Goal: Task Accomplishment & Management: Manage account settings

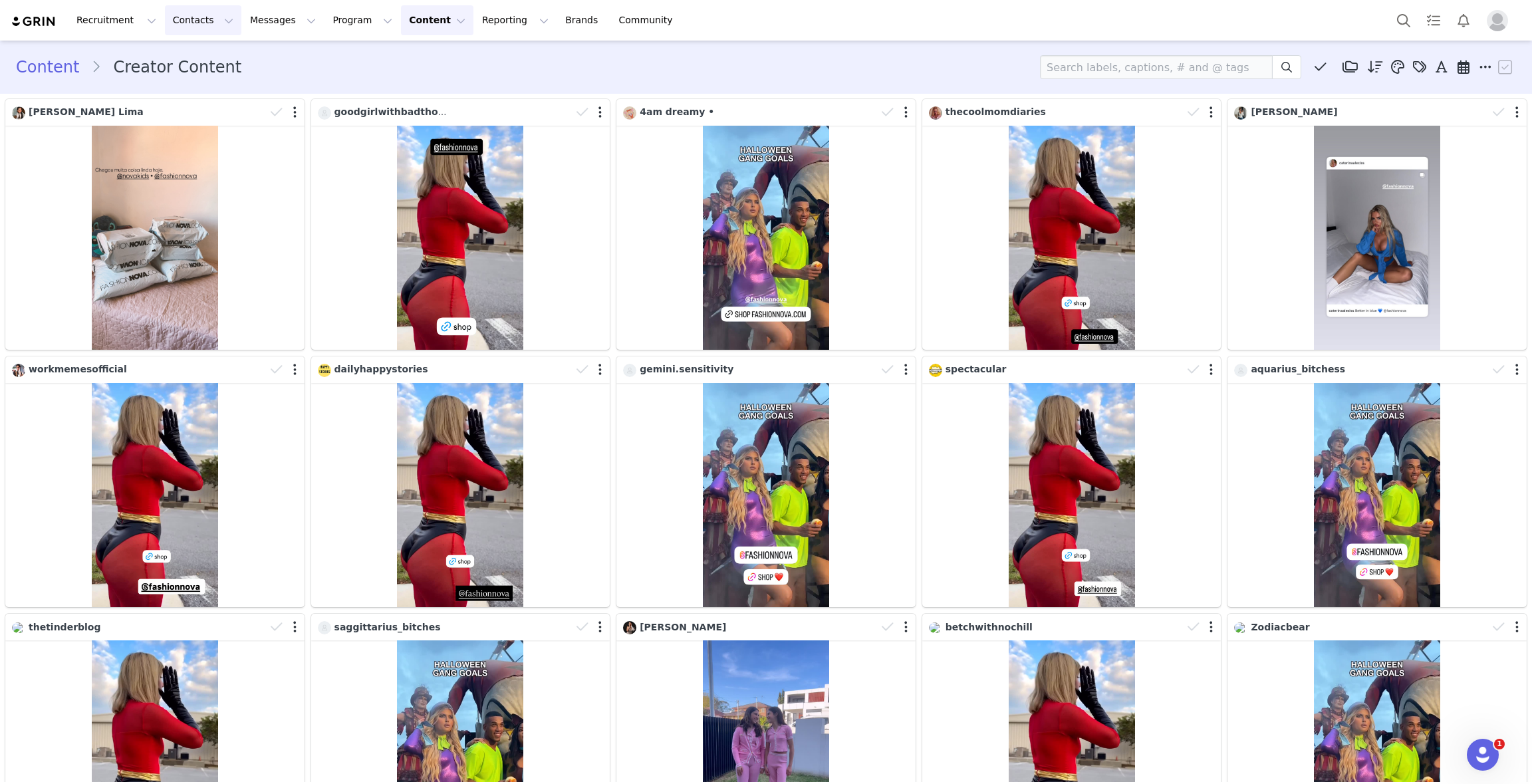
click at [172, 31] on button "Contacts Contacts" at bounding box center [203, 20] width 77 height 30
click at [185, 55] on p "Creators" at bounding box center [186, 59] width 40 height 14
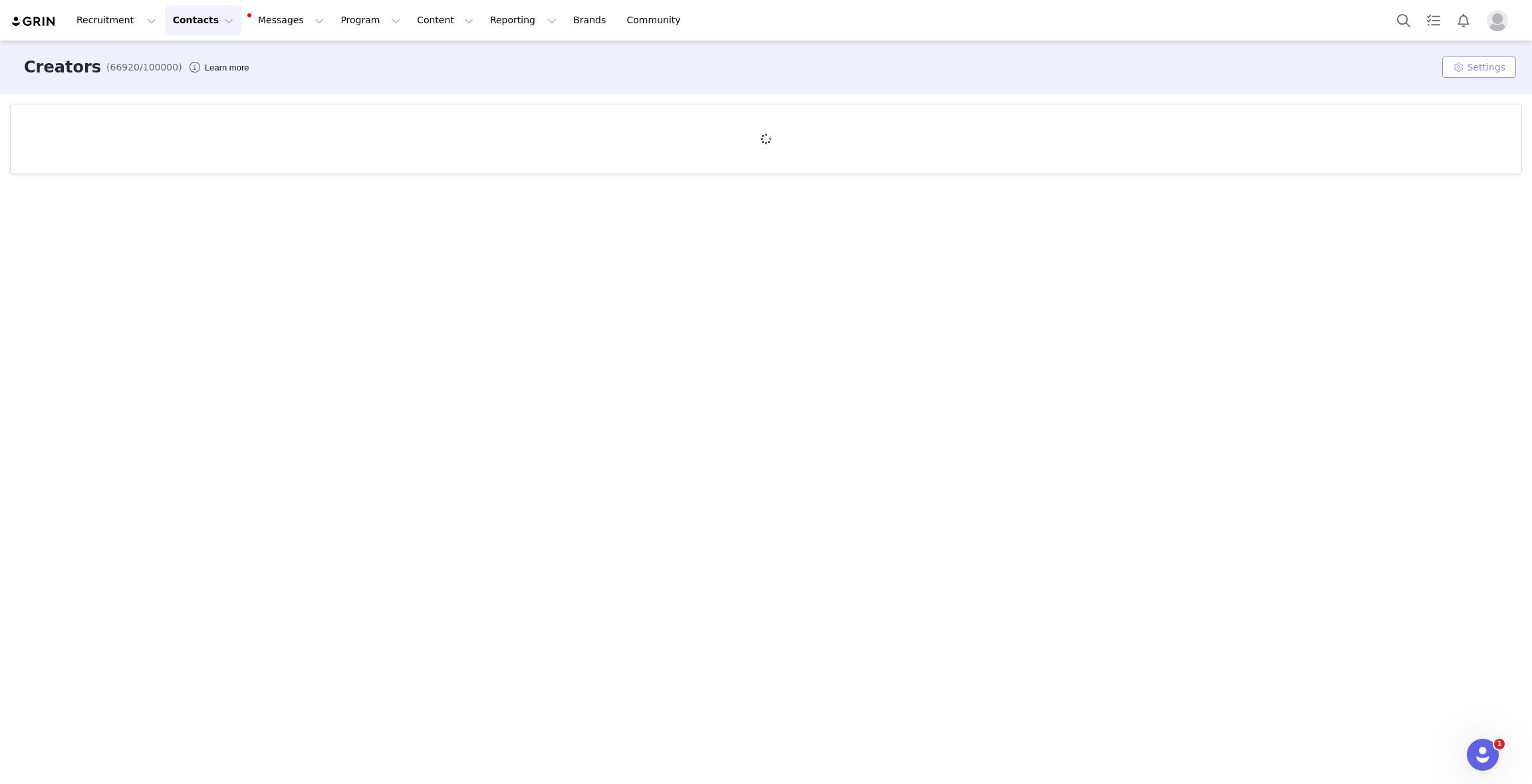
click at [1484, 69] on button "Settings" at bounding box center [1479, 67] width 74 height 21
click at [1445, 138] on span "Custom Properties" at bounding box center [1466, 138] width 85 height 11
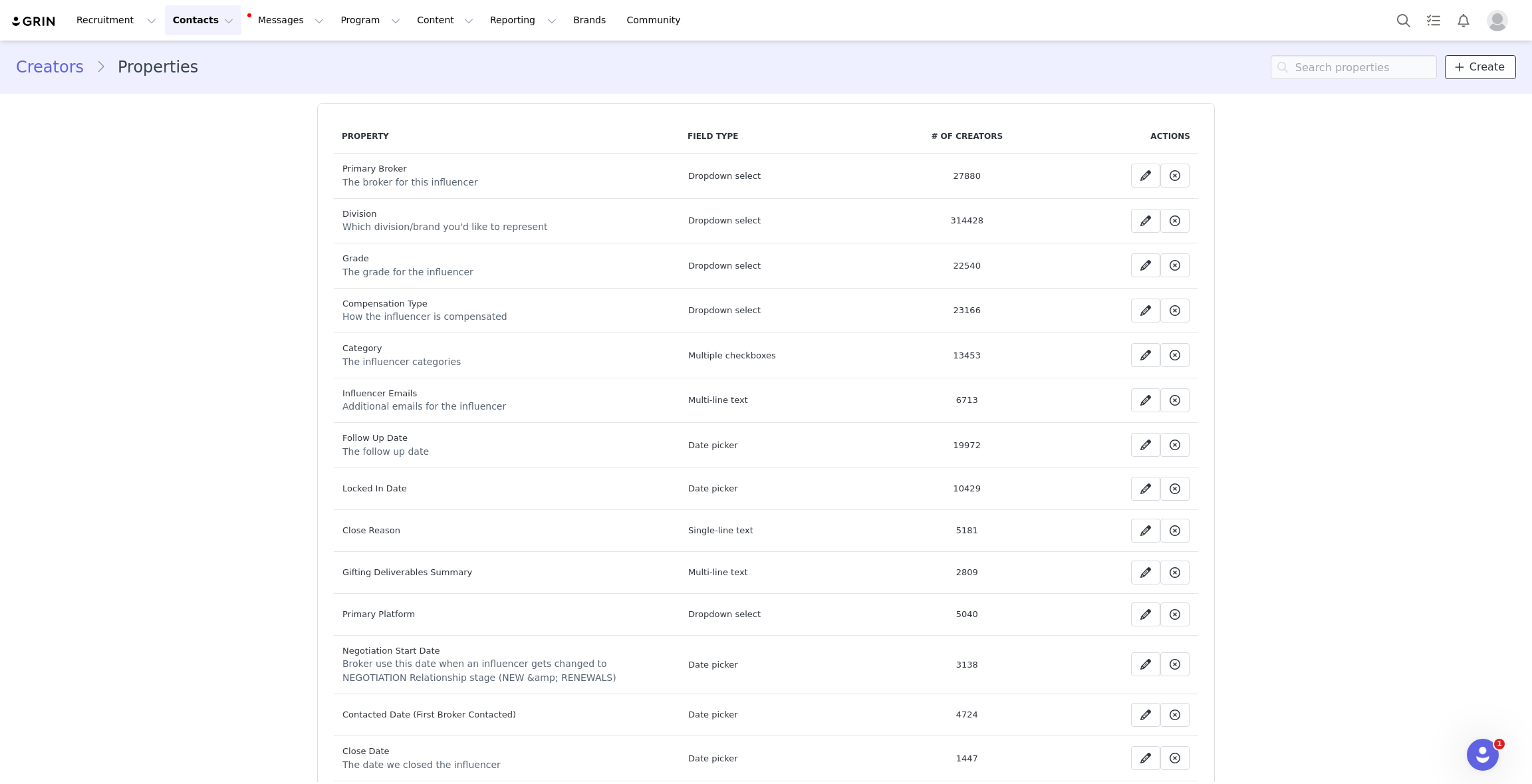
click at [1474, 66] on span "Create" at bounding box center [1487, 67] width 35 height 16
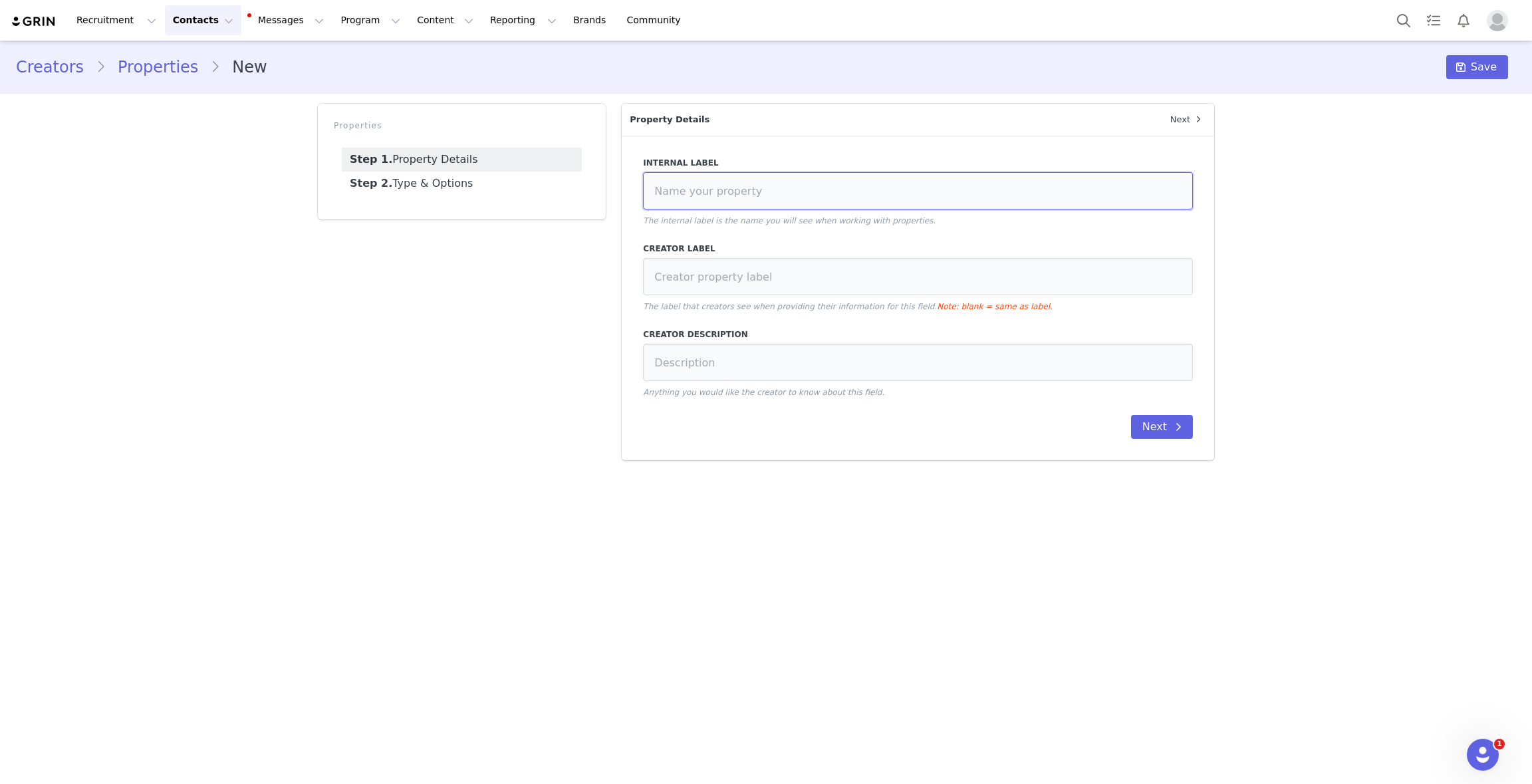
click at [695, 189] on input at bounding box center [918, 190] width 550 height 37
type input "Persona"
type input "P"
click at [667, 376] on input at bounding box center [918, 362] width 550 height 37
click at [1157, 430] on button "Next" at bounding box center [1162, 426] width 62 height 24
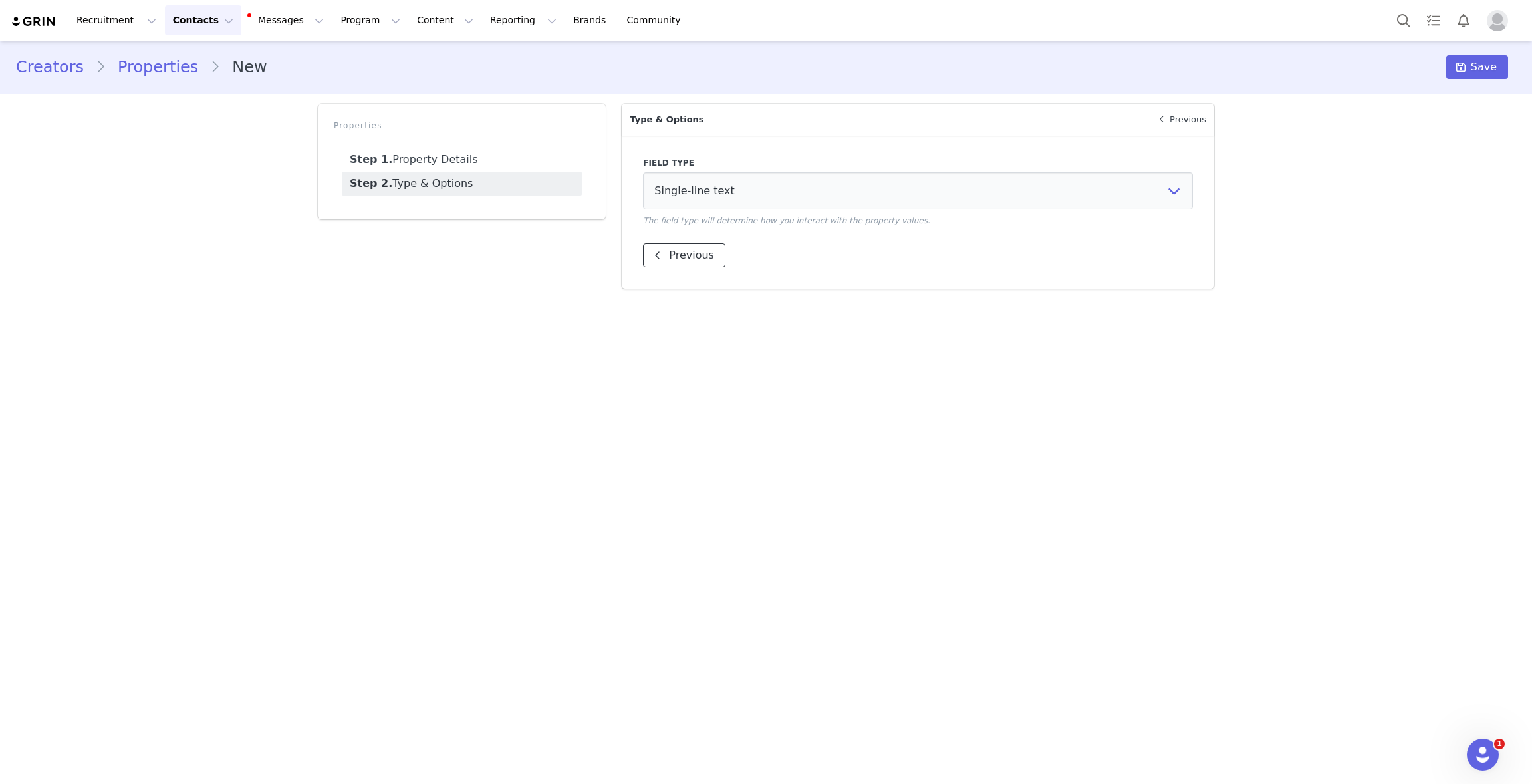
click at [667, 256] on button "Previous" at bounding box center [685, 255] width 83 height 24
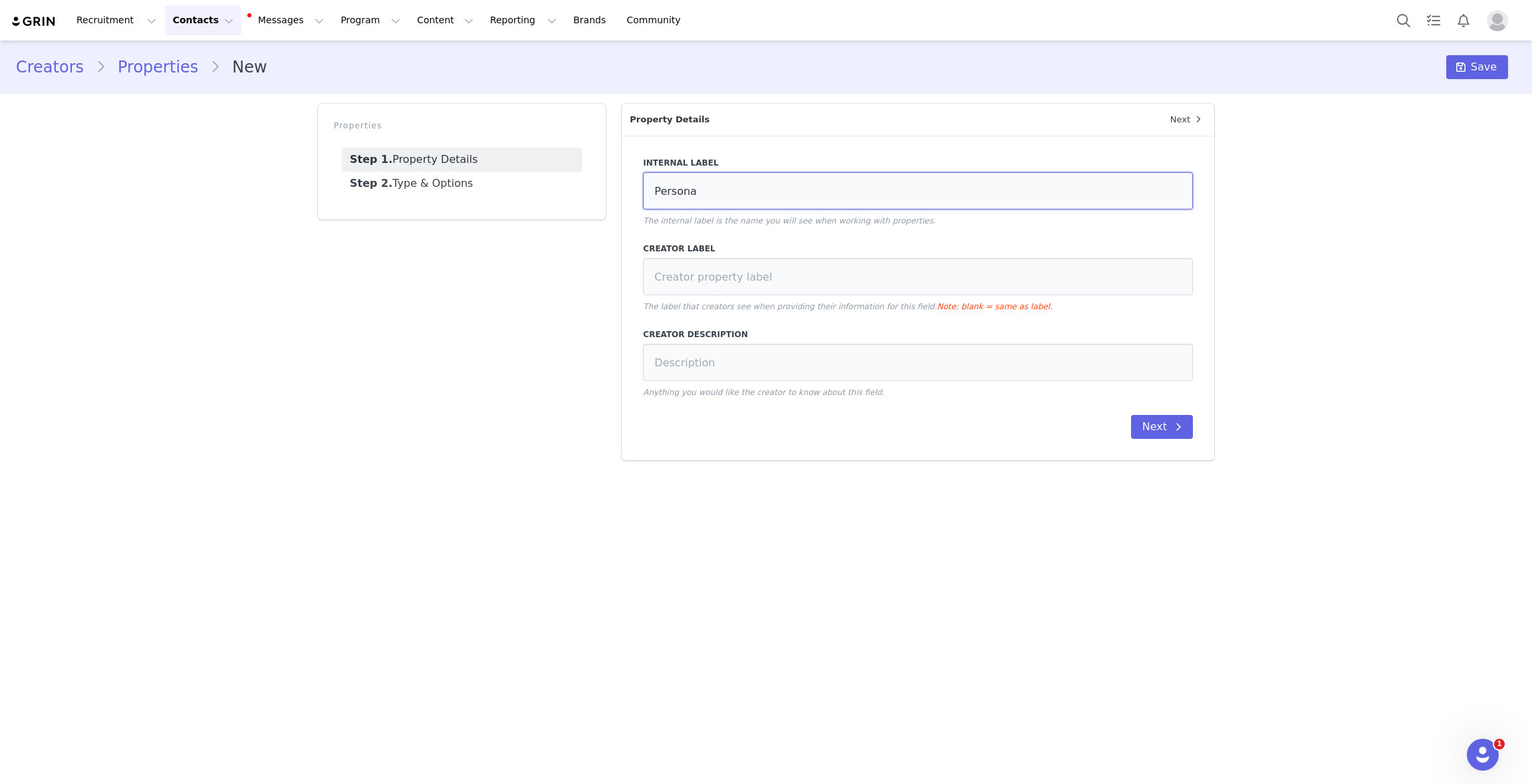
click at [759, 196] on input "Persona" at bounding box center [918, 190] width 550 height 37
type input "Persona (internal)"
click at [1152, 423] on button "Next" at bounding box center [1162, 426] width 62 height 24
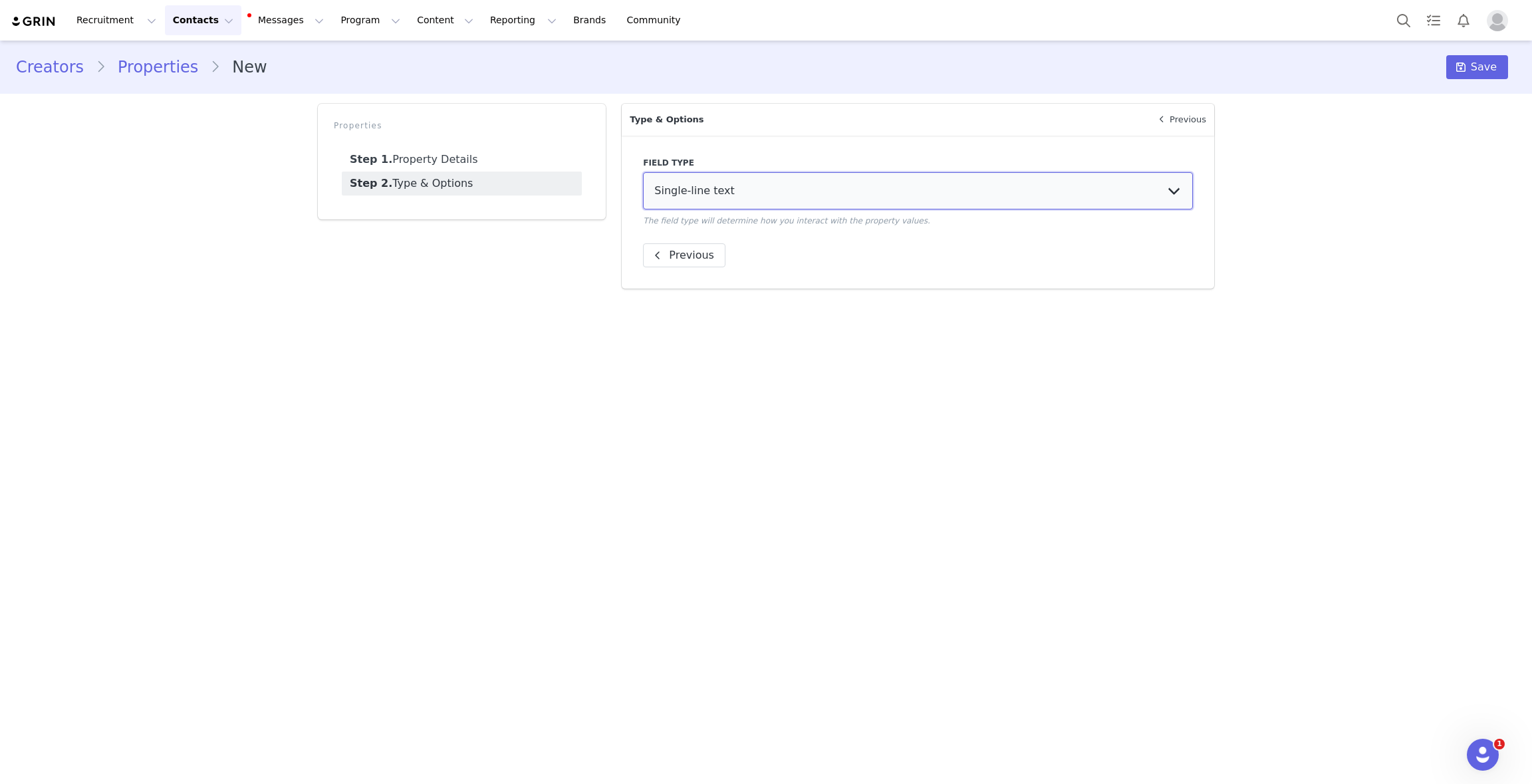
click at [720, 191] on select "Single-line text Multi-line text Number Dropdown select Date picker Single chec…" at bounding box center [918, 190] width 550 height 37
select select "Dropdown select"
click at [643, 172] on select "Single-line text Multi-line text Number Dropdown select Date picker Single chec…" at bounding box center [918, 190] width 550 height 37
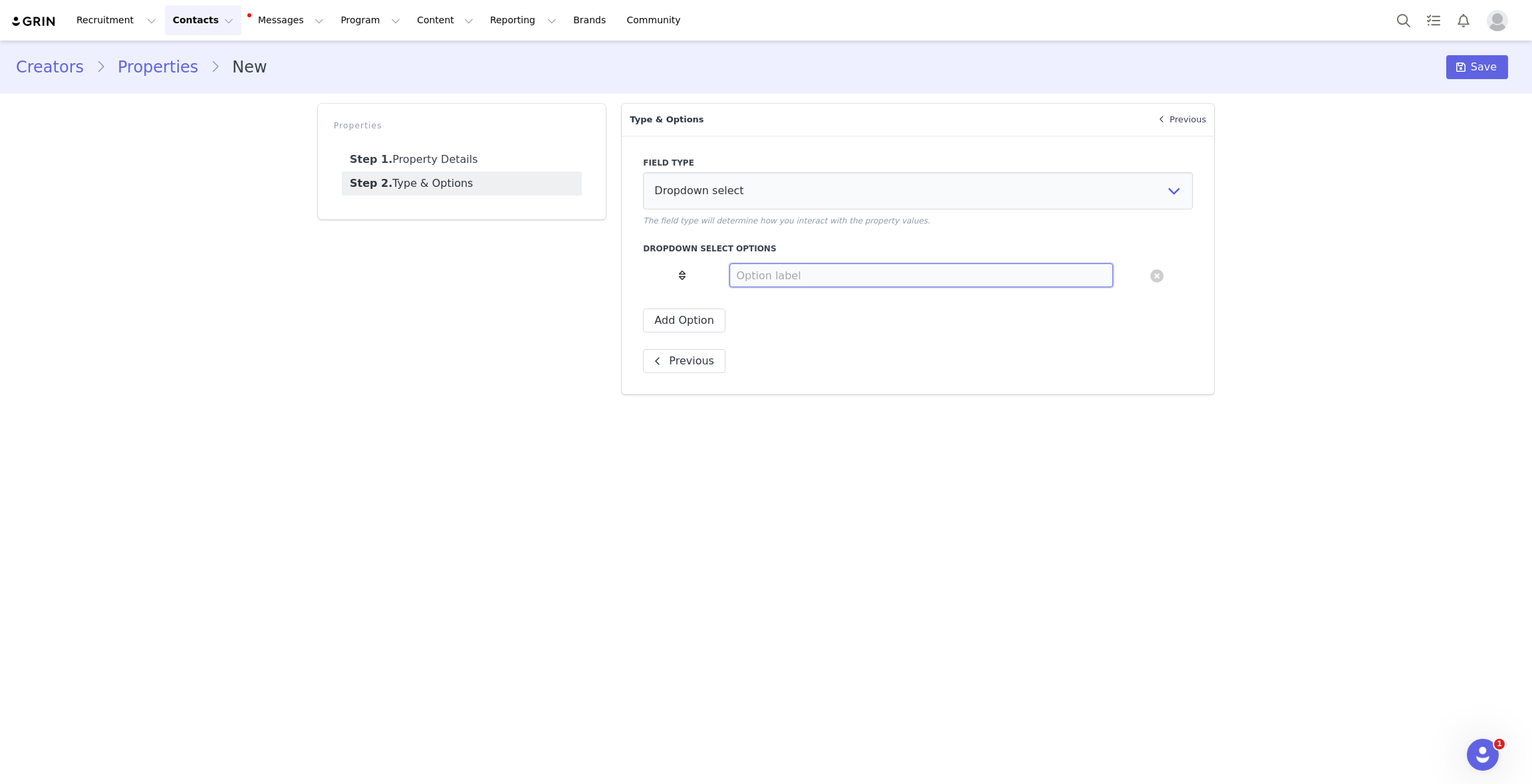
click at [767, 281] on input at bounding box center [921, 275] width 383 height 24
drag, startPoint x: 763, startPoint y: 275, endPoint x: 689, endPoint y: 275, distance: 74.0
click at [708, 275] on tr "The Sexy Headturner" at bounding box center [918, 275] width 550 height 34
click at [854, 268] on input "Sexy Headturner" at bounding box center [921, 275] width 383 height 24
click at [832, 273] on input "Sexy Headturner" at bounding box center [921, 275] width 383 height 24
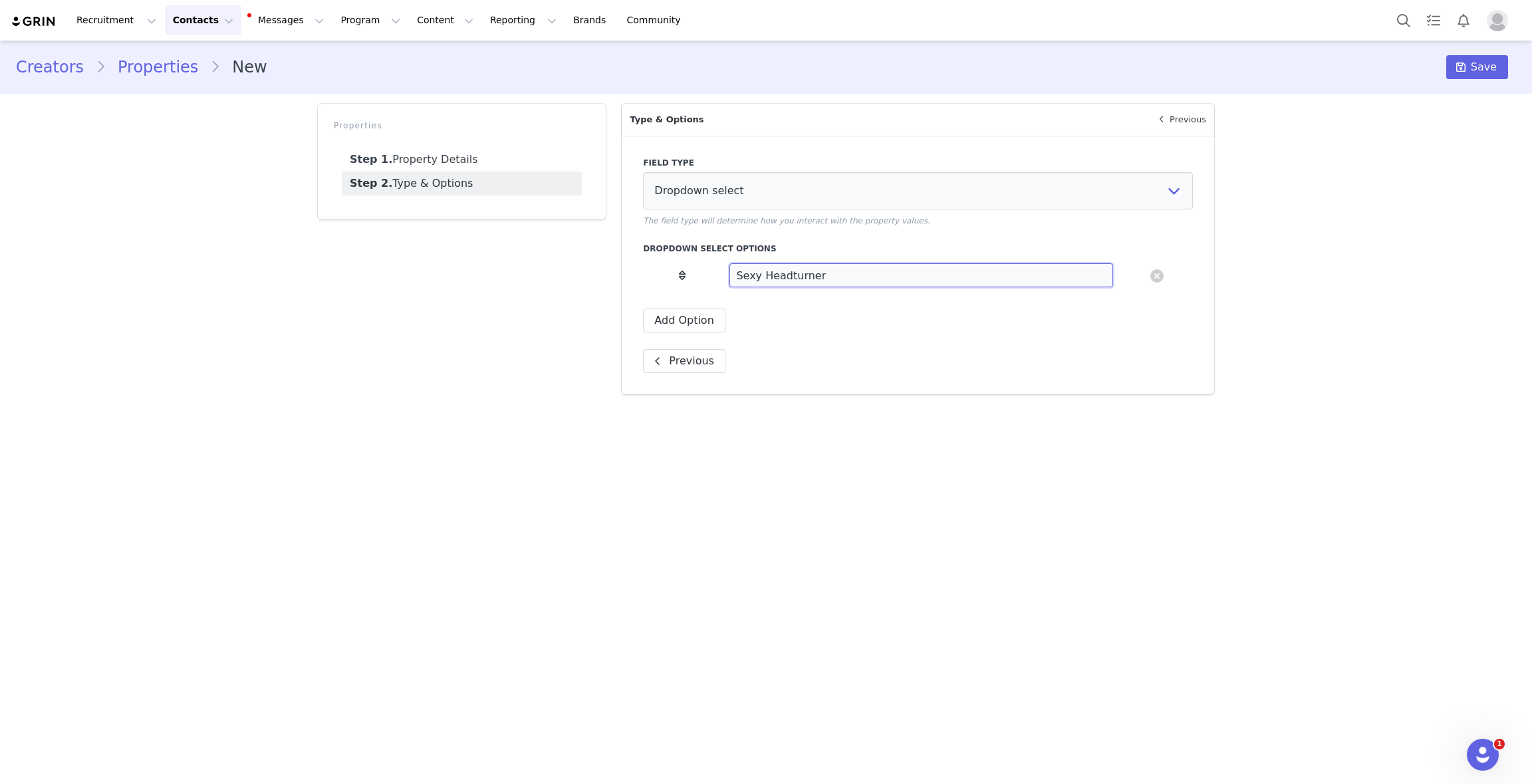
type input "Sexy Headturner"
click at [691, 302] on div "Sexy Headturner Add Option Delete Option? Yes, delete Cancel" at bounding box center [918, 295] width 550 height 75
click at [692, 319] on button "Add Option" at bounding box center [684, 320] width 82 height 24
click at [800, 319] on input at bounding box center [921, 310] width 383 height 24
type input "D"
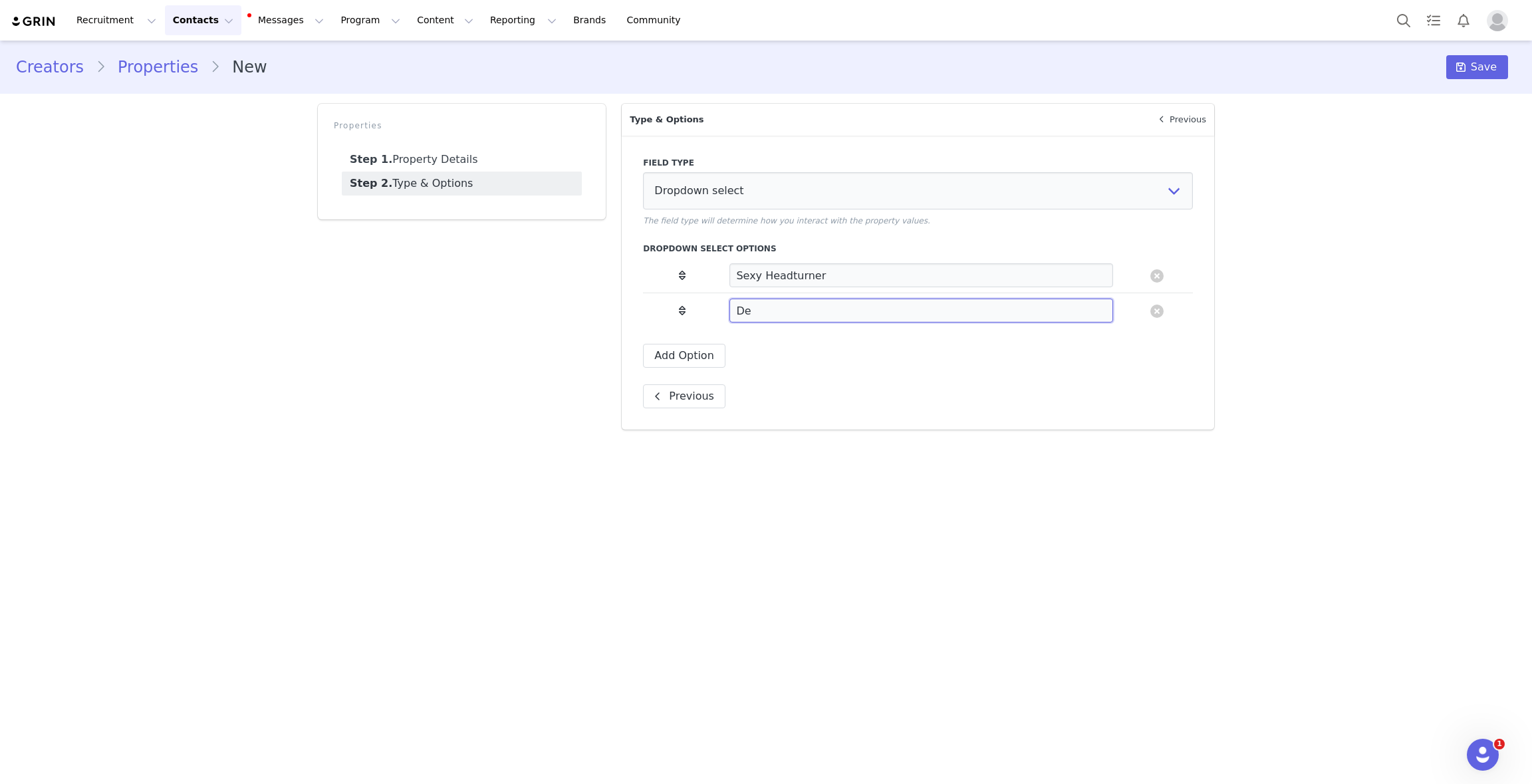
type input "D"
type input "Feminine Darling"
click at [685, 367] on div "Field Type Single-line text Multi-line text Number Dropdown select Date picker …" at bounding box center [918, 283] width 592 height 294
click at [690, 353] on button "Add Option" at bounding box center [684, 355] width 82 height 24
click at [749, 353] on input at bounding box center [921, 345] width 383 height 24
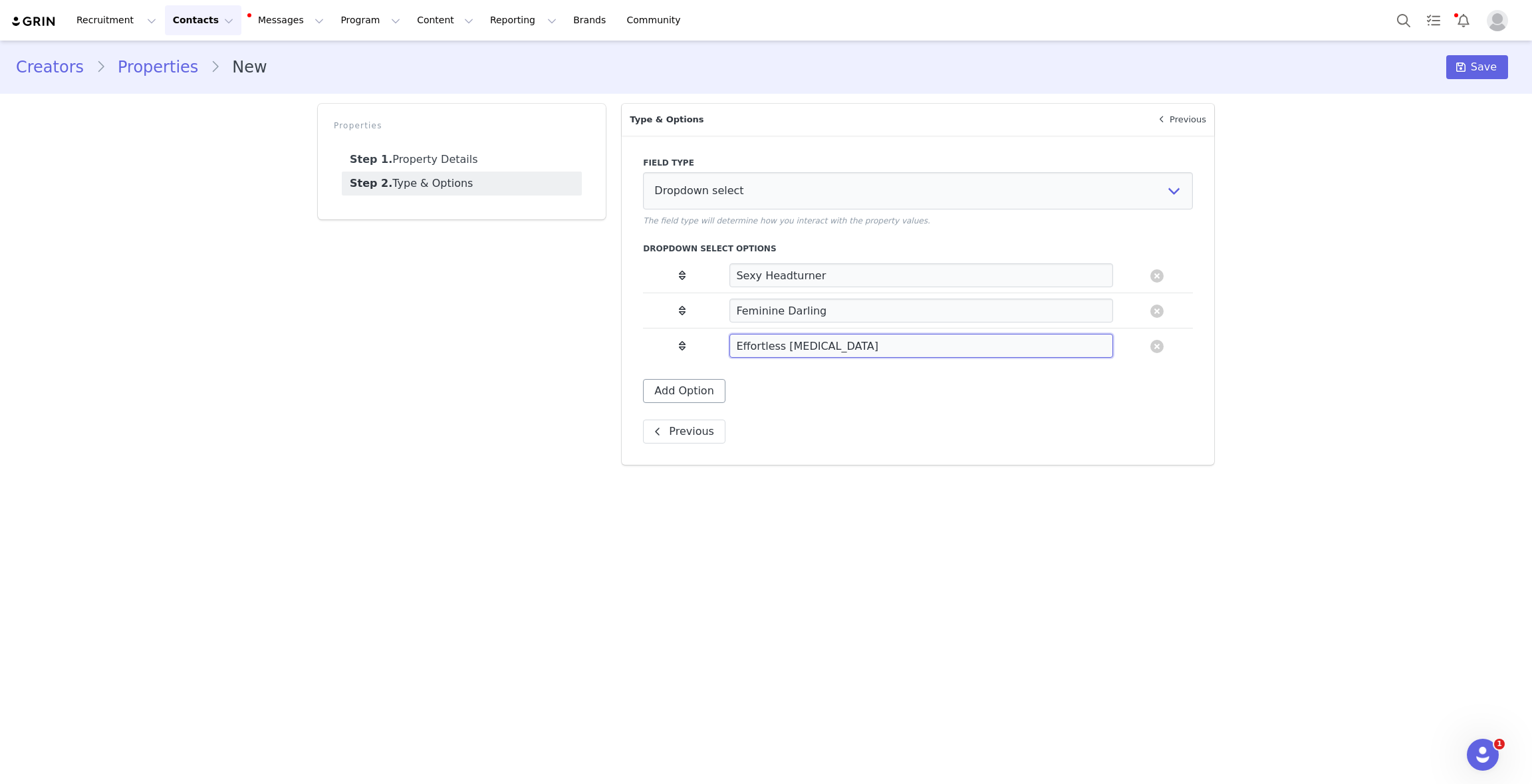
type input "Effortless [MEDICAL_DATA]"
click at [655, 396] on button "Add Option" at bounding box center [684, 390] width 82 height 24
click at [782, 379] on input at bounding box center [921, 381] width 383 height 24
type input "For Everybody"
click at [697, 414] on button "Add Option" at bounding box center [684, 425] width 82 height 24
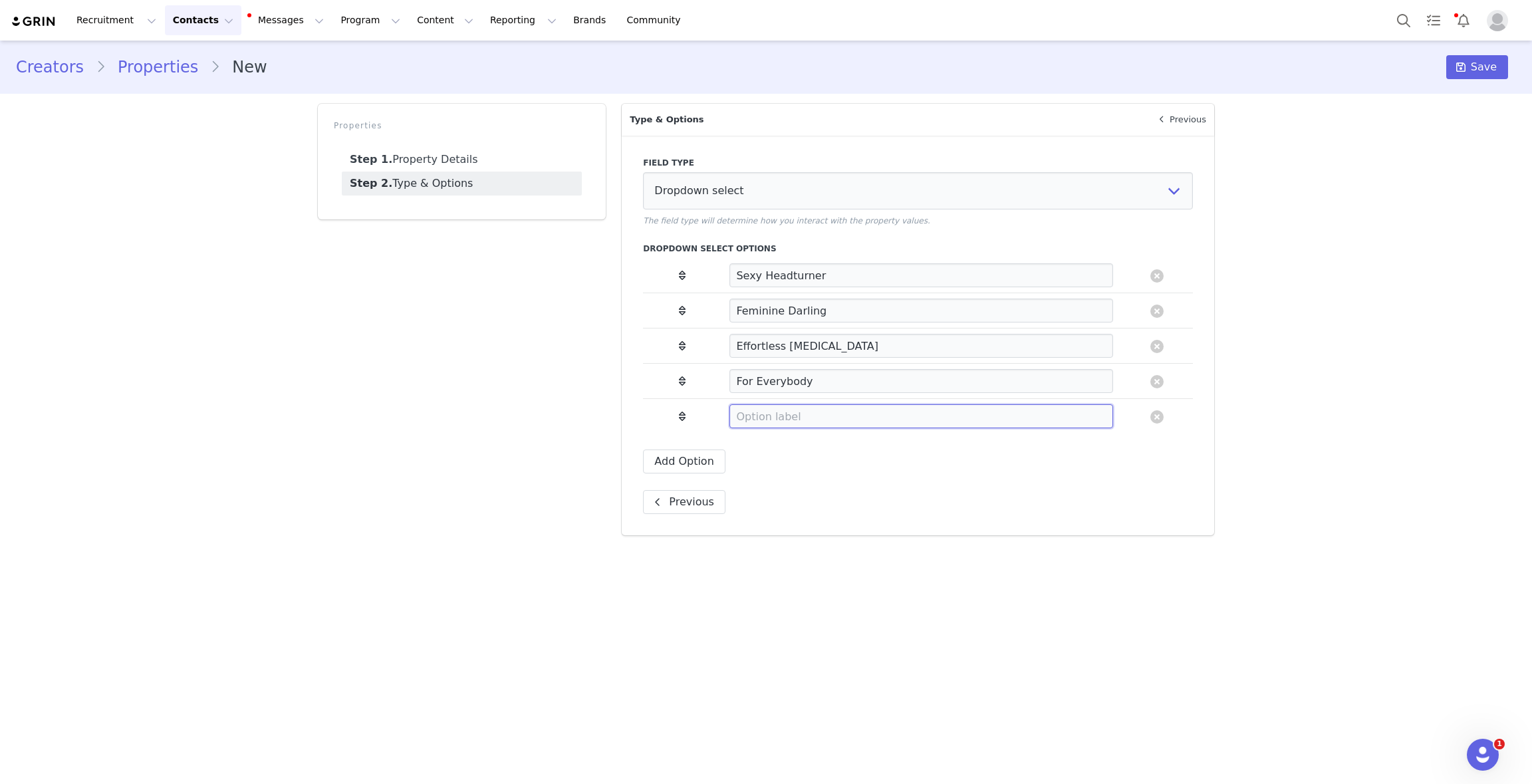
click at [781, 418] on input at bounding box center [921, 416] width 383 height 24
click at [810, 417] on input "Skin" at bounding box center [921, 416] width 383 height 24
type input "Bombshell"
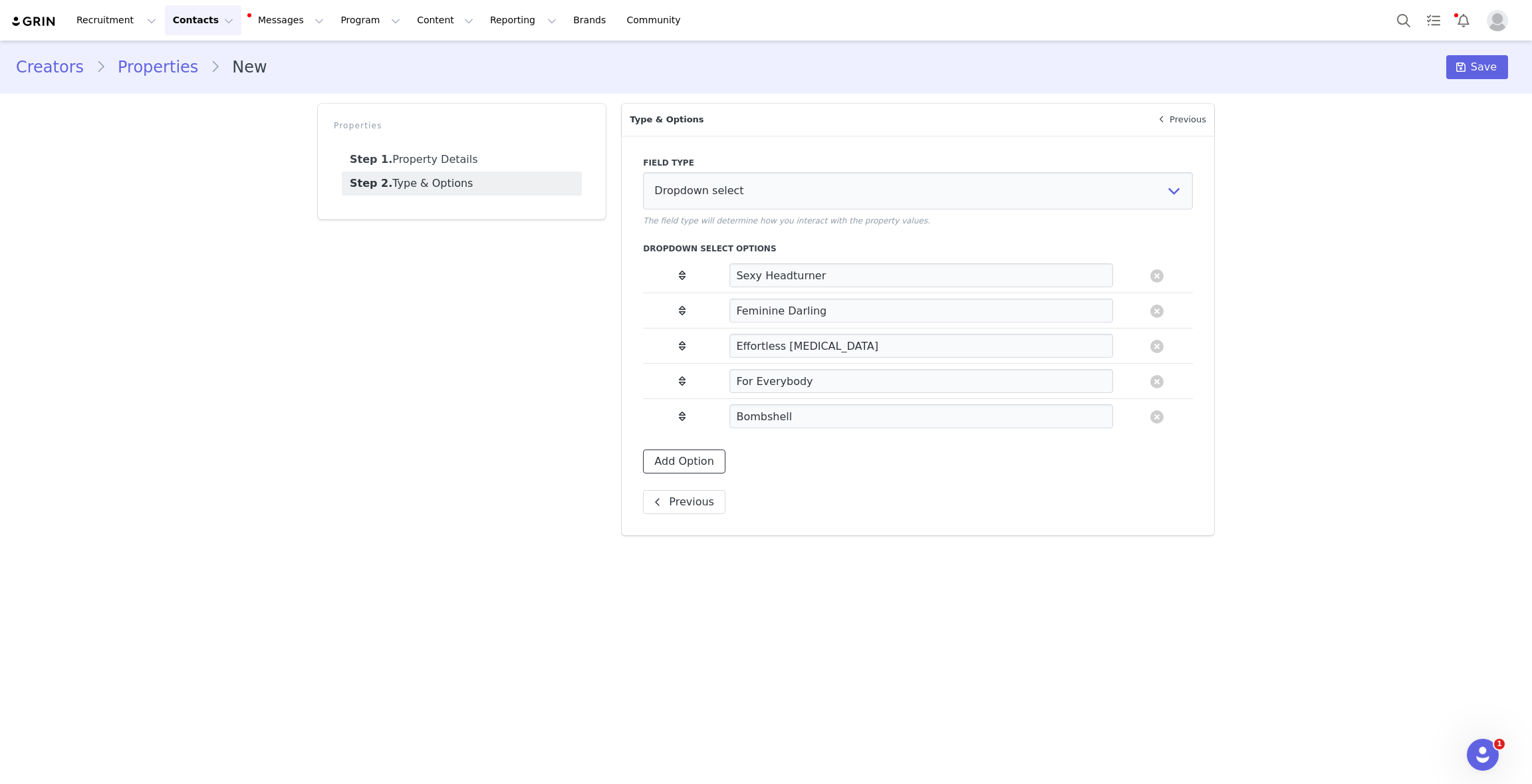
click at [676, 464] on button "Add Option" at bounding box center [684, 461] width 82 height 24
click at [778, 455] on input at bounding box center [921, 451] width 383 height 24
type input "D"
type input "For Everybody"
click at [1469, 69] on span at bounding box center [1461, 67] width 16 height 16
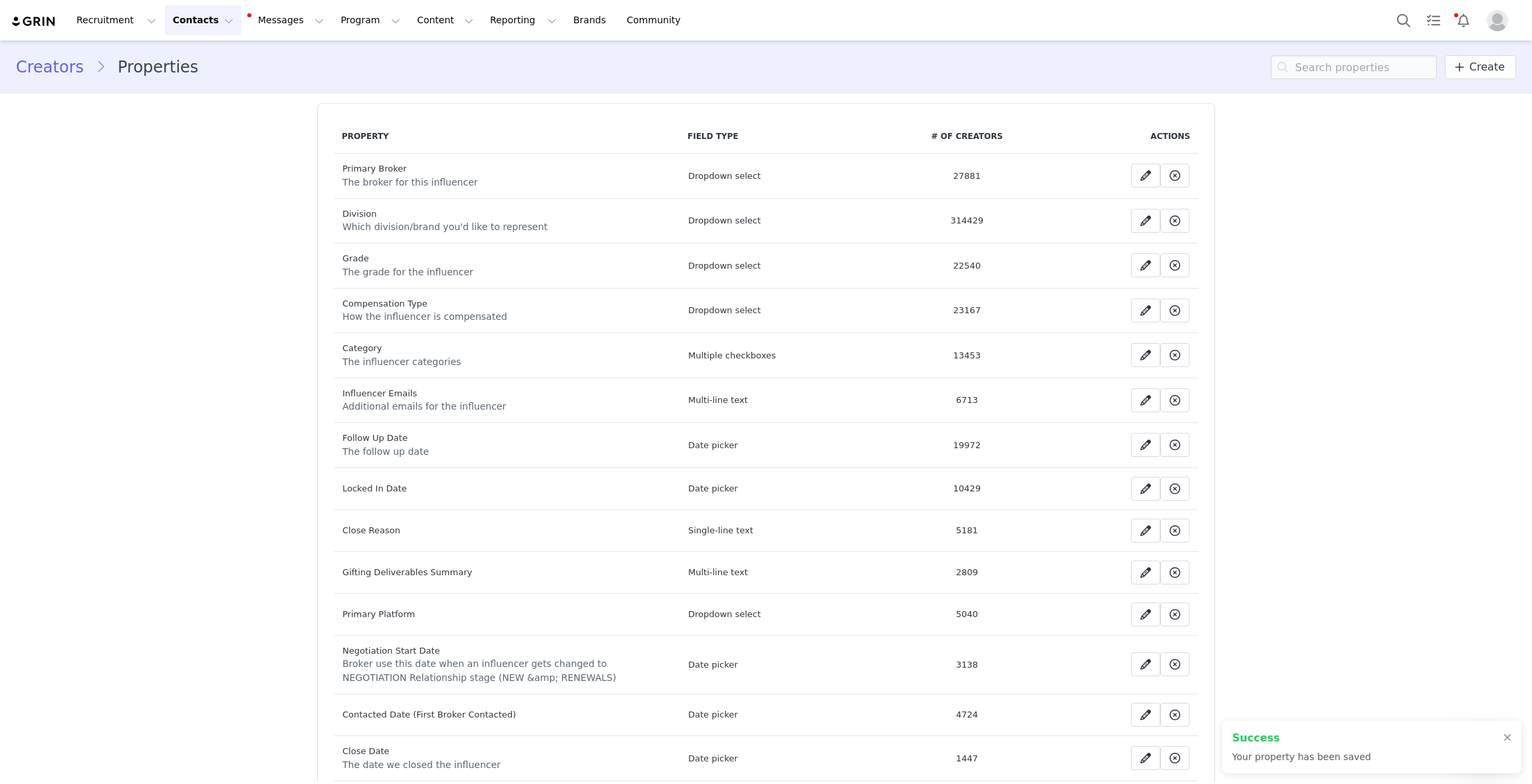
click at [187, 21] on button "Contacts Contacts" at bounding box center [203, 20] width 77 height 30
click at [183, 55] on p "Creators" at bounding box center [186, 59] width 40 height 14
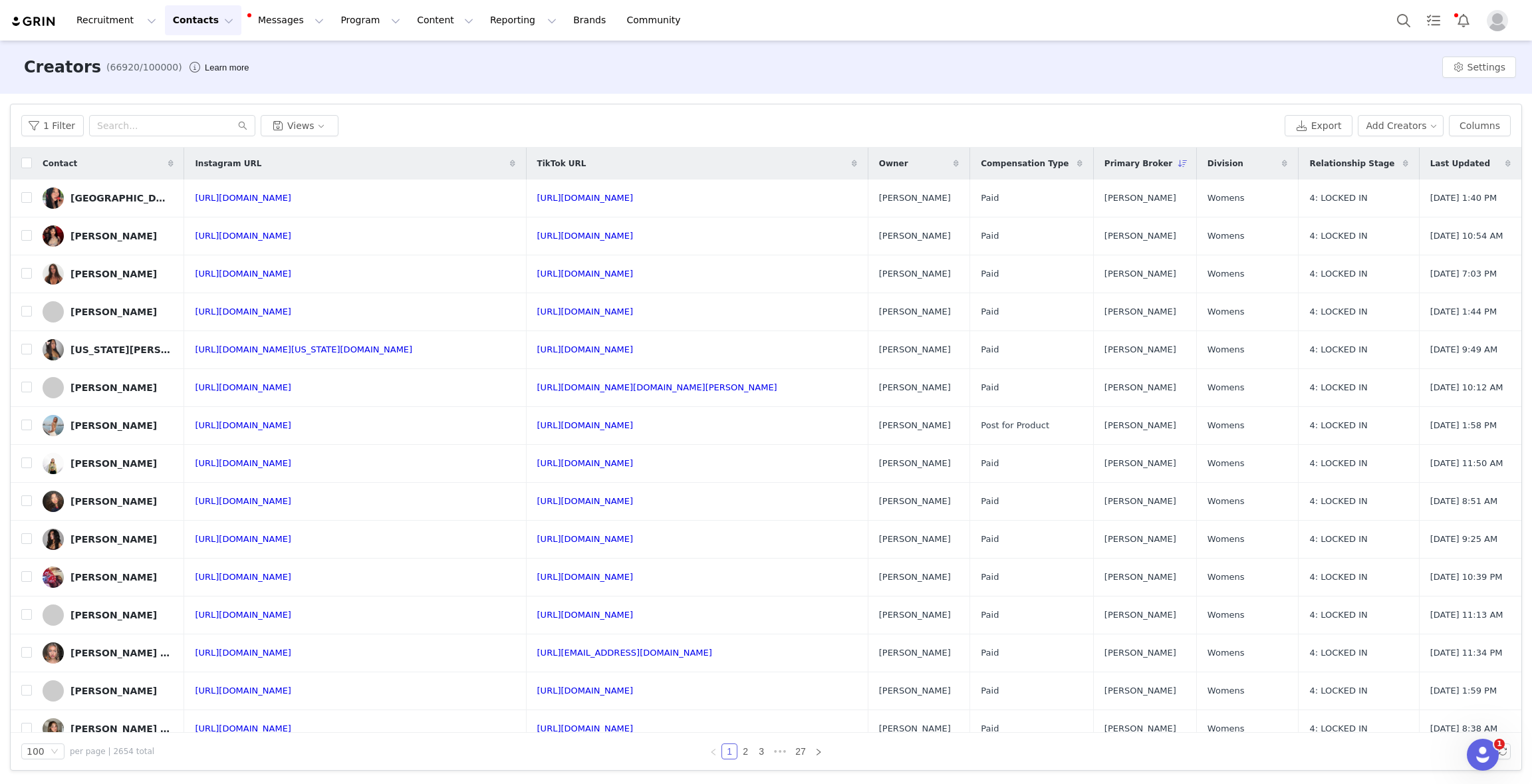
click at [23, 144] on div "1 Filter Views Export Add Creators Columns" at bounding box center [766, 125] width 1511 height 43
click at [23, 122] on button "1 Filter" at bounding box center [52, 126] width 63 height 21
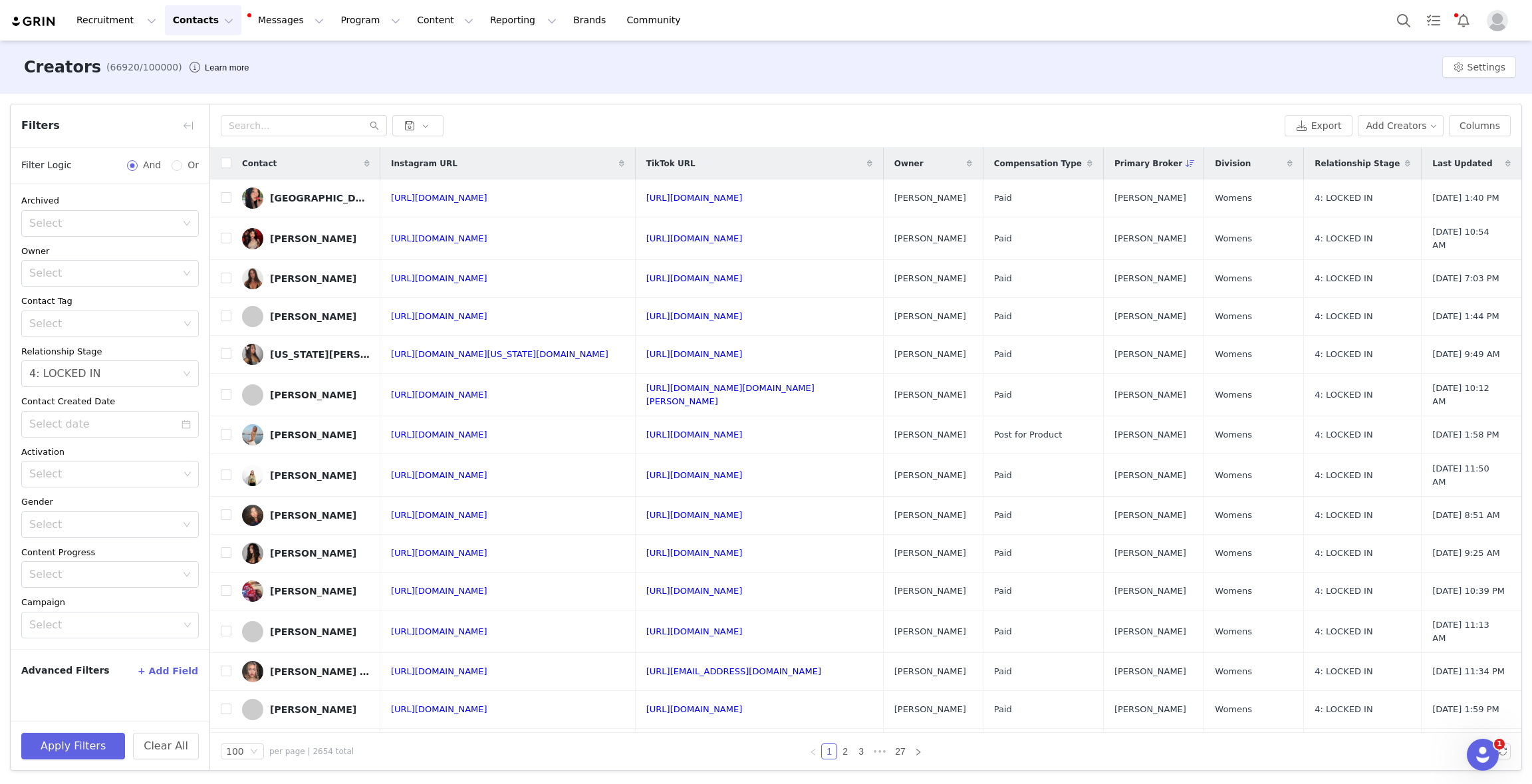
click at [189, 677] on button "+ Add Field" at bounding box center [167, 670] width 62 height 21
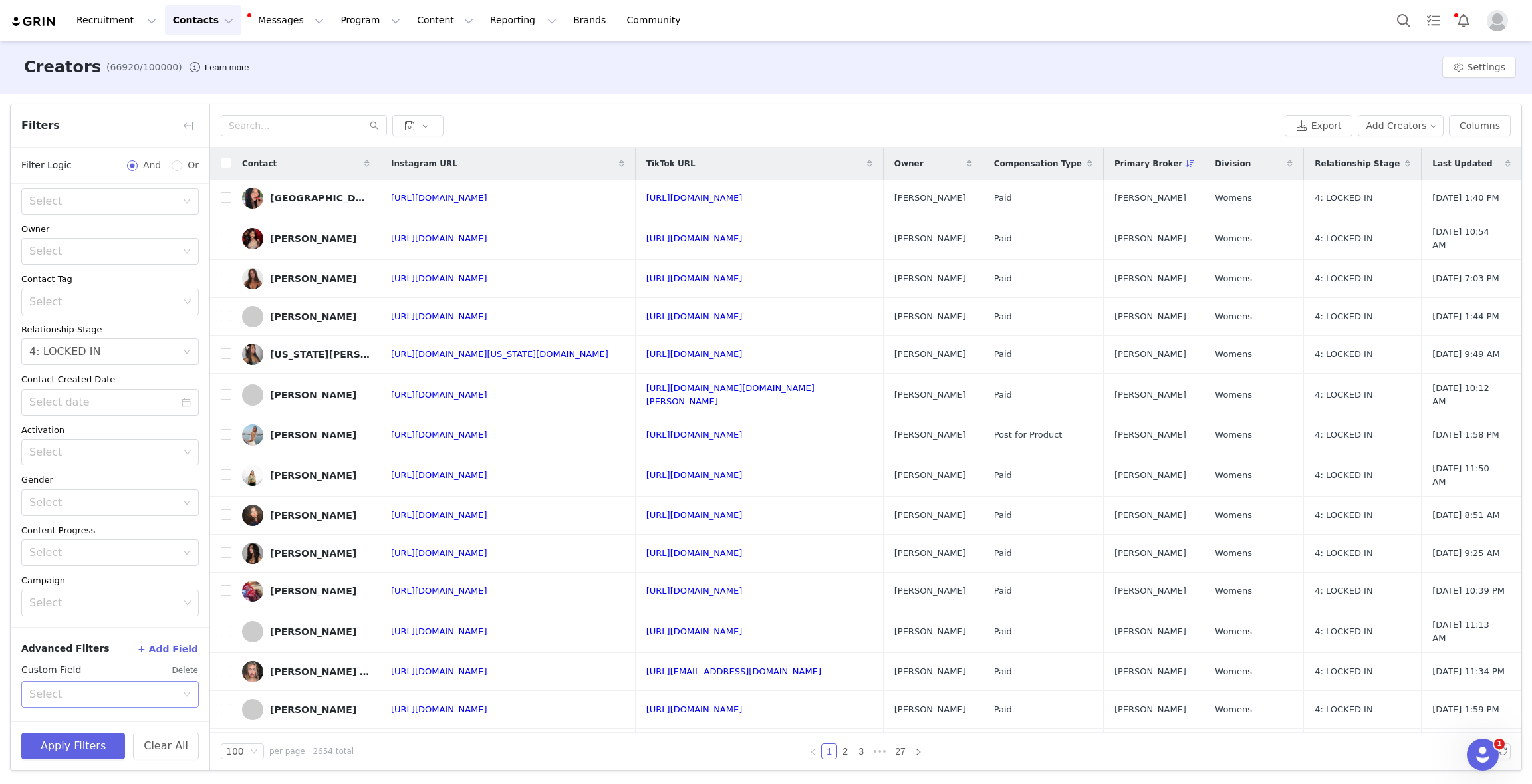
click at [111, 688] on div "Select" at bounding box center [102, 693] width 147 height 13
type input "you"
click at [74, 725] on li "Your Properties" at bounding box center [110, 722] width 178 height 21
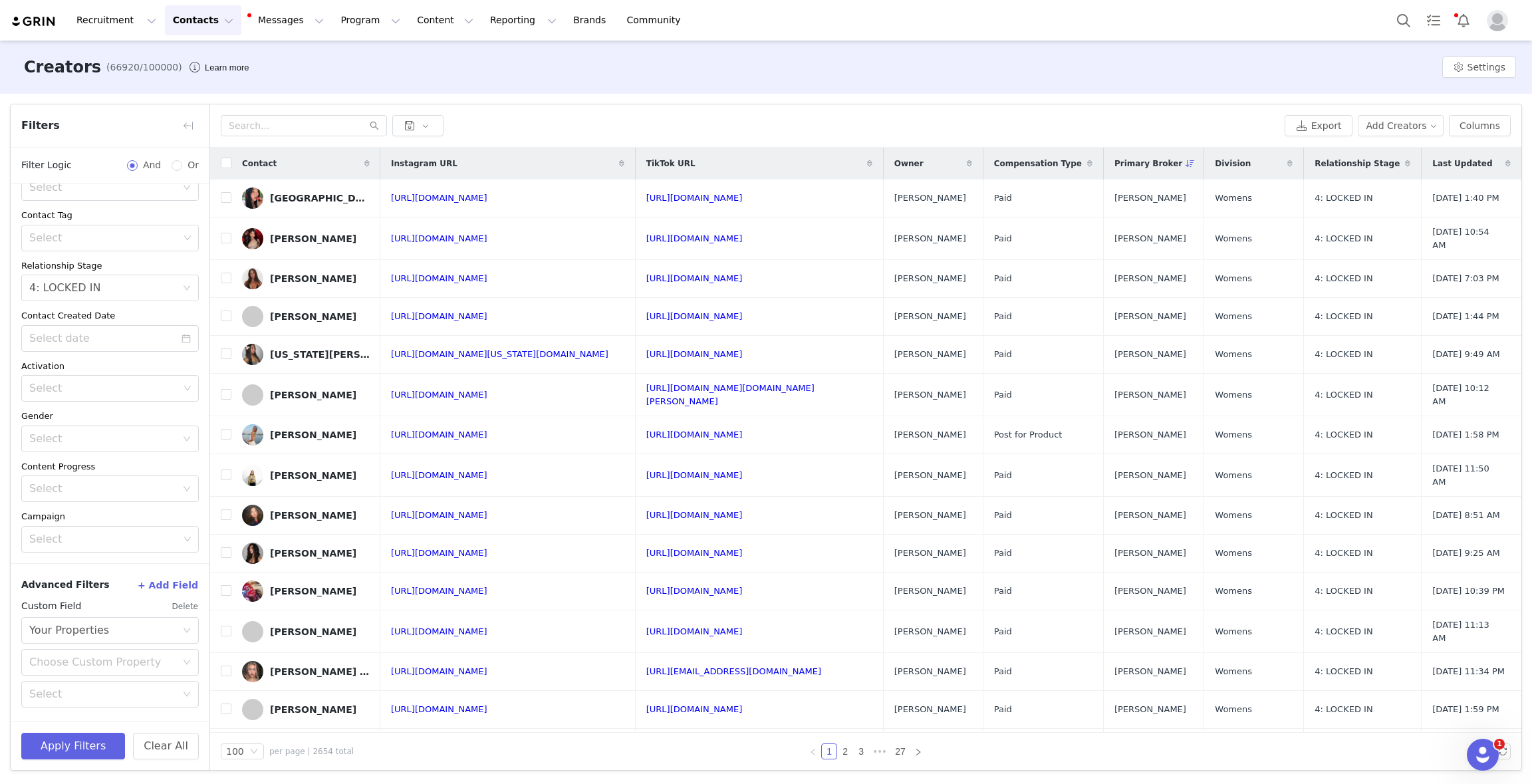
scroll to position [85, 0]
click at [80, 663] on div "Choose Custom Property" at bounding box center [102, 662] width 147 height 13
click at [50, 514] on li "Division" at bounding box center [110, 511] width 178 height 21
click at [53, 697] on div "Select" at bounding box center [102, 694] width 147 height 13
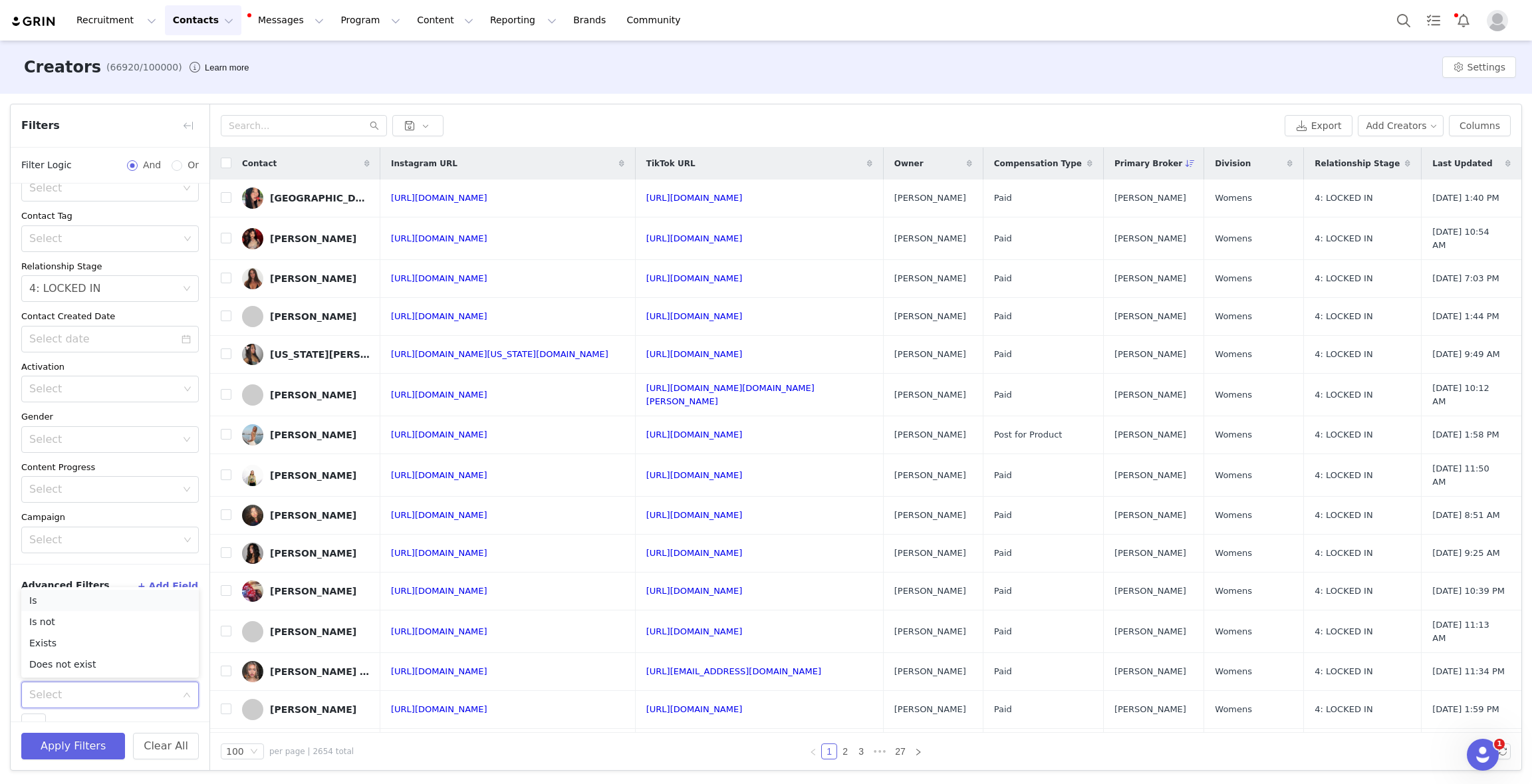
click at [53, 602] on li "Is" at bounding box center [110, 600] width 178 height 21
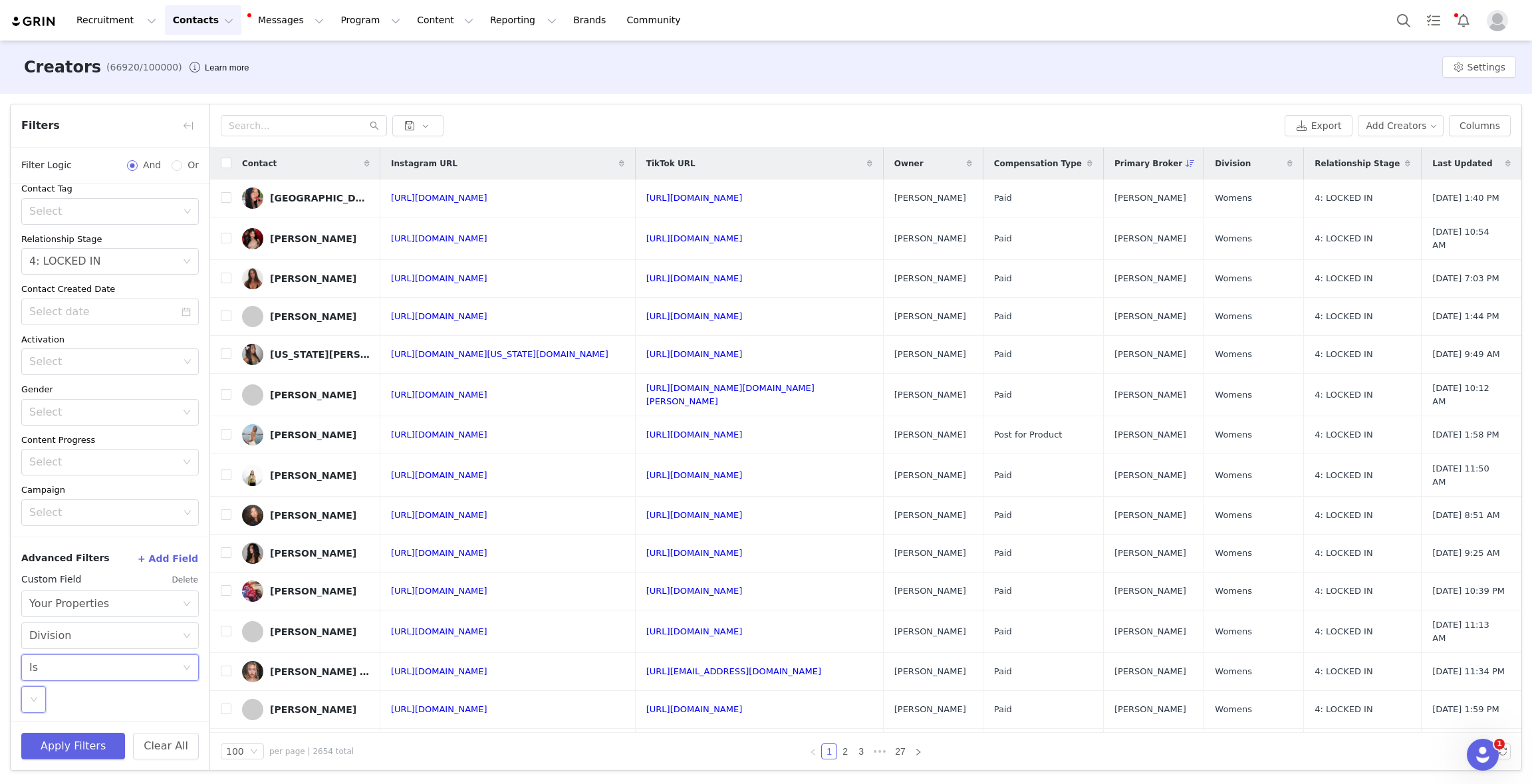
click at [27, 700] on div "Select" at bounding box center [33, 699] width 25 height 26
click at [48, 554] on li "Womens" at bounding box center [110, 551] width 178 height 21
click at [65, 754] on button "Apply Filters" at bounding box center [73, 746] width 104 height 26
click at [465, 196] on link "[URL][DOMAIN_NAME]" at bounding box center [439, 197] width 96 height 10
click at [224, 197] on input "checkbox" at bounding box center [226, 197] width 11 height 11
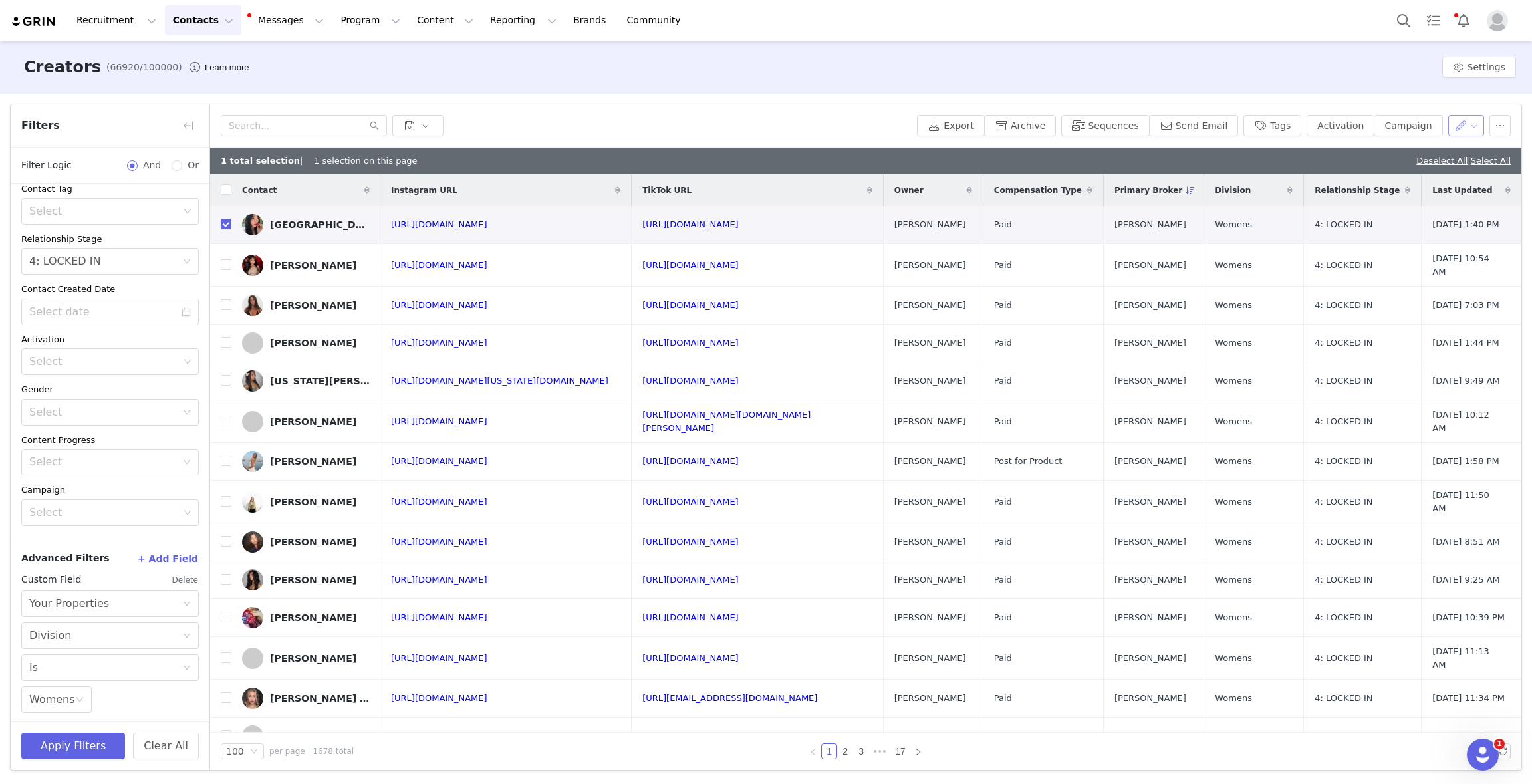
click at [1456, 129] on button "button" at bounding box center [1467, 126] width 37 height 21
click at [1431, 174] on span "Set Custom Property" at bounding box center [1427, 174] width 96 height 15
click at [1406, 177] on div "Choose Custom Property" at bounding box center [1394, 174] width 123 height 13
click at [1310, 46] on div "Creators (66920/100000) Learn more Settings" at bounding box center [766, 67] width 1532 height 53
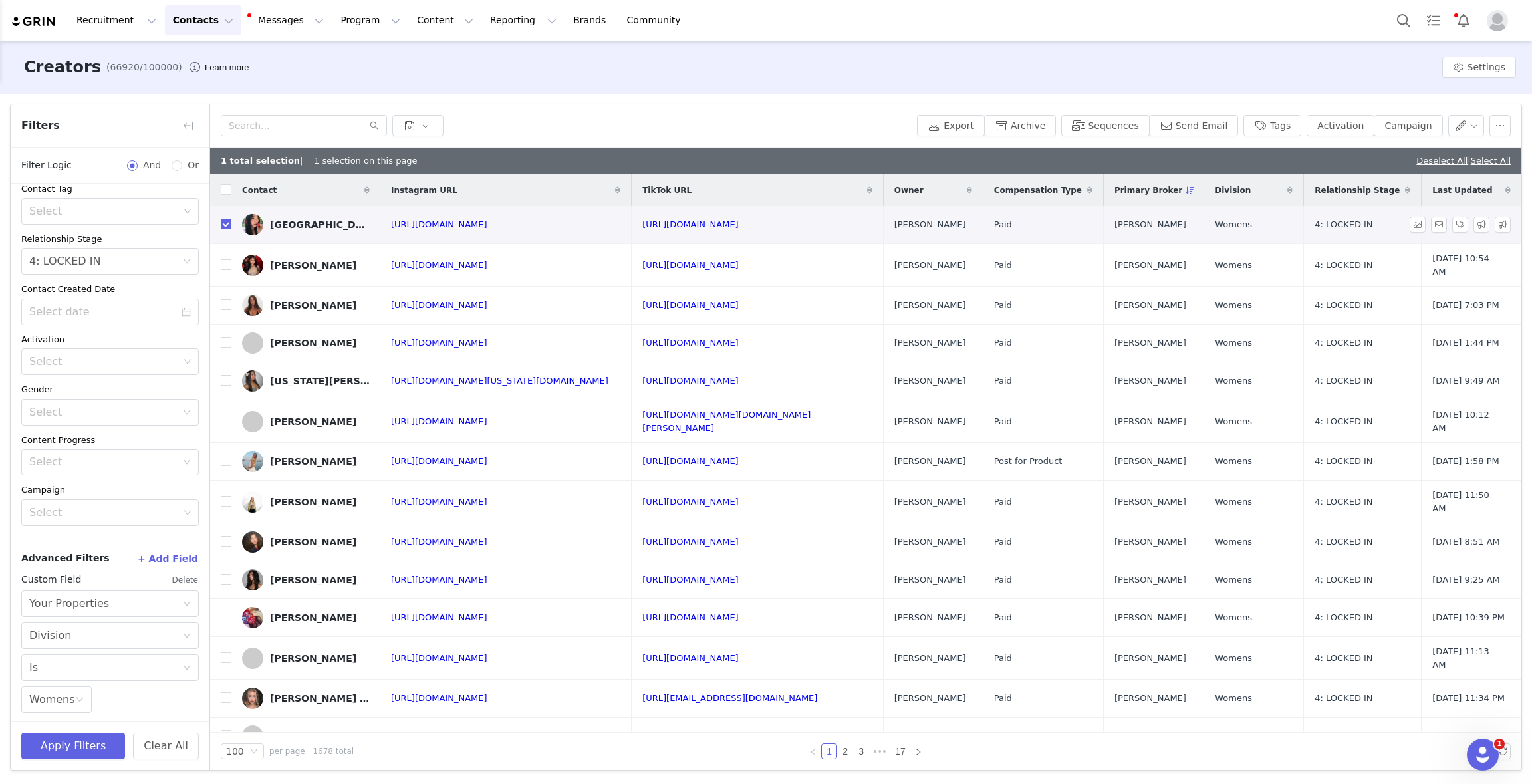
click at [226, 226] on input "checkbox" at bounding box center [226, 224] width 11 height 11
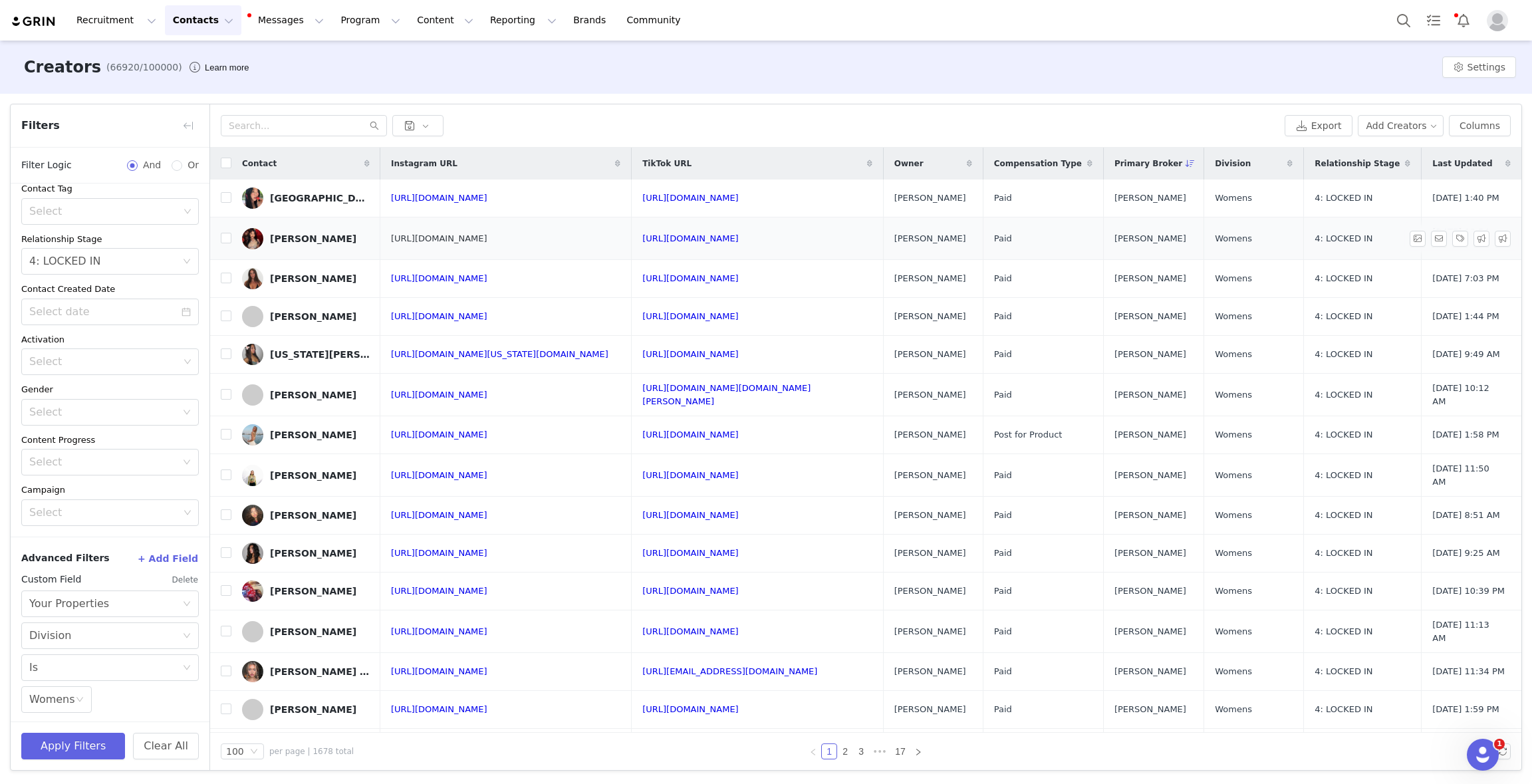
click at [448, 235] on link "[URL][DOMAIN_NAME]" at bounding box center [439, 238] width 96 height 10
click at [224, 197] on input "checkbox" at bounding box center [226, 197] width 11 height 11
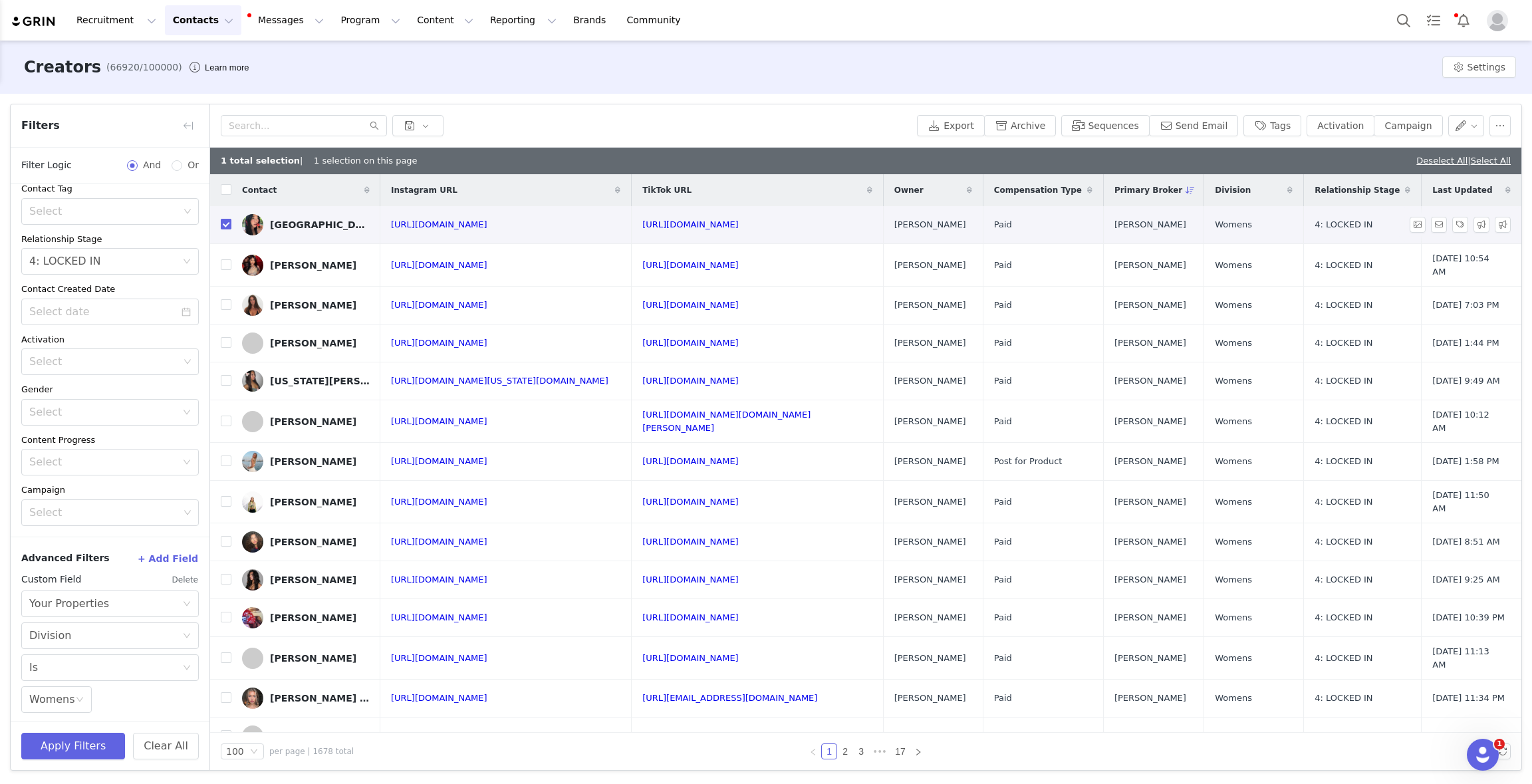
click at [222, 221] on input "checkbox" at bounding box center [226, 224] width 11 height 11
checkbox input "false"
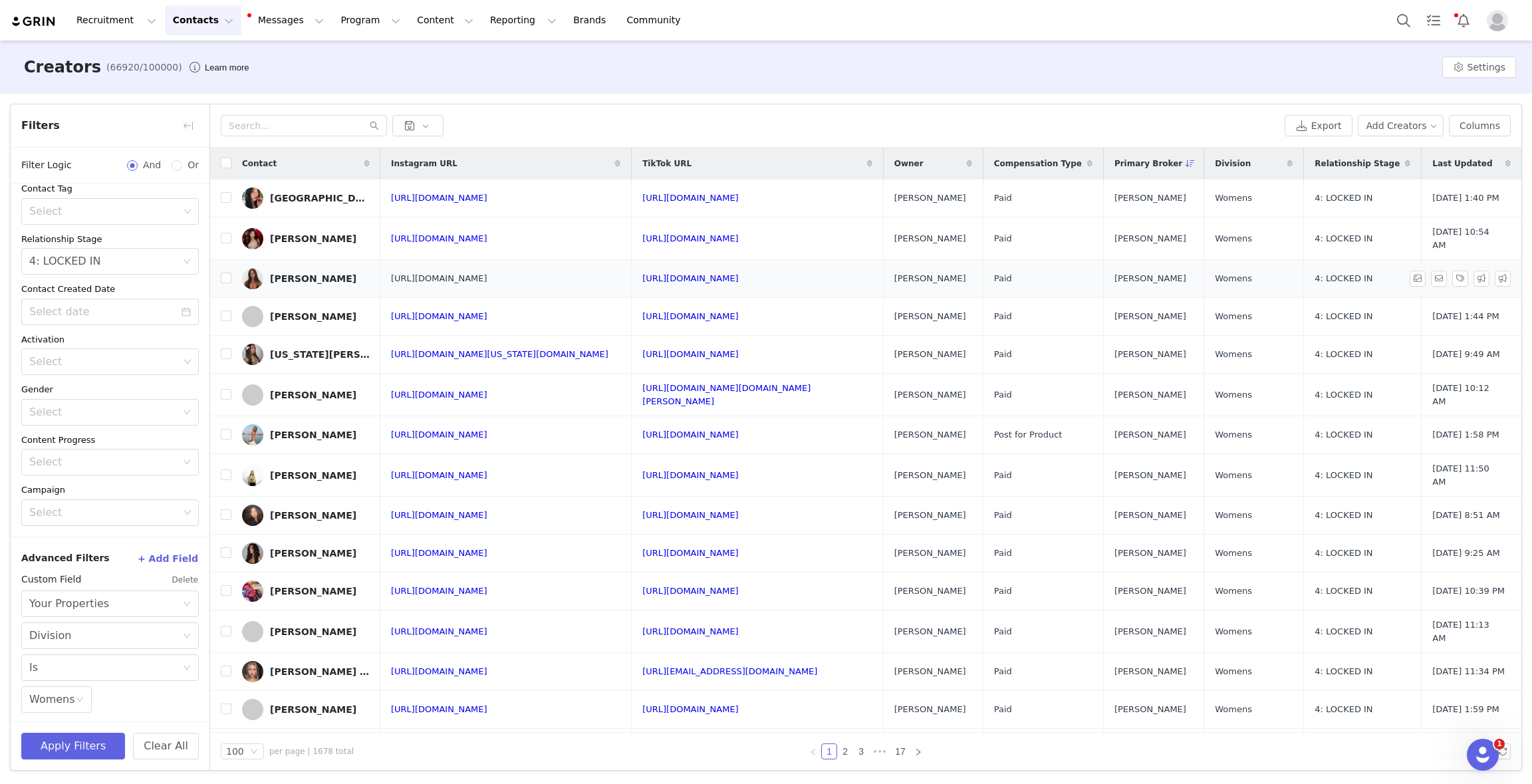
click at [450, 273] on link "[URL][DOMAIN_NAME]" at bounding box center [439, 277] width 96 height 10
click at [446, 313] on link "[URL][DOMAIN_NAME]" at bounding box center [439, 315] width 96 height 10
click at [448, 351] on link "[URL][DOMAIN_NAME][US_STATE][DOMAIN_NAME]" at bounding box center [500, 353] width 218 height 10
click at [492, 399] on td "[URL][DOMAIN_NAME]" at bounding box center [506, 395] width 251 height 42
click at [495, 393] on td "[URL][DOMAIN_NAME]" at bounding box center [506, 395] width 251 height 42
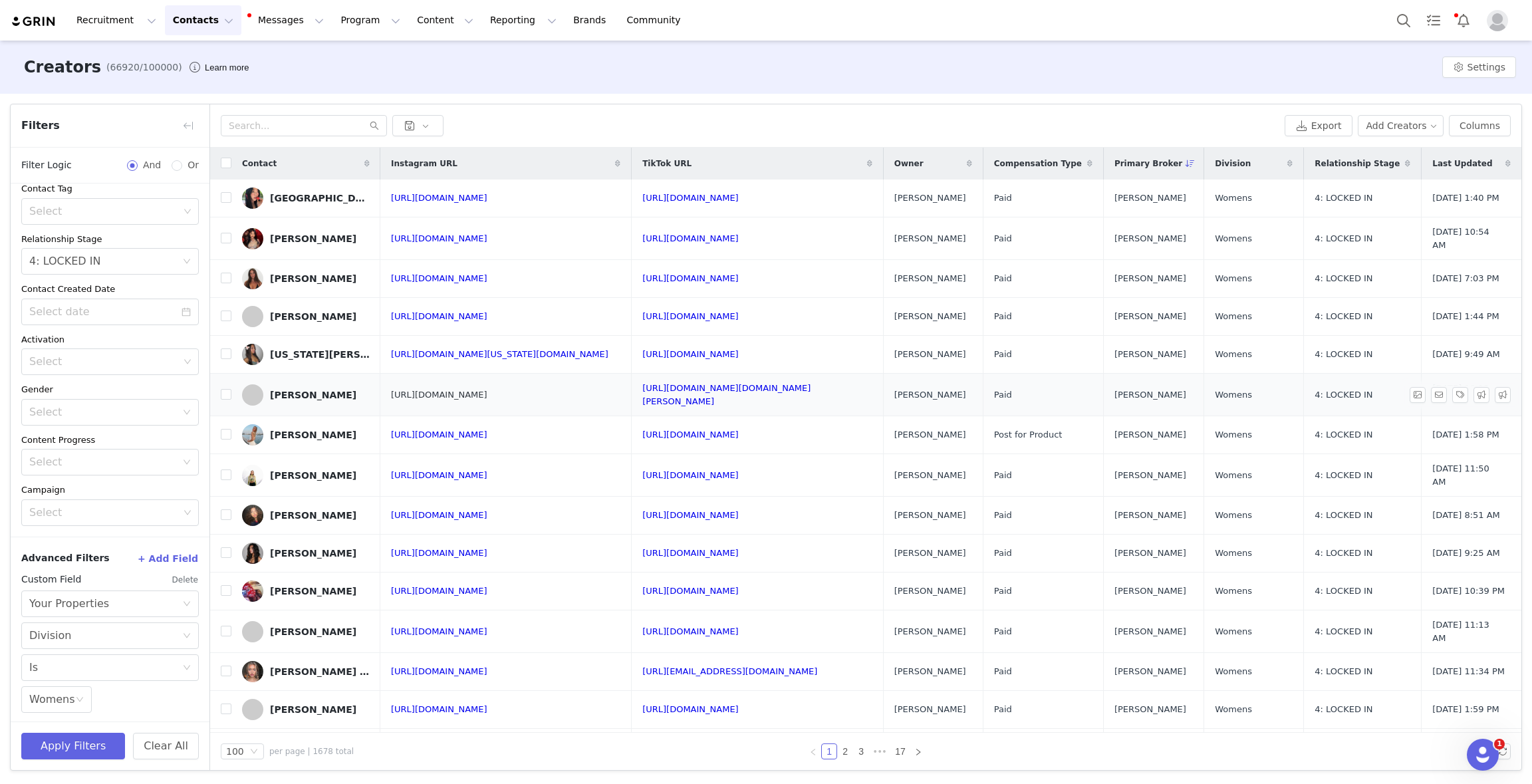
click at [487, 389] on link "[URL][DOMAIN_NAME]" at bounding box center [439, 394] width 96 height 10
click at [455, 430] on link "[URL][DOMAIN_NAME]" at bounding box center [439, 434] width 96 height 10
click at [482, 470] on link "[URL][DOMAIN_NAME]" at bounding box center [439, 475] width 96 height 10
click at [455, 510] on link "[URL][DOMAIN_NAME]" at bounding box center [439, 514] width 96 height 10
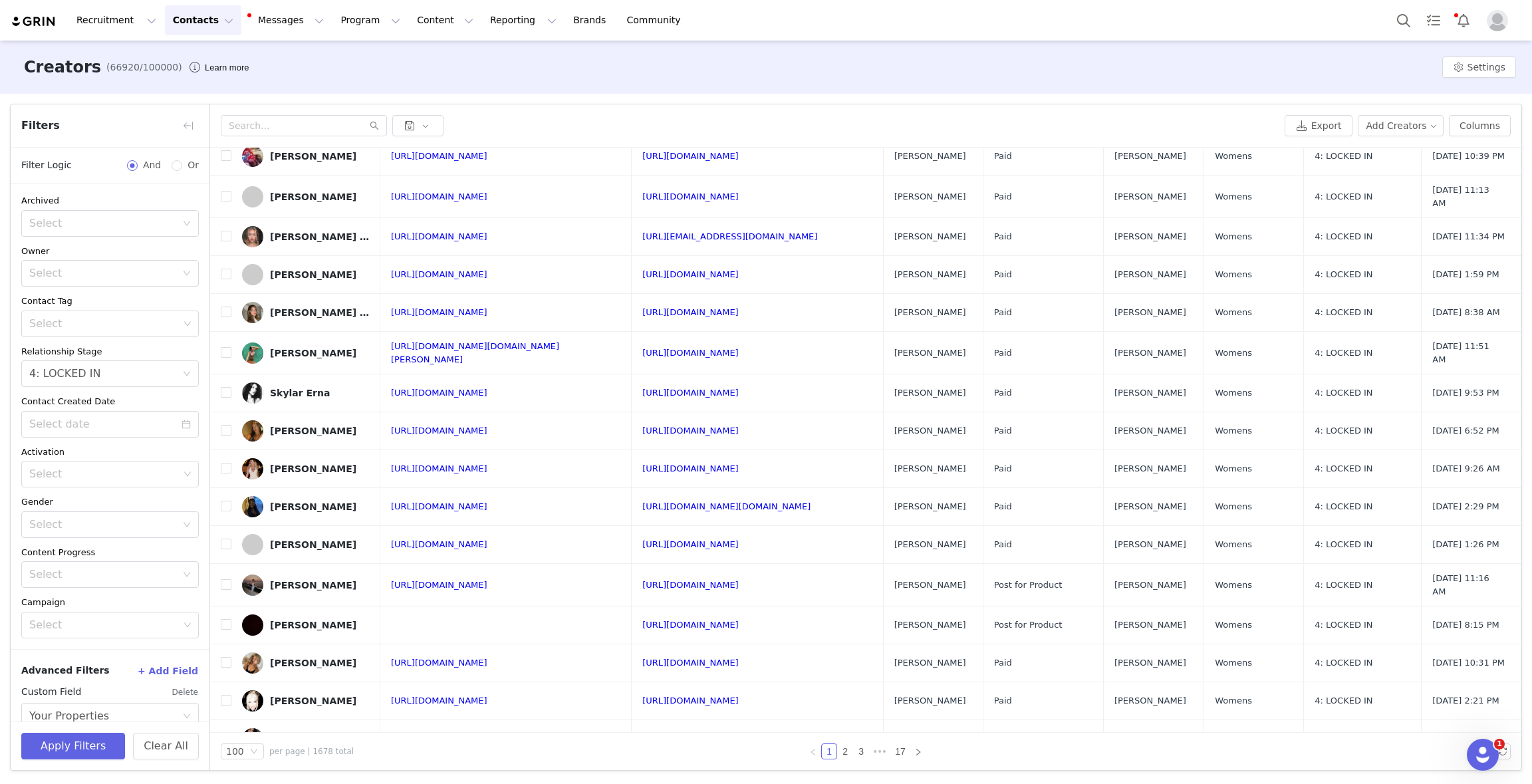
scroll to position [0, 0]
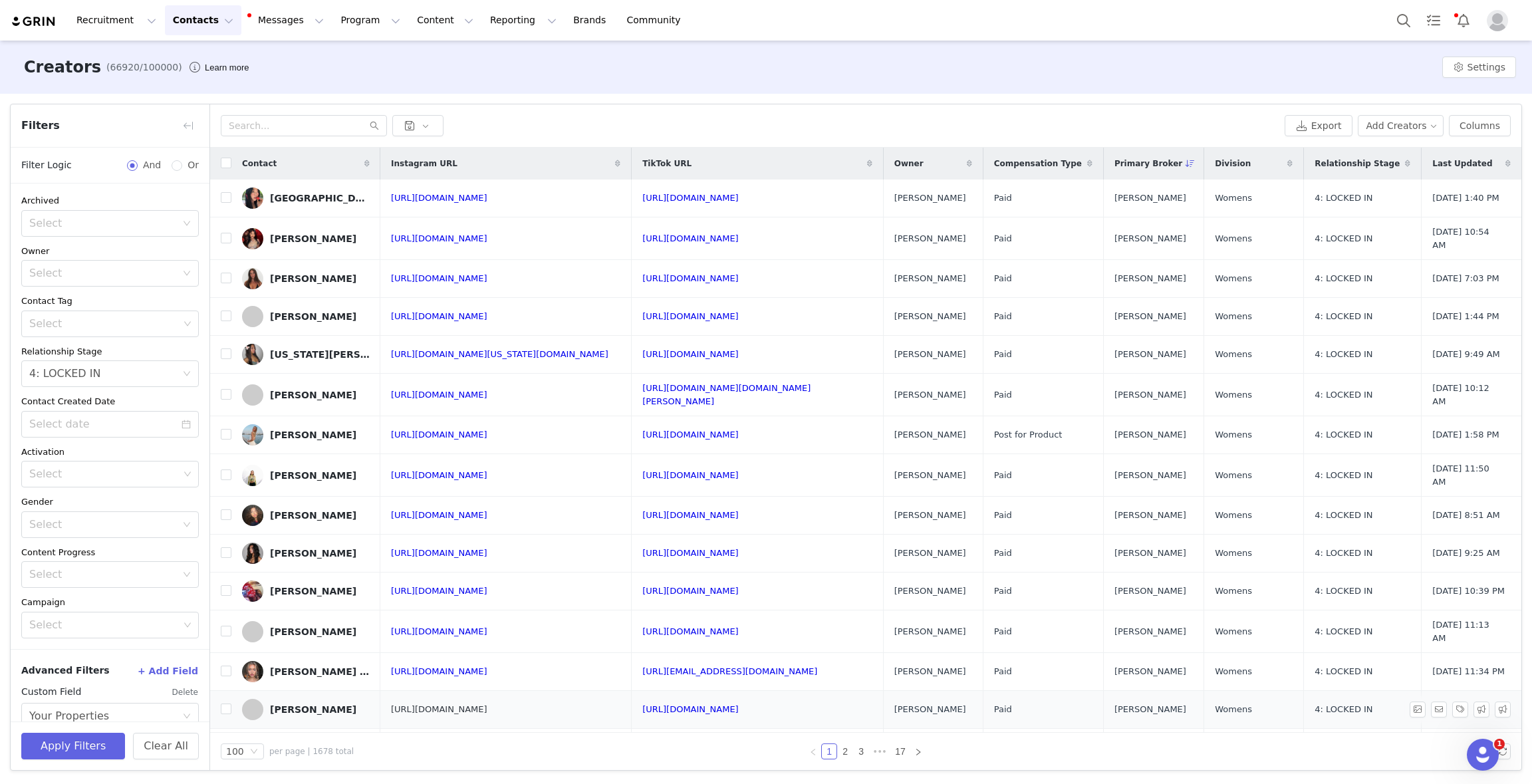
click at [470, 704] on link "[URL][DOMAIN_NAME]" at bounding box center [439, 708] width 96 height 10
click at [487, 742] on link "[URL][DOMAIN_NAME]" at bounding box center [439, 746] width 96 height 10
click at [888, 27] on div "Recruitment Recruitment Creator Search Curated Lists Landing Pages Web Extensio…" at bounding box center [766, 20] width 1532 height 41
click at [62, 319] on div "Select" at bounding box center [104, 323] width 150 height 13
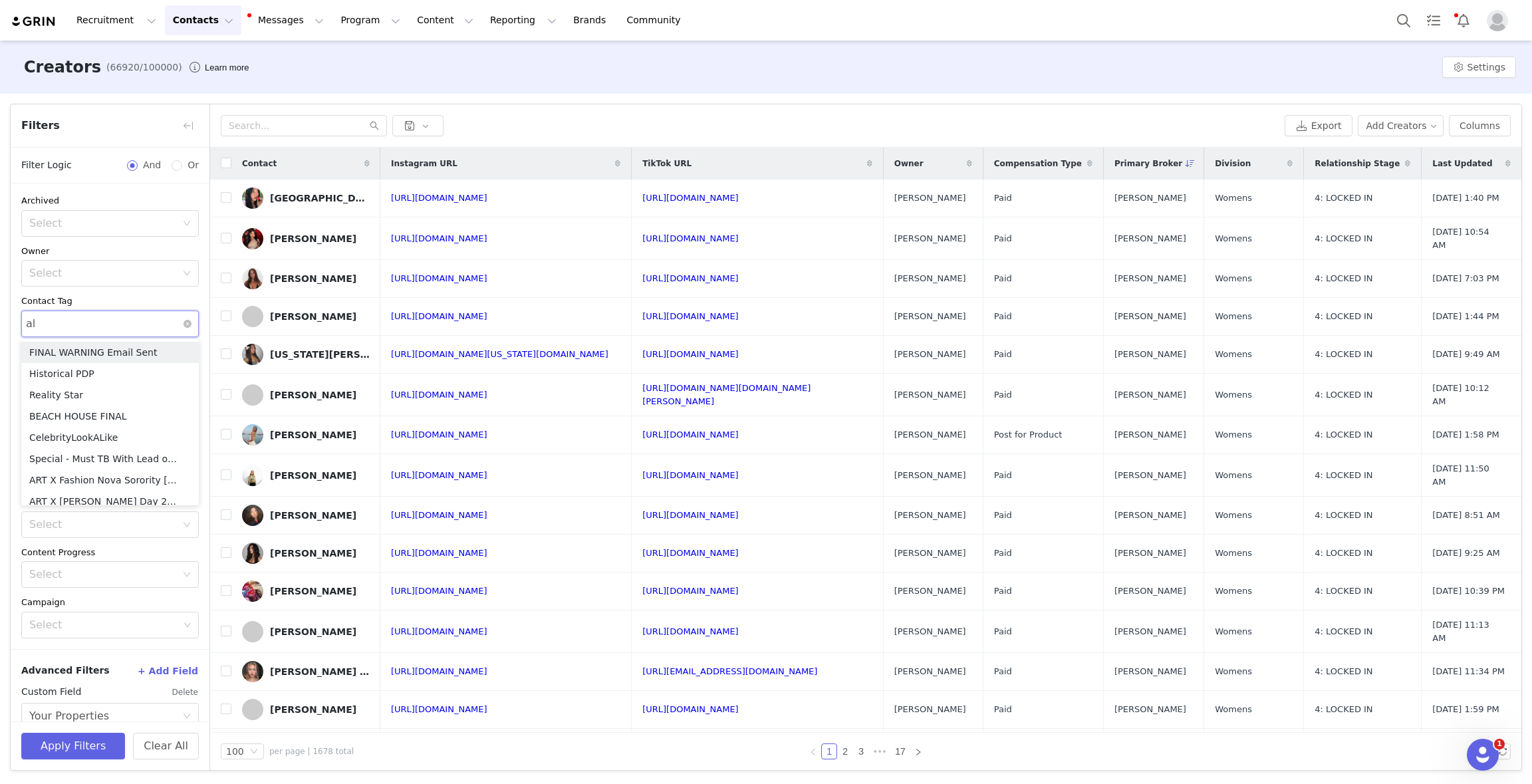
type input "alo"
click at [50, 348] on li "Alo" at bounding box center [110, 352] width 178 height 21
click at [3, 396] on div "Filters Filter Logic And Or Archived Select Owner Select Contact Tag Select Alo…" at bounding box center [766, 437] width 1532 height 687
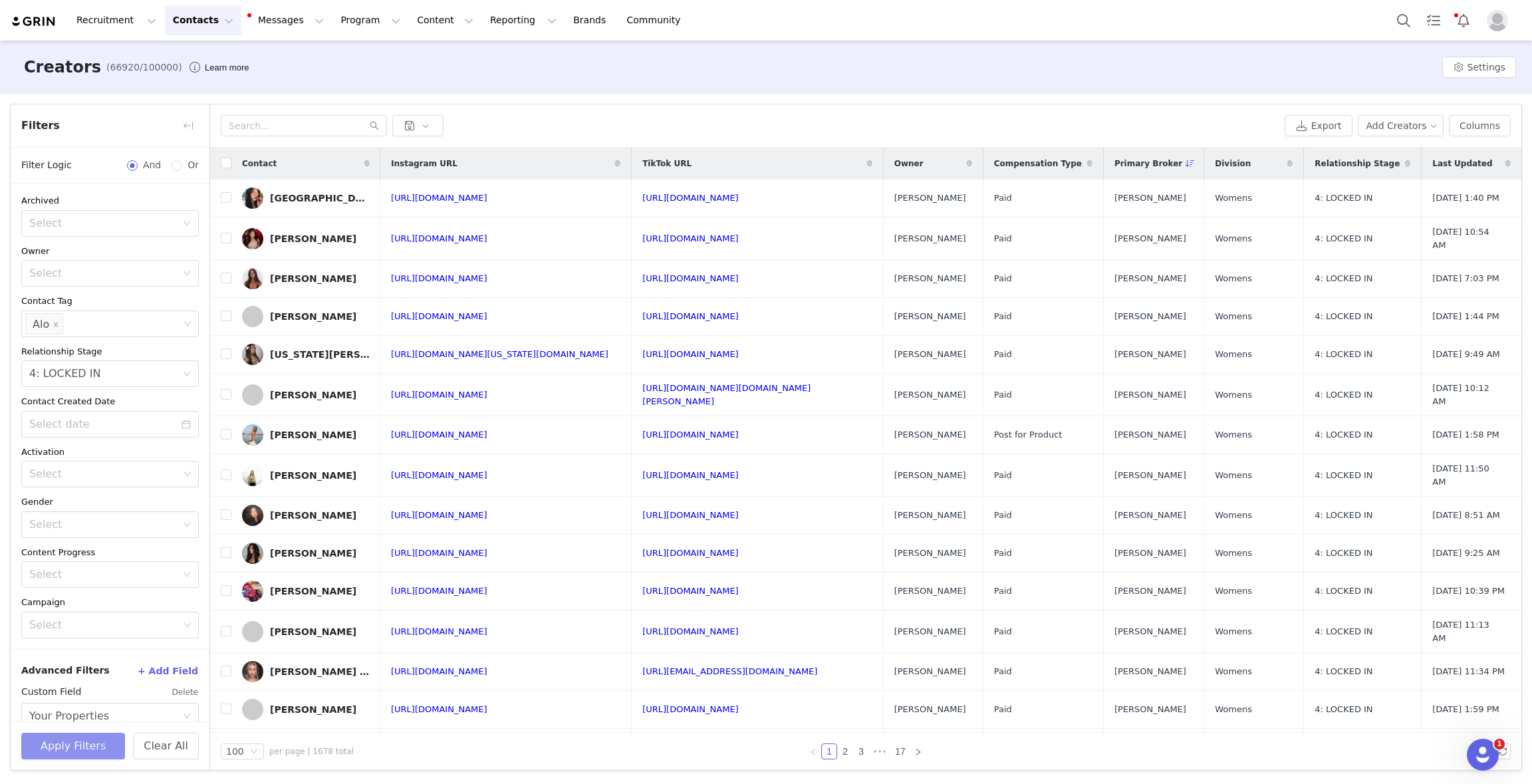
click at [73, 752] on button "Apply Filters" at bounding box center [73, 746] width 104 height 26
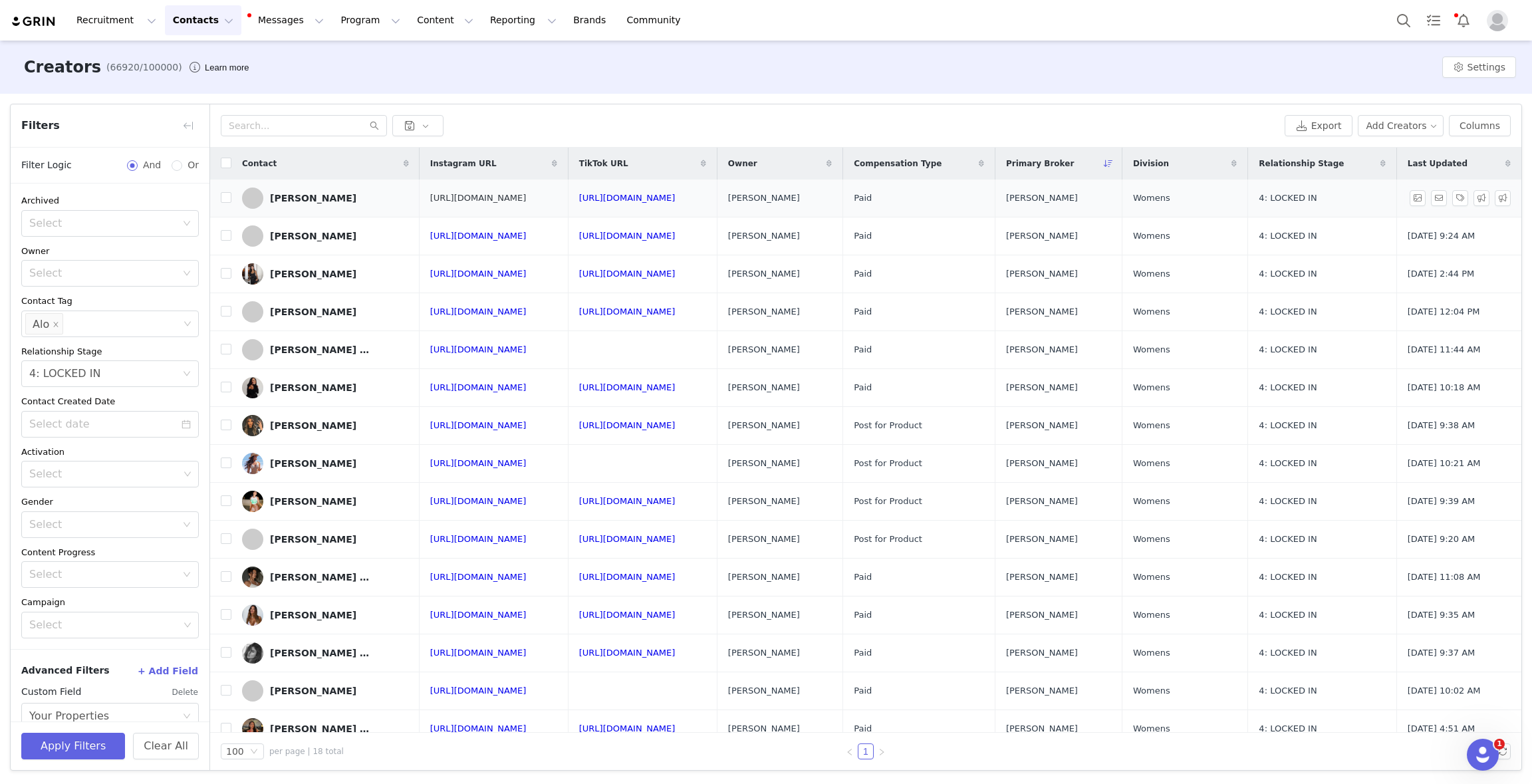
click at [457, 193] on link "[URL][DOMAIN_NAME]" at bounding box center [477, 197] width 96 height 10
click at [473, 229] on td "[URL][DOMAIN_NAME]" at bounding box center [493, 236] width 148 height 38
click at [467, 243] on td "[URL][DOMAIN_NAME]" at bounding box center [493, 236] width 148 height 38
click at [471, 233] on link "[URL][DOMAIN_NAME]" at bounding box center [477, 235] width 96 height 10
click at [430, 277] on link "[URL][DOMAIN_NAME]" at bounding box center [477, 273] width 96 height 10
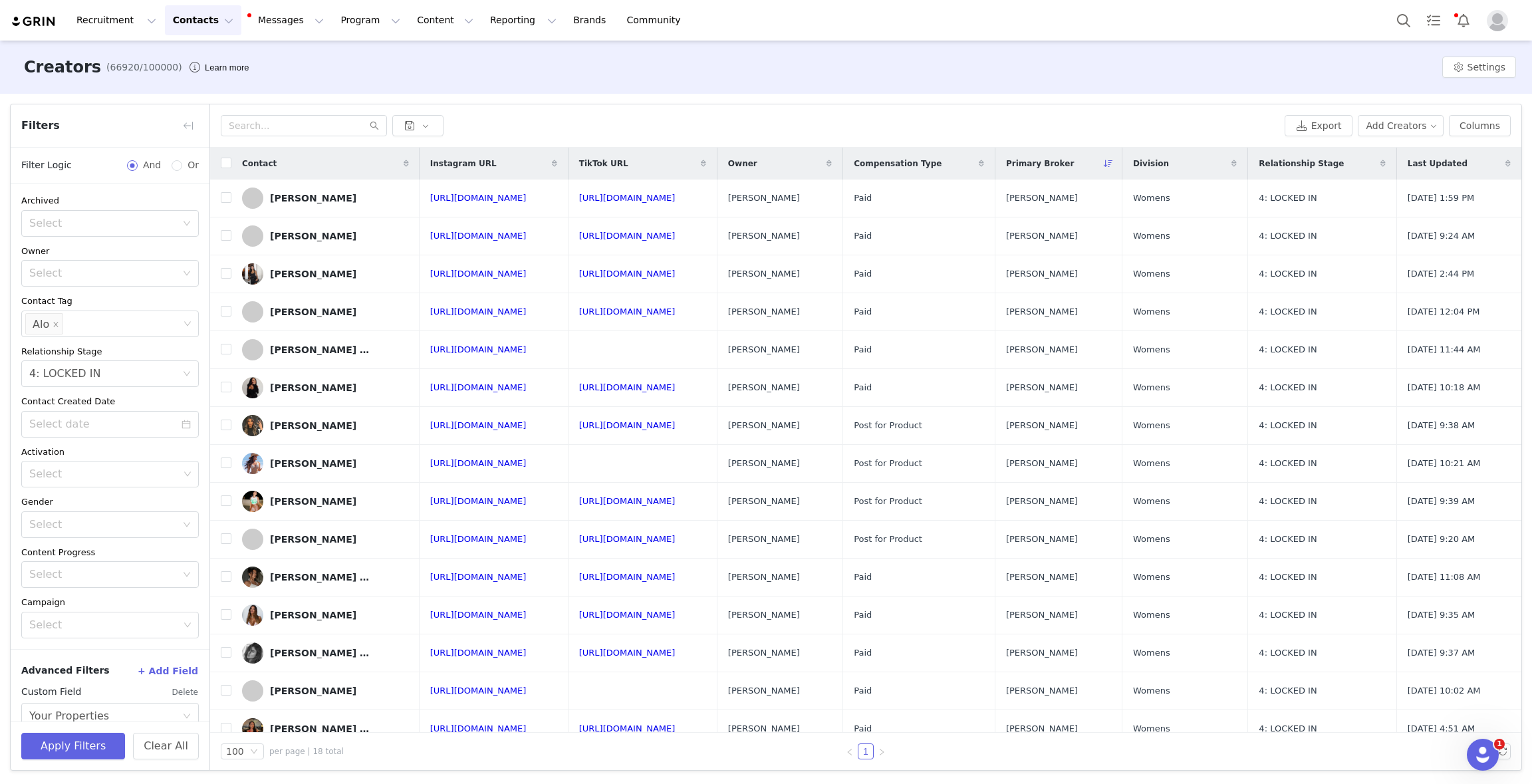
click at [758, 164] on span "Owner" at bounding box center [742, 164] width 29 height 12
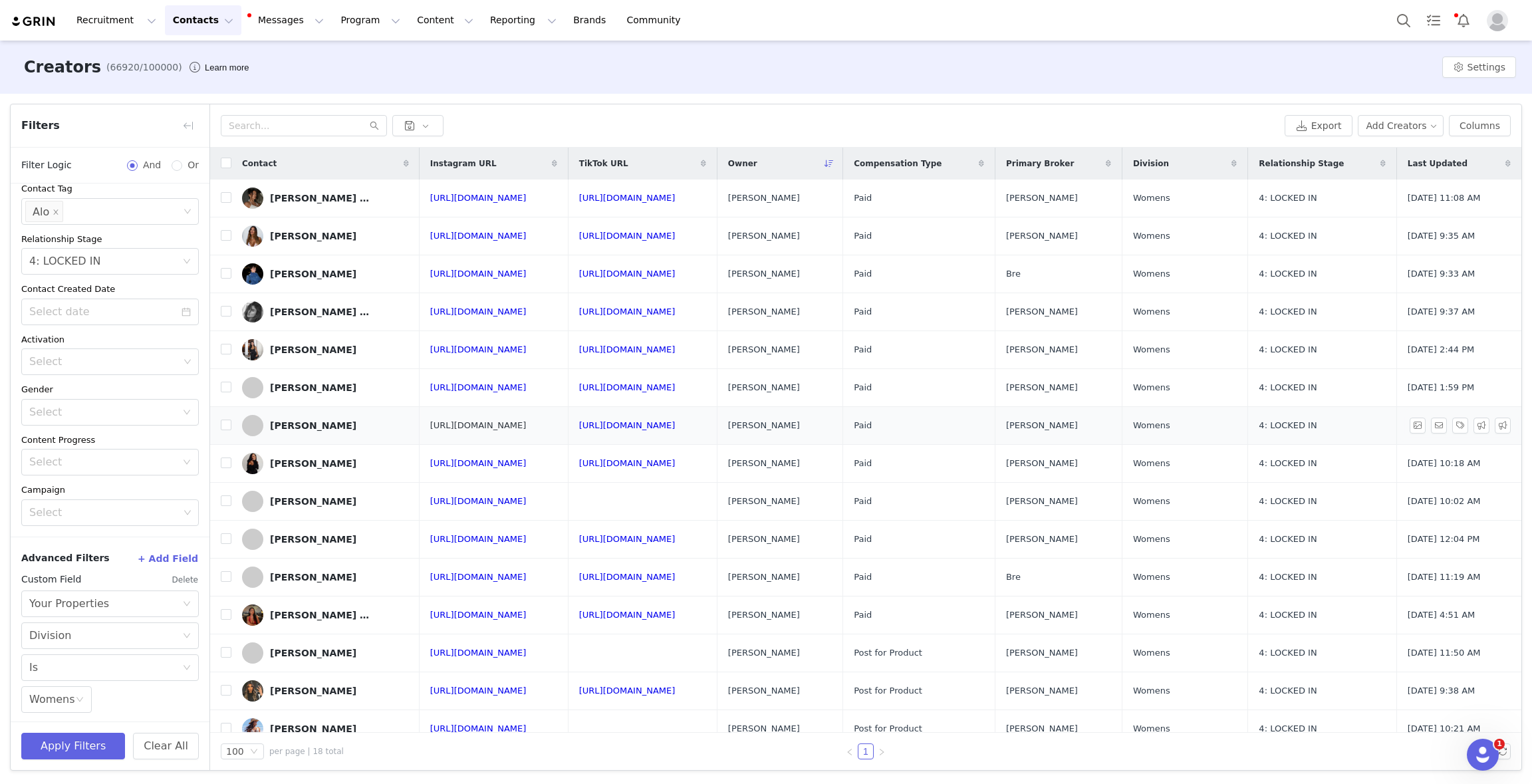
scroll to position [124, 0]
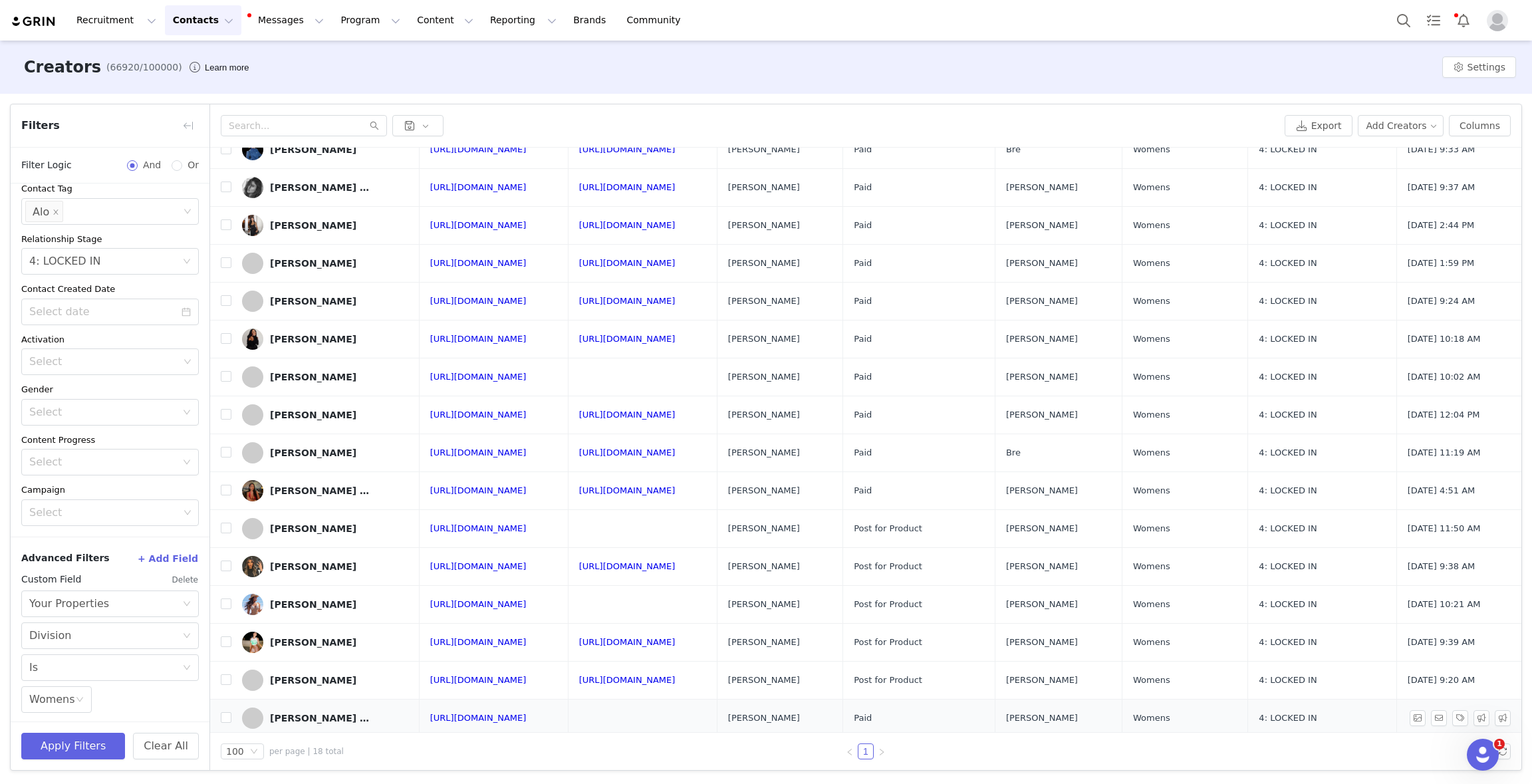
click at [293, 713] on div "[PERSON_NAME] Elhimer" at bounding box center [319, 718] width 100 height 11
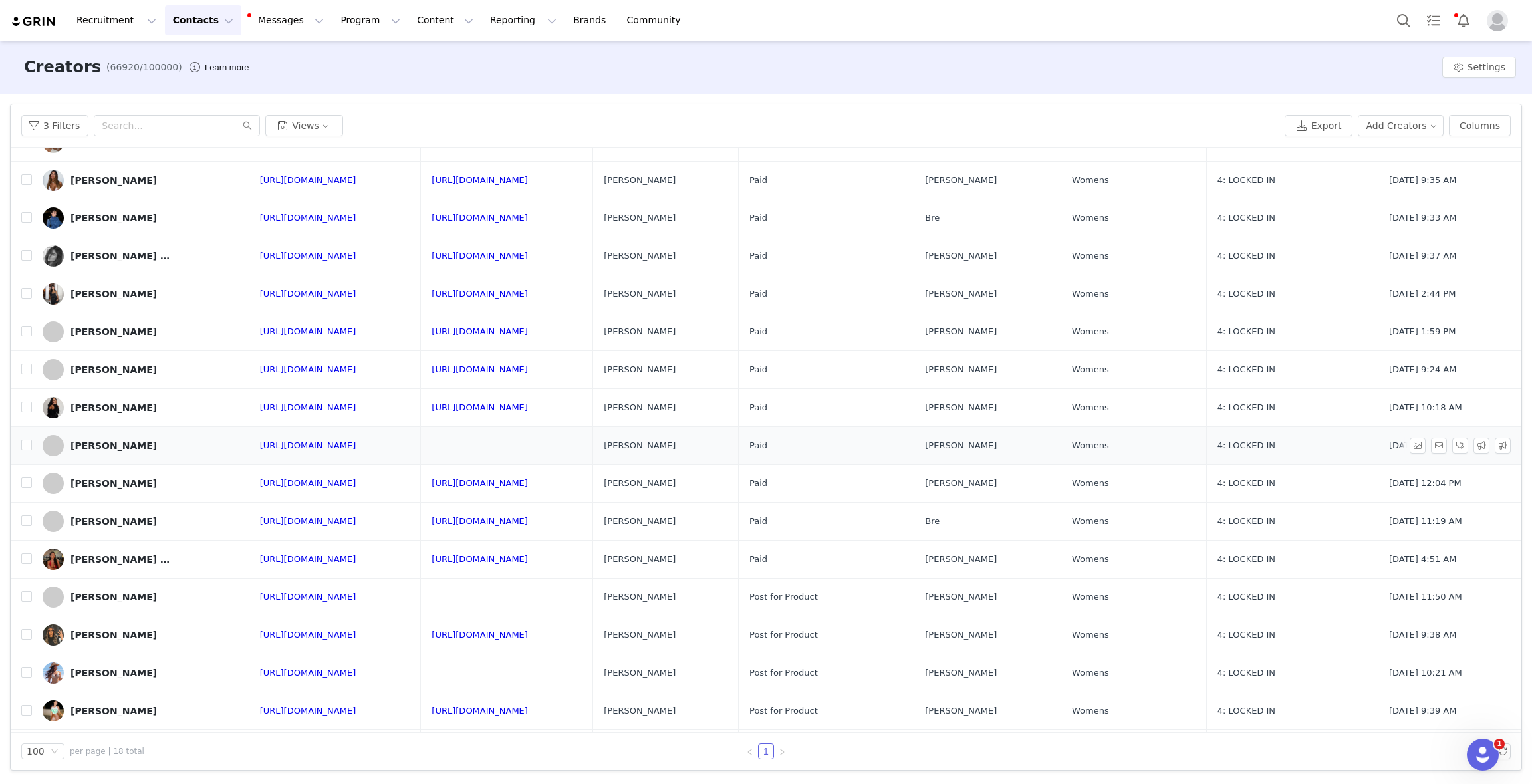
scroll to position [124, 0]
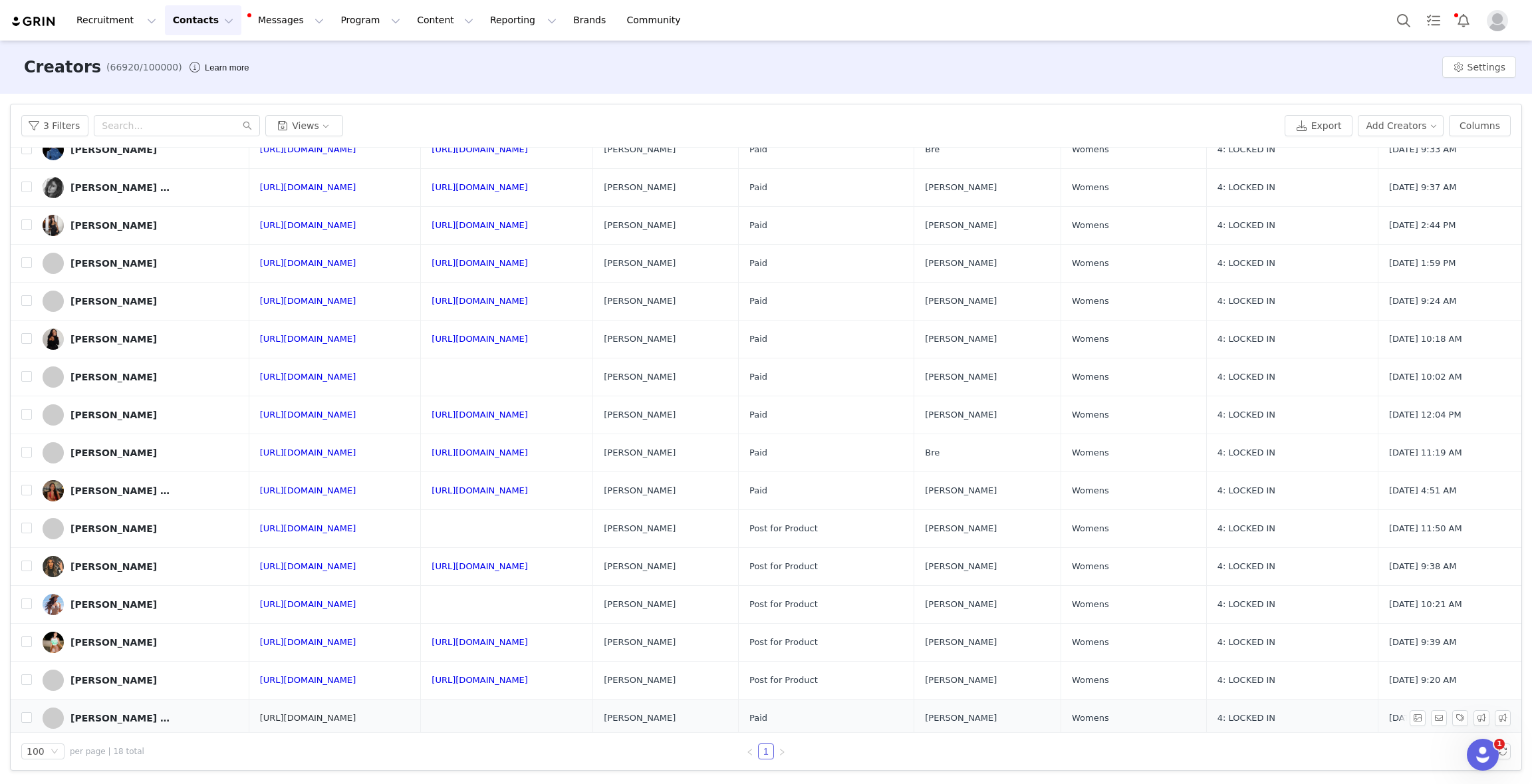
click at [322, 713] on link "[URL][DOMAIN_NAME]" at bounding box center [307, 717] width 96 height 10
click at [322, 677] on link "[URL][DOMAIN_NAME]" at bounding box center [307, 679] width 96 height 10
click at [331, 637] on link "[URL][DOMAIN_NAME]" at bounding box center [307, 641] width 96 height 10
click at [299, 449] on link "[URL][DOMAIN_NAME]" at bounding box center [307, 452] width 96 height 10
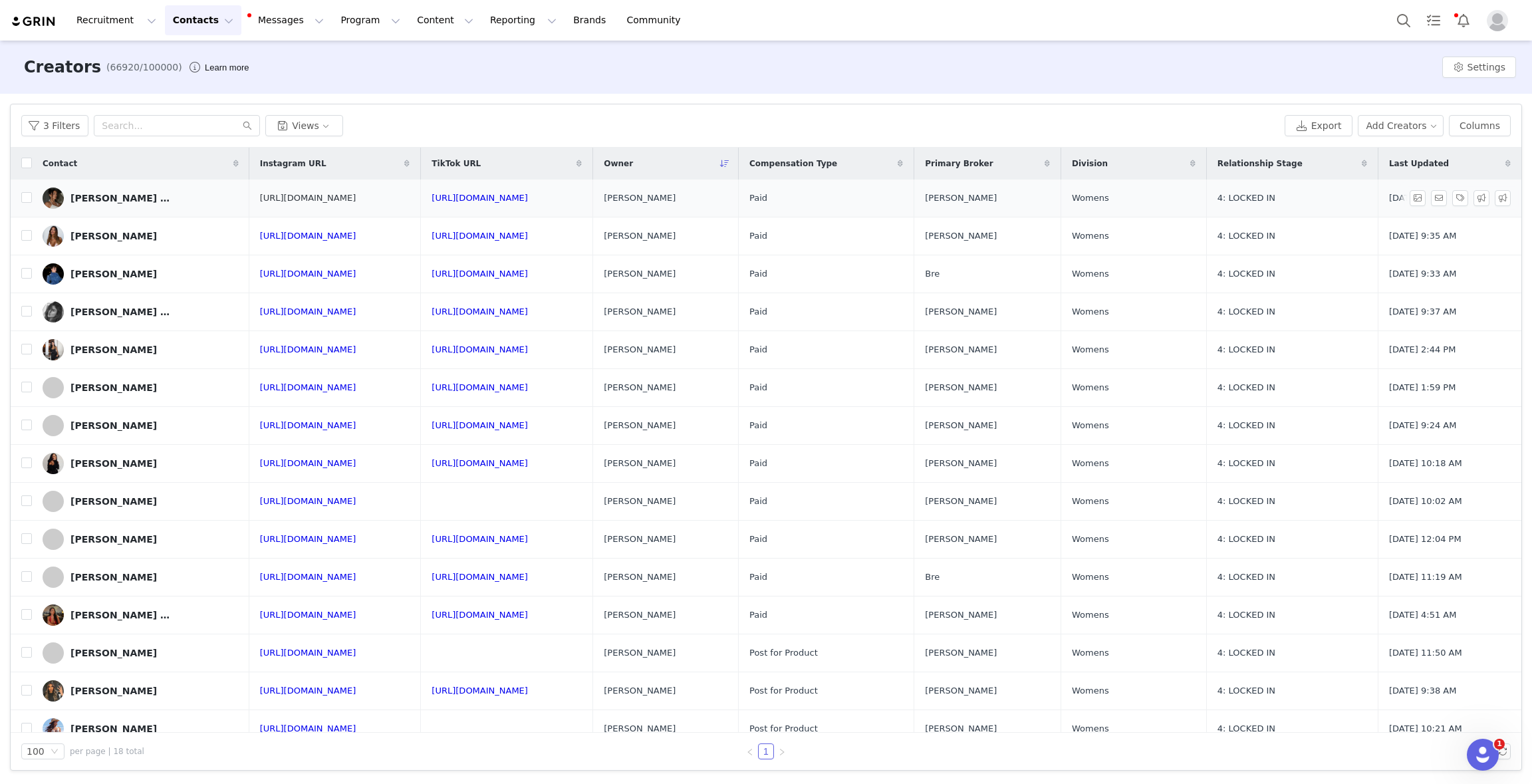
click at [290, 199] on link "[URL][DOMAIN_NAME]" at bounding box center [307, 197] width 96 height 10
click at [305, 232] on link "[URL][DOMAIN_NAME]" at bounding box center [307, 235] width 96 height 10
click at [315, 271] on link "[URL][DOMAIN_NAME]" at bounding box center [307, 273] width 96 height 10
click at [268, 462] on link "[URL][DOMAIN_NAME]" at bounding box center [307, 462] width 96 height 10
click at [833, 40] on div "Recruitment Recruitment Creator Search Curated Lists Landing Pages Web Extensio…" at bounding box center [766, 20] width 1532 height 41
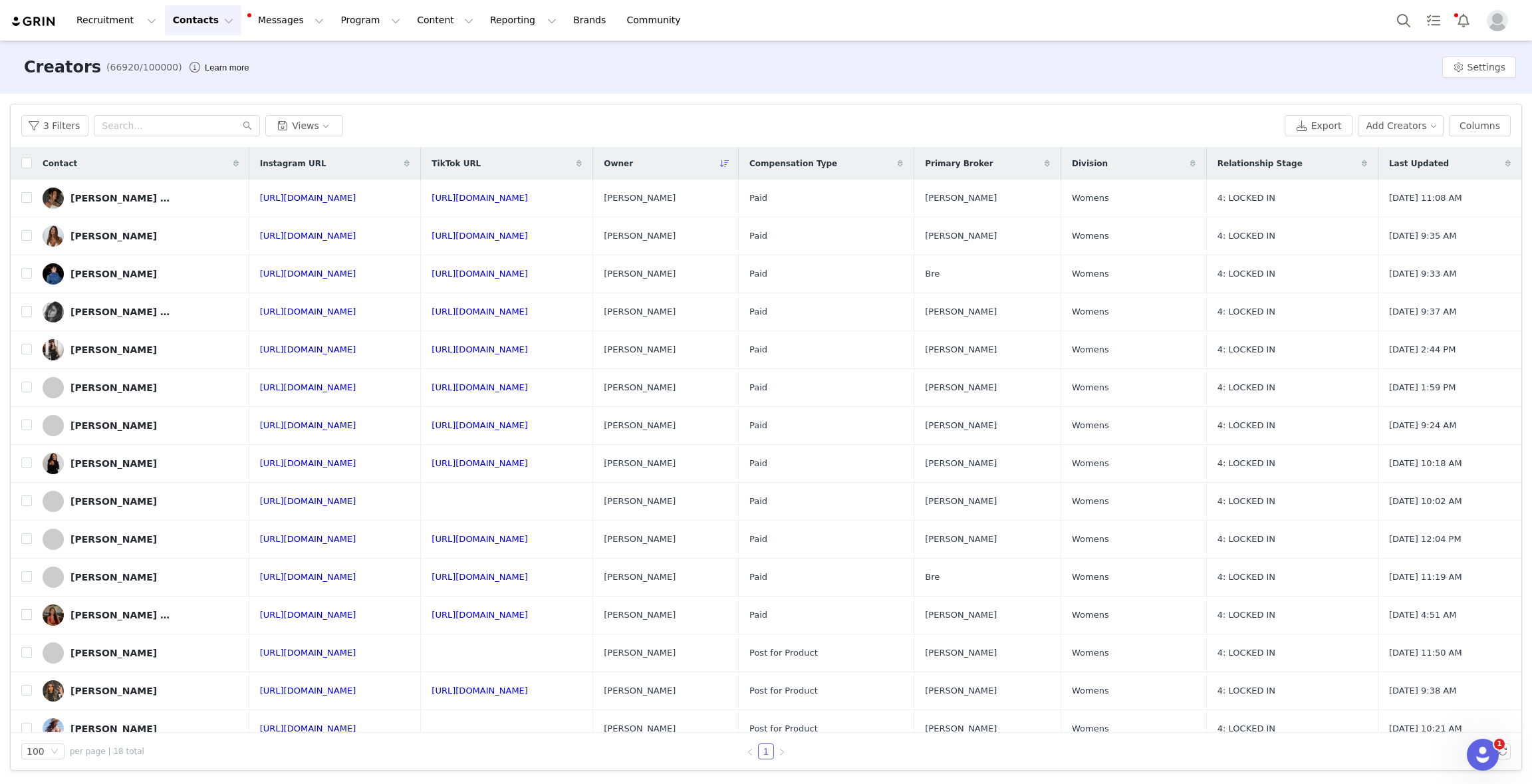
click at [781, 29] on div "Recruitment Recruitment Creator Search Curated Lists Landing Pages Web Extensio…" at bounding box center [766, 20] width 1532 height 41
click at [287, 237] on link "[URL][DOMAIN_NAME]" at bounding box center [307, 235] width 96 height 10
click at [298, 649] on link "[URL][DOMAIN_NAME]" at bounding box center [307, 652] width 96 height 10
click at [282, 231] on link "[URL][DOMAIN_NAME]" at bounding box center [307, 235] width 96 height 10
click at [720, 31] on div "Recruitment Recruitment Creator Search Curated Lists Landing Pages Web Extensio…" at bounding box center [766, 20] width 1532 height 41
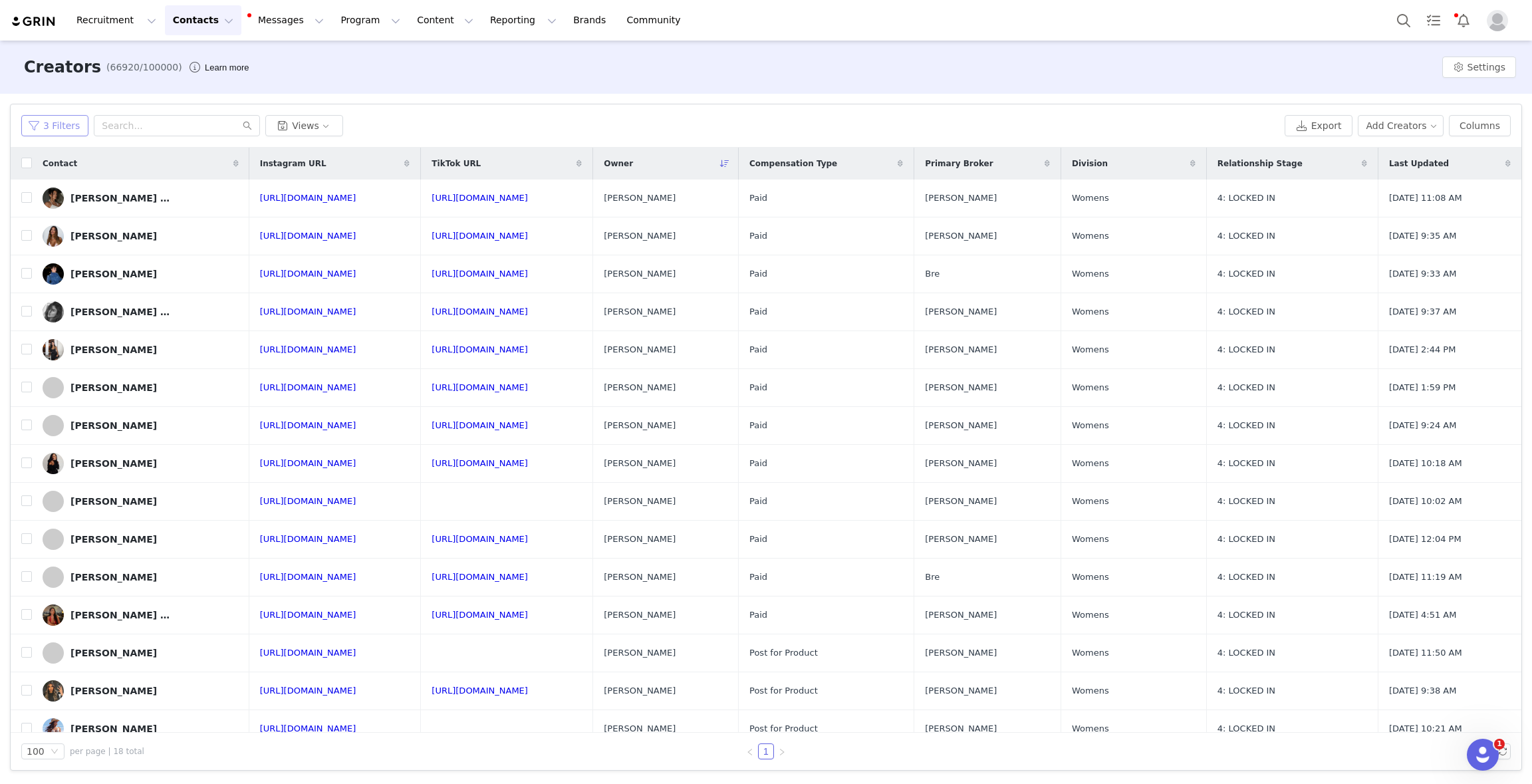
click at [31, 130] on button "3 Filters" at bounding box center [55, 126] width 67 height 21
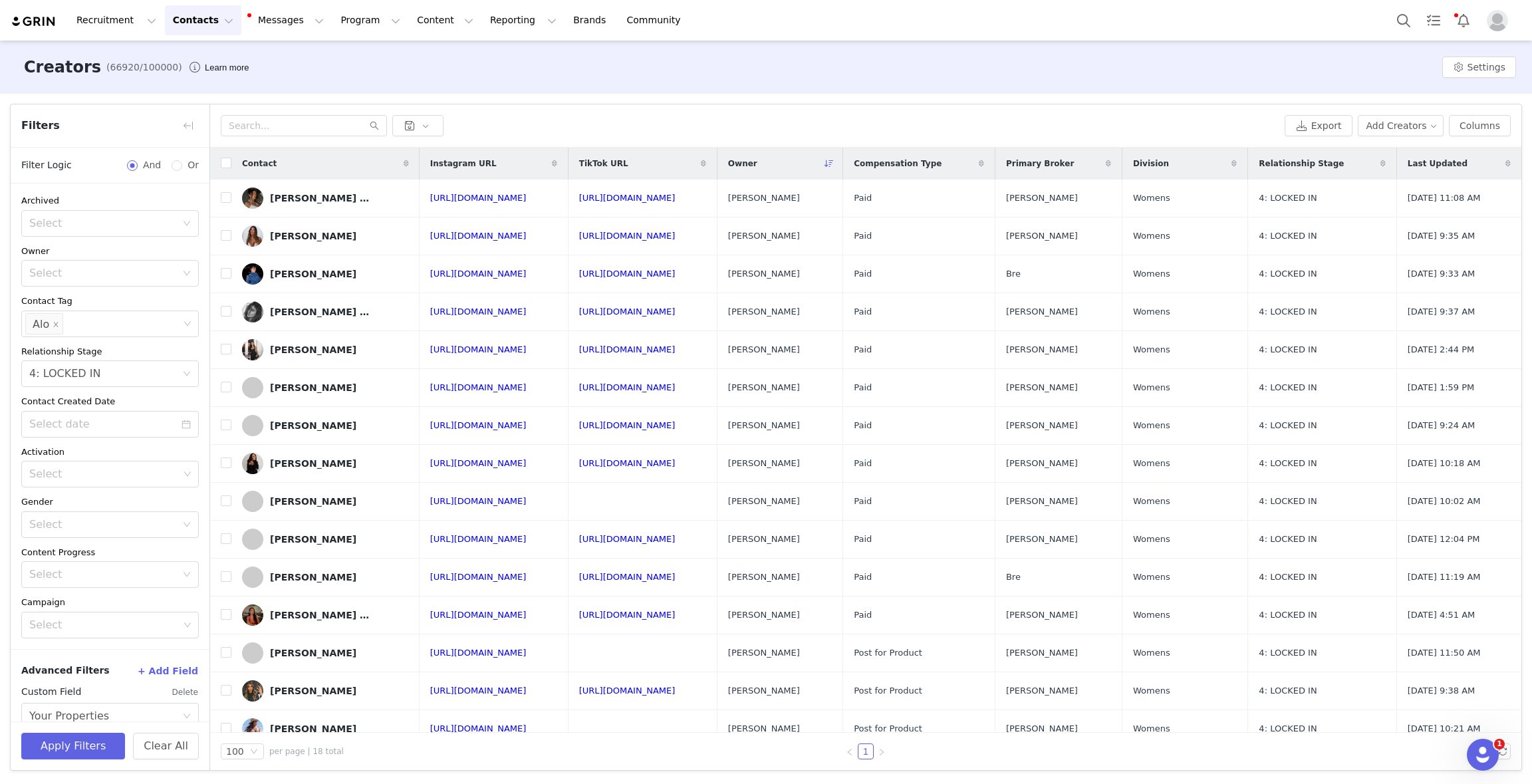
click at [526, 115] on div at bounding box center [751, 126] width 1059 height 21
click at [499, 197] on link "[URL][DOMAIN_NAME]" at bounding box center [477, 197] width 96 height 10
click at [513, 240] on td "[URL][DOMAIN_NAME]" at bounding box center [493, 236] width 148 height 38
click at [520, 228] on td "[URL][DOMAIN_NAME]" at bounding box center [493, 236] width 148 height 38
click at [522, 270] on link "[URL][DOMAIN_NAME]" at bounding box center [477, 273] width 96 height 10
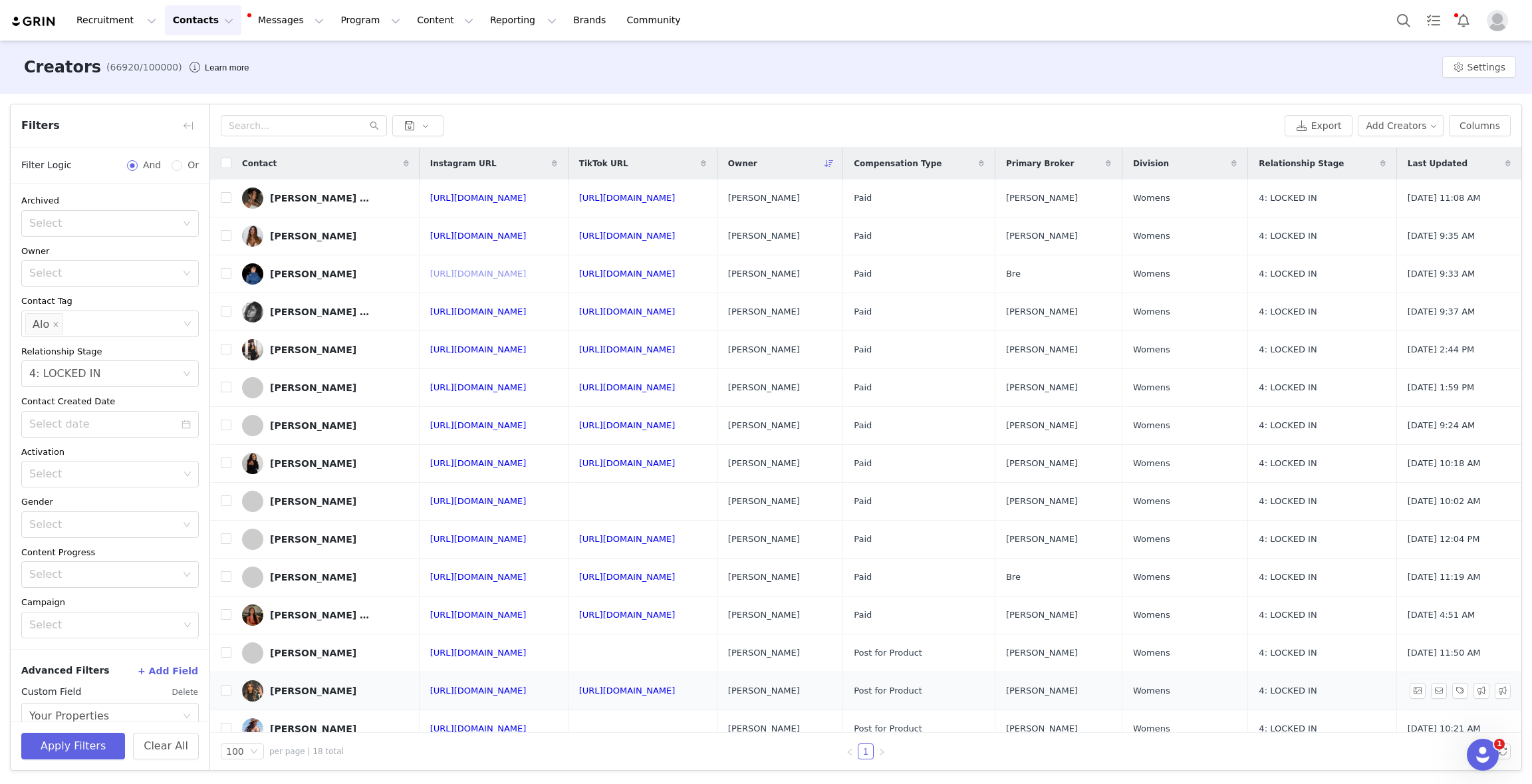
scroll to position [124, 0]
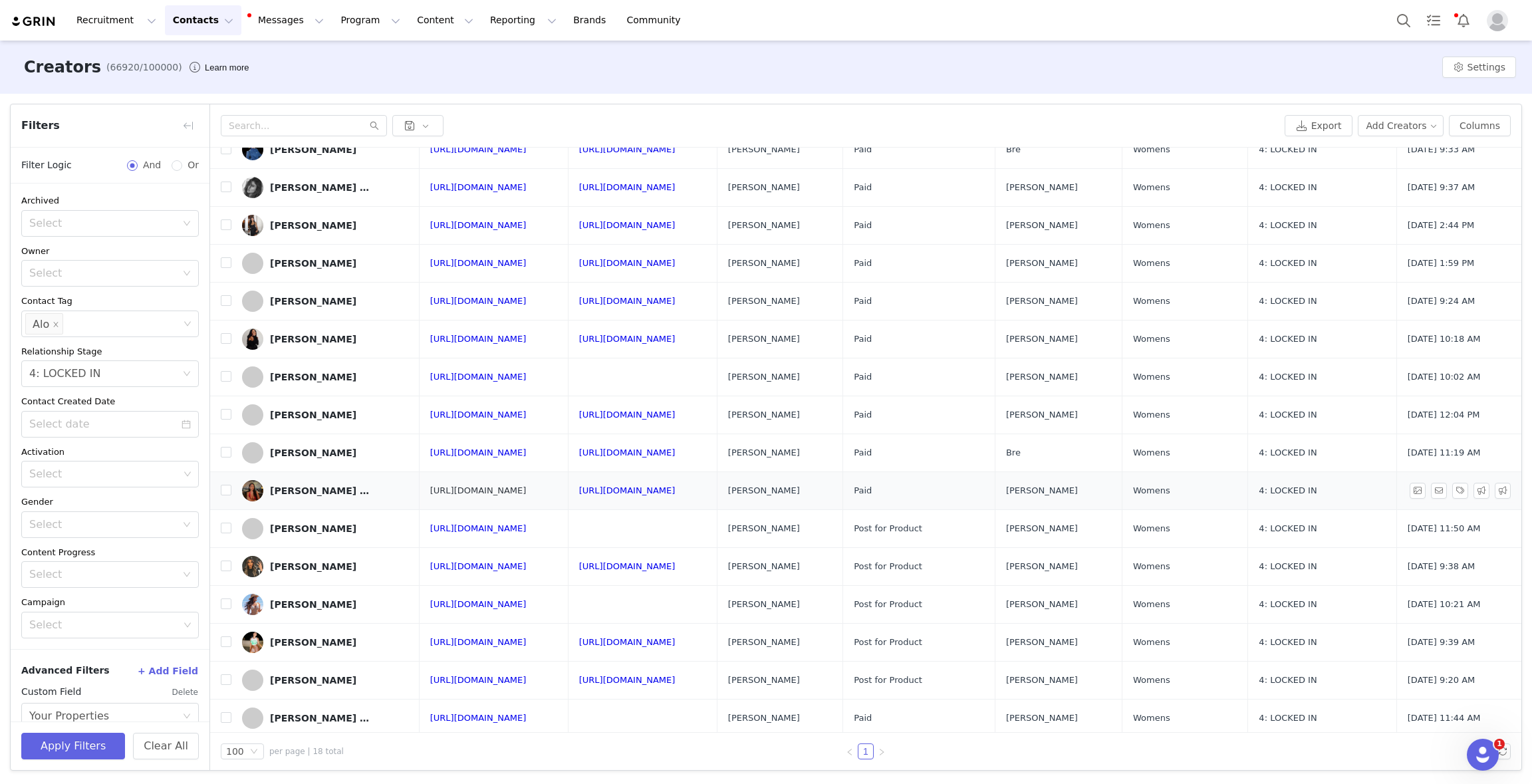
click at [479, 491] on link "[URL][DOMAIN_NAME]" at bounding box center [477, 490] width 96 height 10
click at [185, 322] on icon "icon: close-circle" at bounding box center [187, 323] width 8 height 8
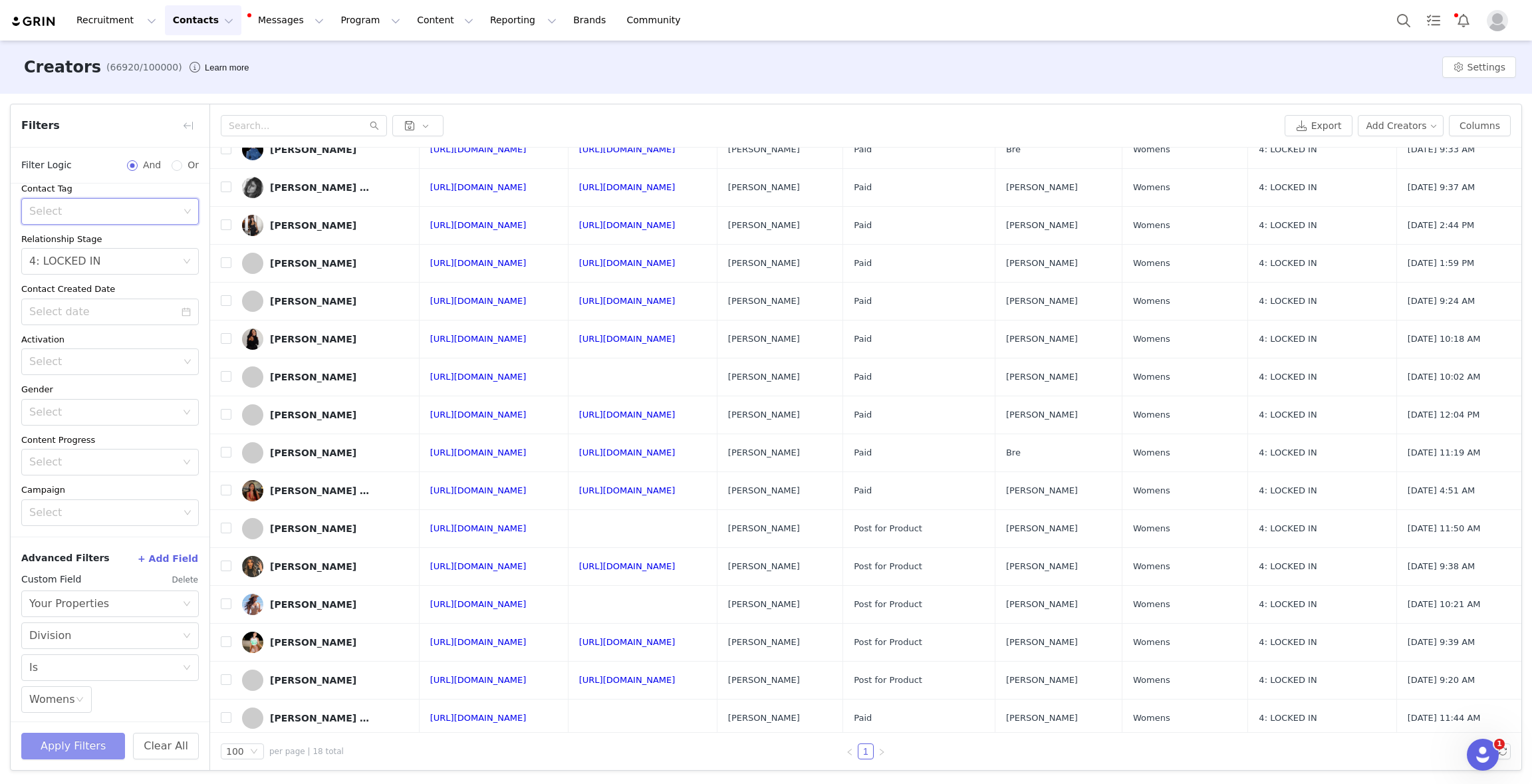
click at [85, 749] on button "Apply Filters" at bounding box center [73, 746] width 104 height 26
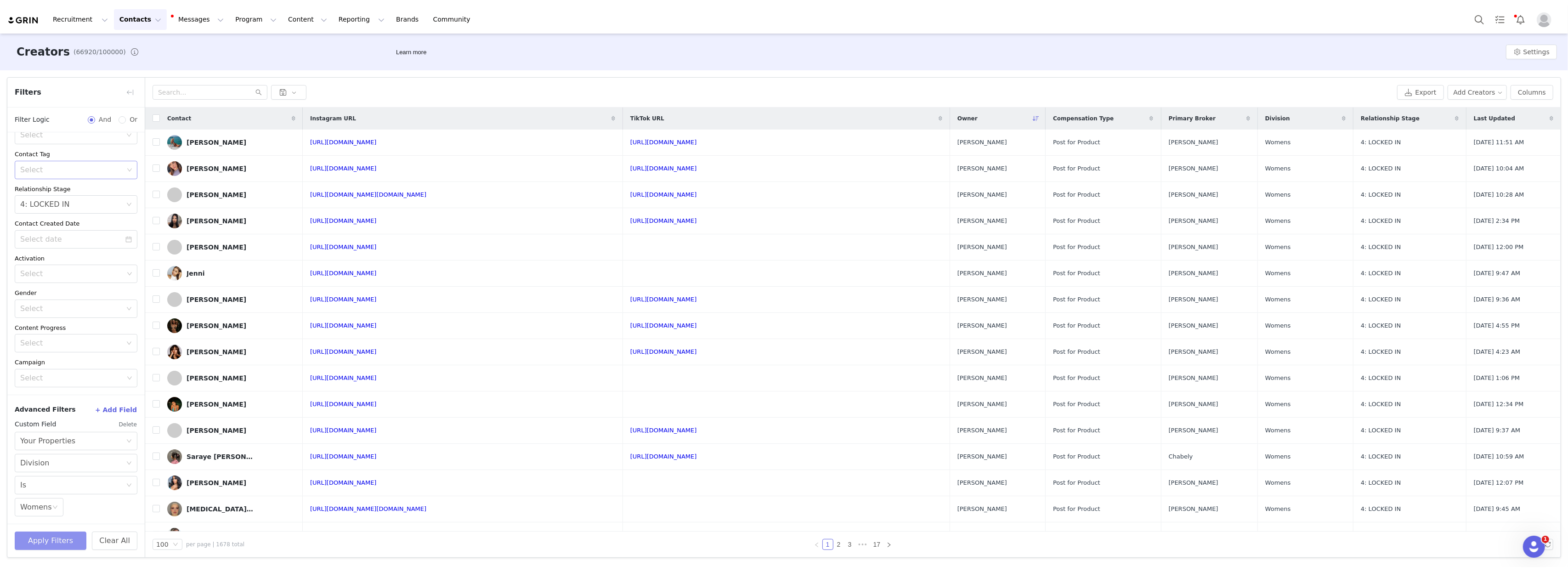
scroll to position [50, 0]
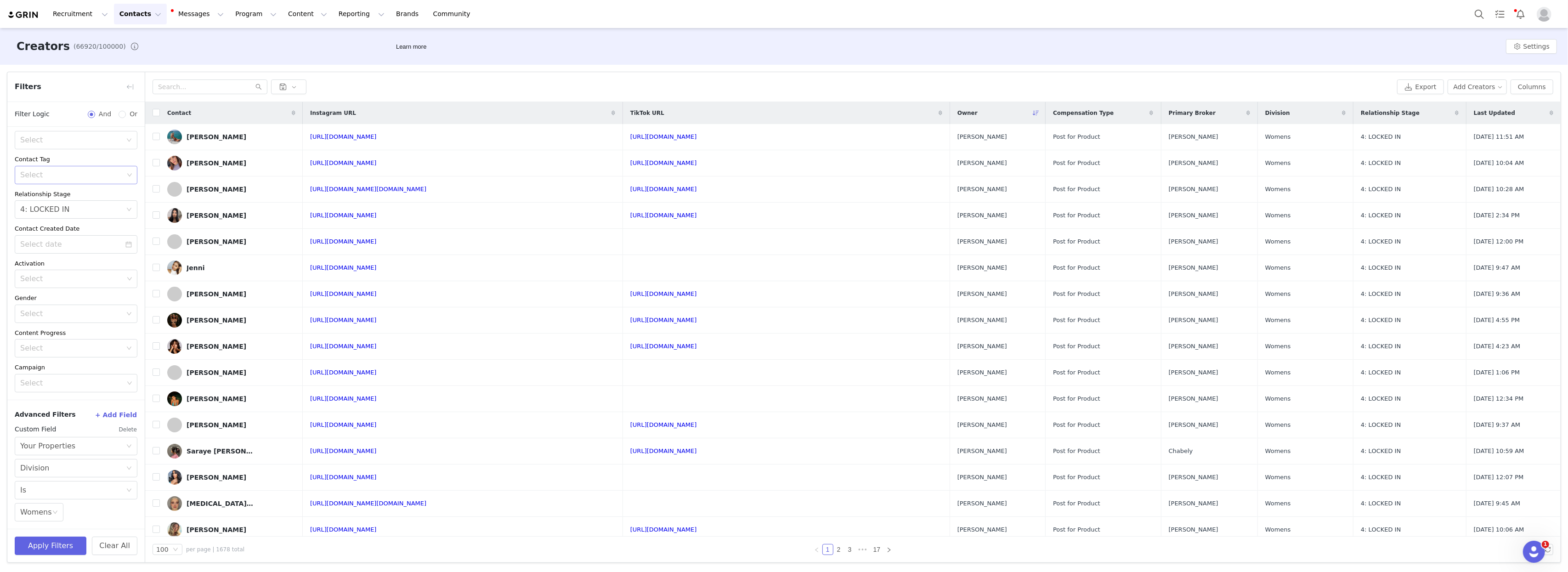
click at [632, 13] on div "Recruitment Recruitment Creator Search Curated Lists Landing Pages Web Extensio…" at bounding box center [784, 14] width 1568 height 28
click at [377, 134] on link "[URL][DOMAIN_NAME]" at bounding box center [343, 136] width 66 height 7
click at [602, 24] on div "Recruitment Recruitment Creator Search Curated Lists Landing Pages Web Extensio…" at bounding box center [784, 14] width 1568 height 28
click at [155, 135] on input "checkbox" at bounding box center [156, 136] width 7 height 7
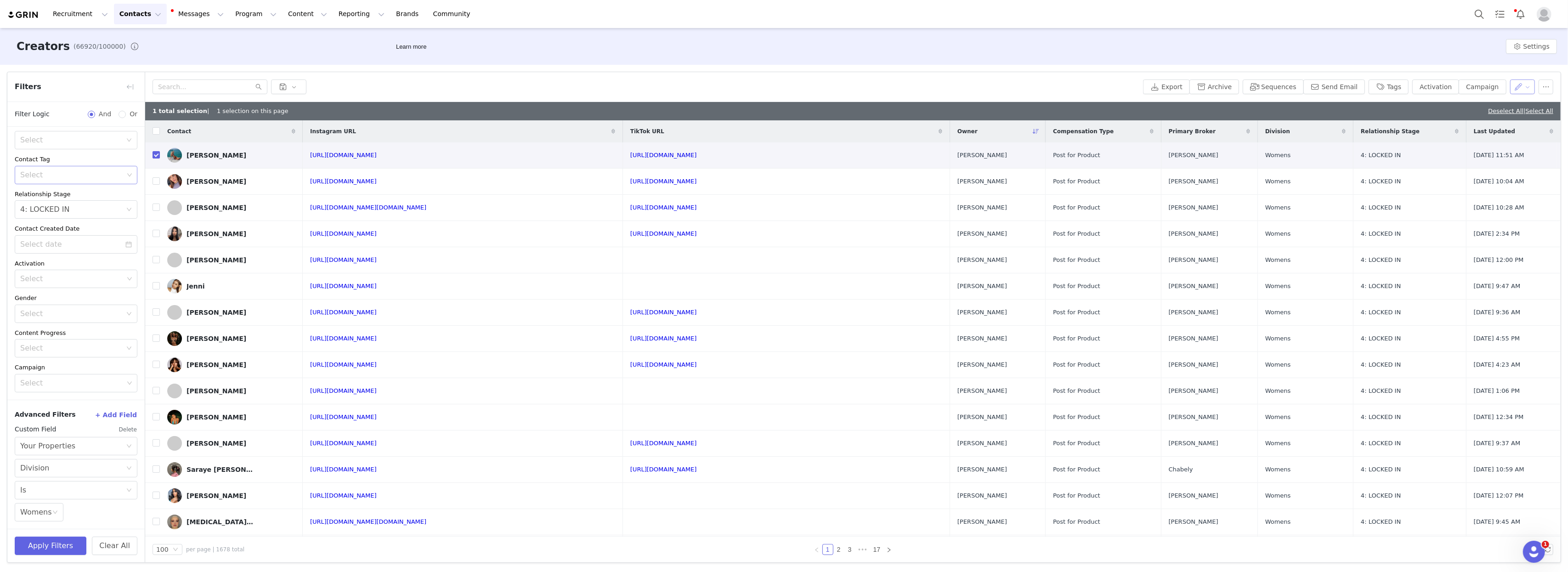
click at [1058, 86] on button "button" at bounding box center [1523, 87] width 26 height 15
click at [1058, 125] on li "Set Custom Property" at bounding box center [1493, 120] width 94 height 15
click at [1058, 125] on div "Choose Custom Property" at bounding box center [1472, 120] width 85 height 9
click at [1058, 37] on div "Creators (66920/100000) Learn more Settings" at bounding box center [784, 46] width 1568 height 37
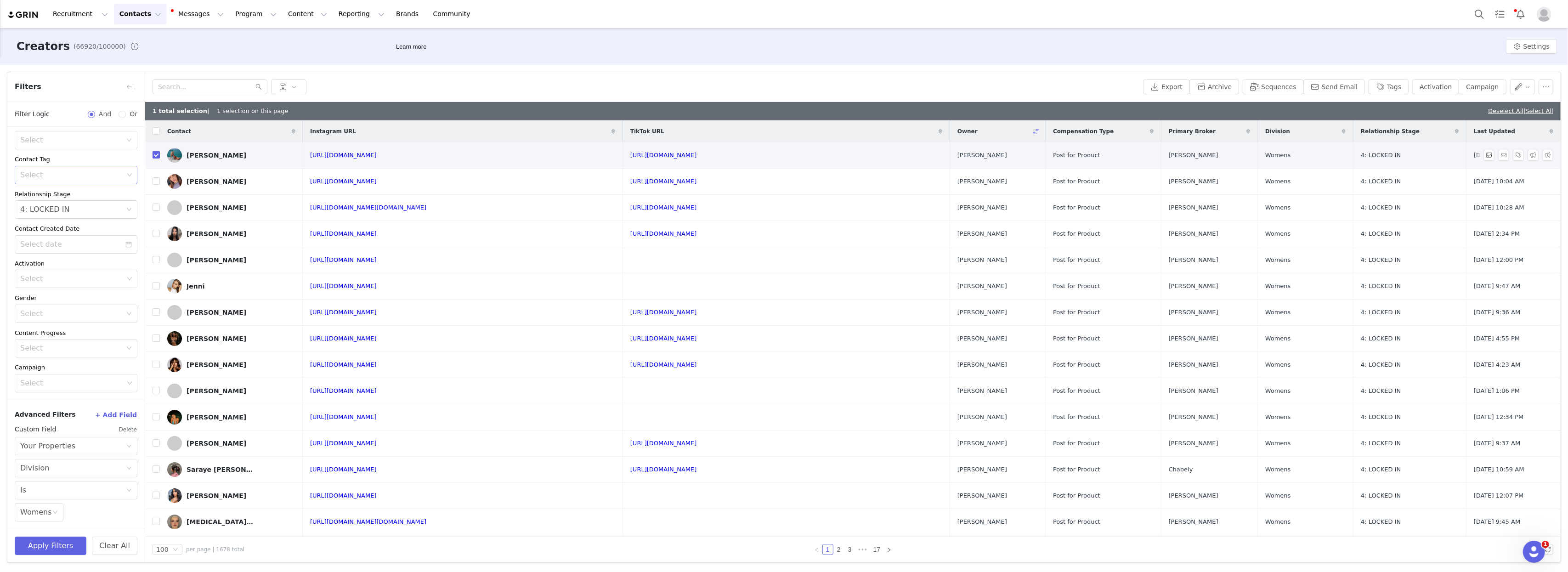
click at [157, 156] on input "checkbox" at bounding box center [156, 155] width 7 height 7
checkbox input "false"
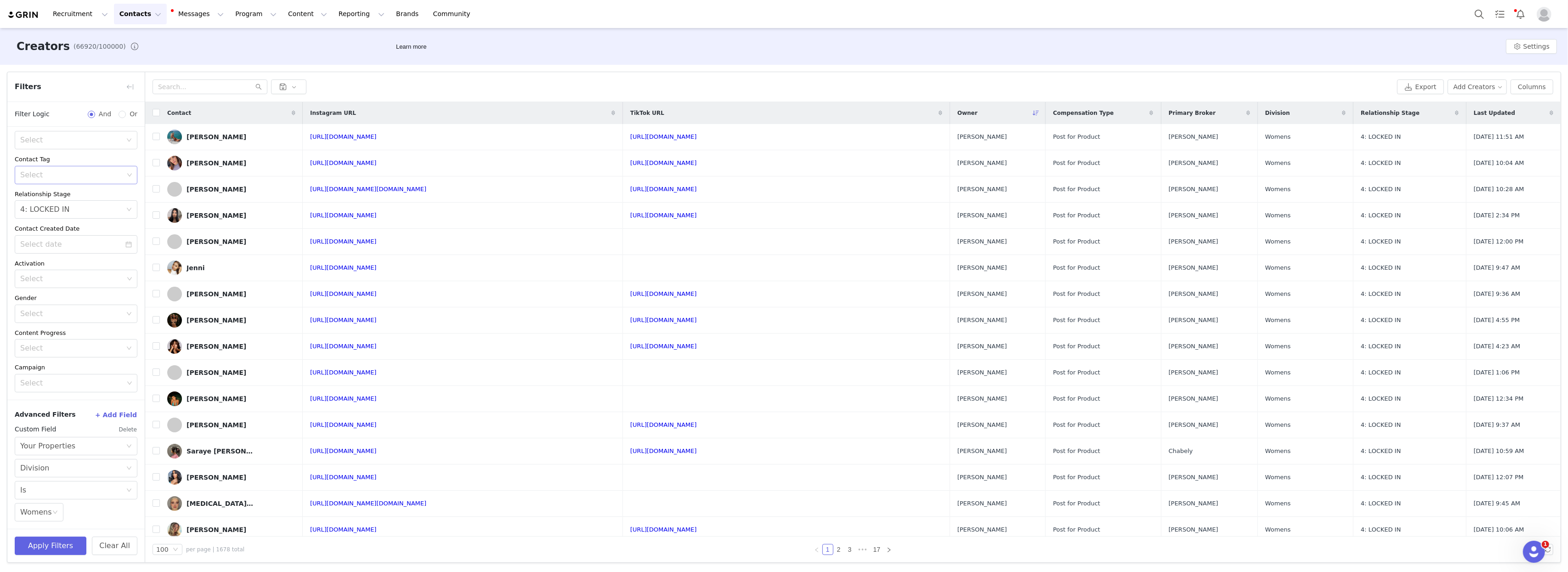
click at [104, 413] on button "+ Add Field" at bounding box center [116, 414] width 43 height 15
click at [63, 519] on div "Custom Field Delete Select" at bounding box center [76, 503] width 123 height 37
click at [63, 511] on div "Select" at bounding box center [71, 508] width 102 height 9
type input "your"
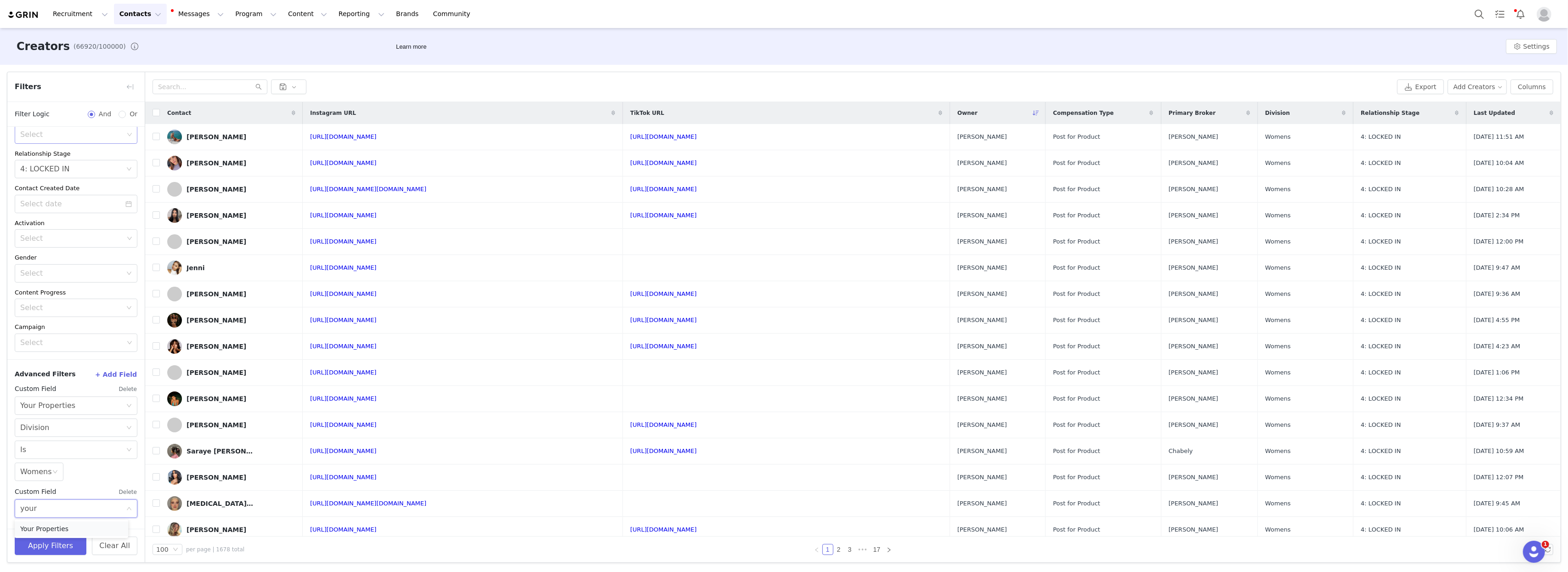
click at [54, 531] on li "Your Properties" at bounding box center [71, 529] width 113 height 15
click at [30, 488] on div "Choose Custom Property" at bounding box center [71, 486] width 102 height 9
click at [33, 394] on li "Grade" at bounding box center [71, 394] width 113 height 15
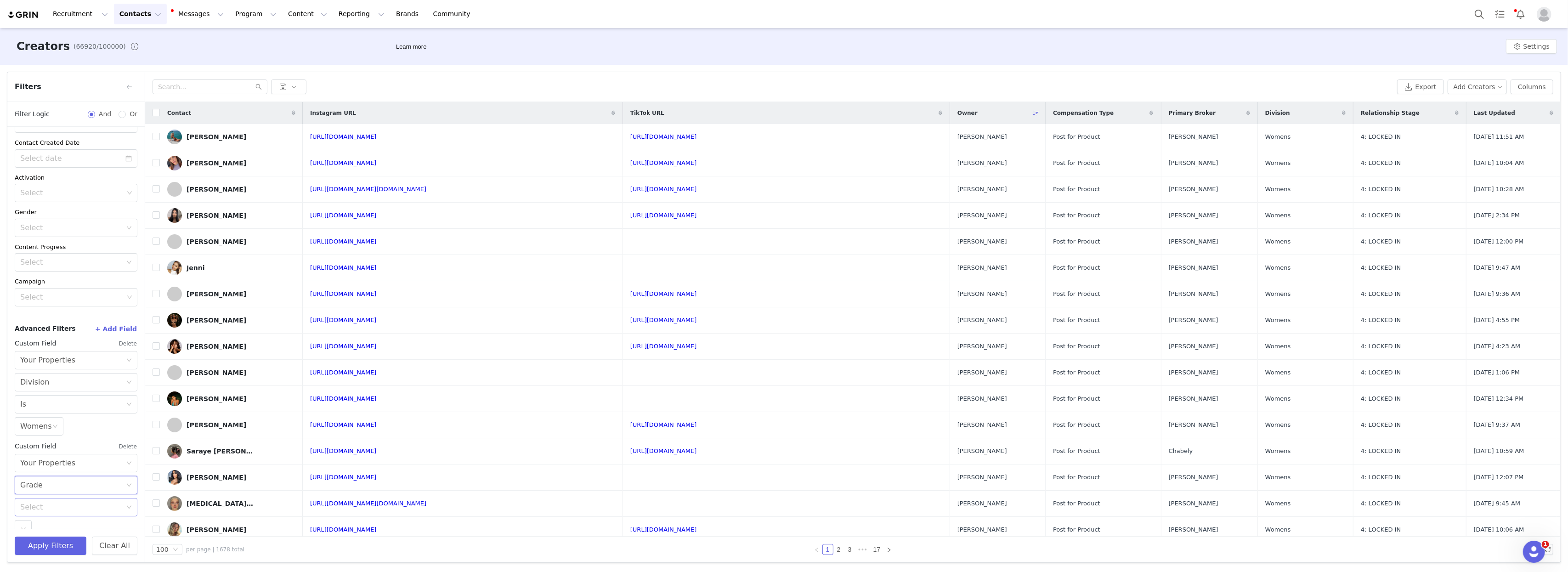
click at [36, 508] on div "Select" at bounding box center [71, 507] width 102 height 9
click at [30, 439] on li "Is" at bounding box center [71, 444] width 113 height 15
click at [17, 509] on div "Select" at bounding box center [23, 512] width 17 height 18
click at [29, 450] on li "A" at bounding box center [71, 448] width 113 height 15
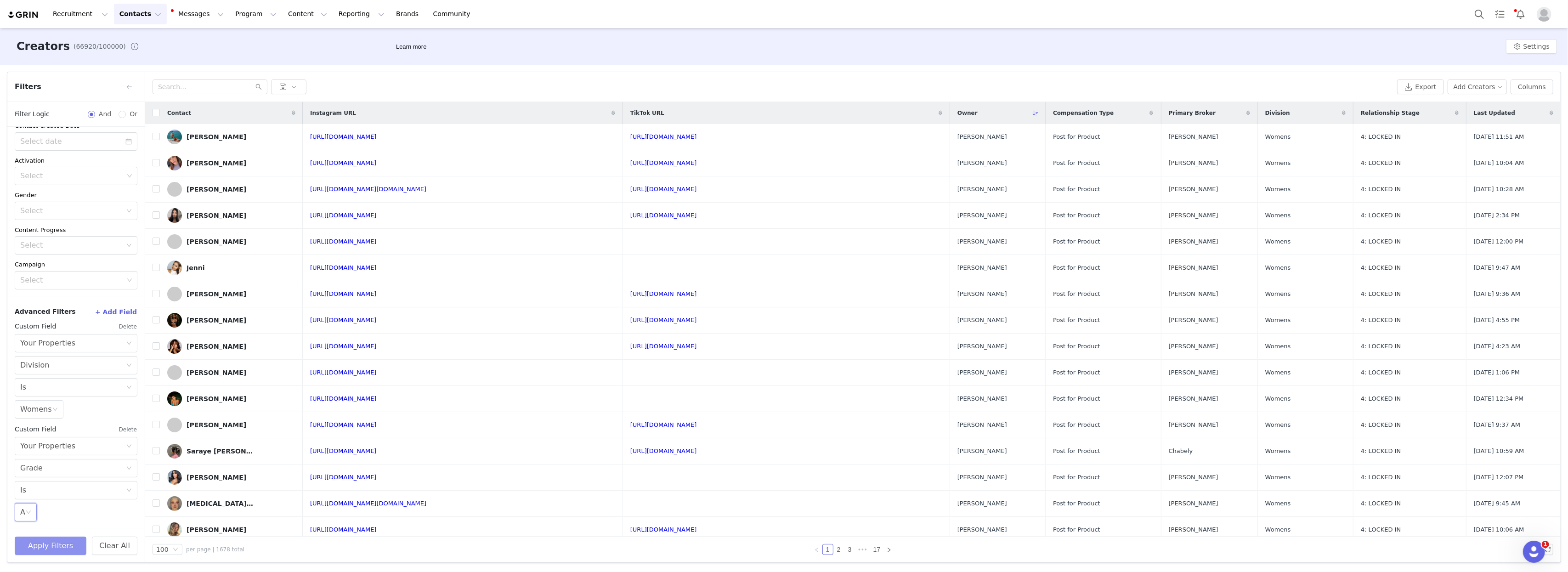
click at [44, 541] on button "Apply Filters" at bounding box center [51, 546] width 72 height 18
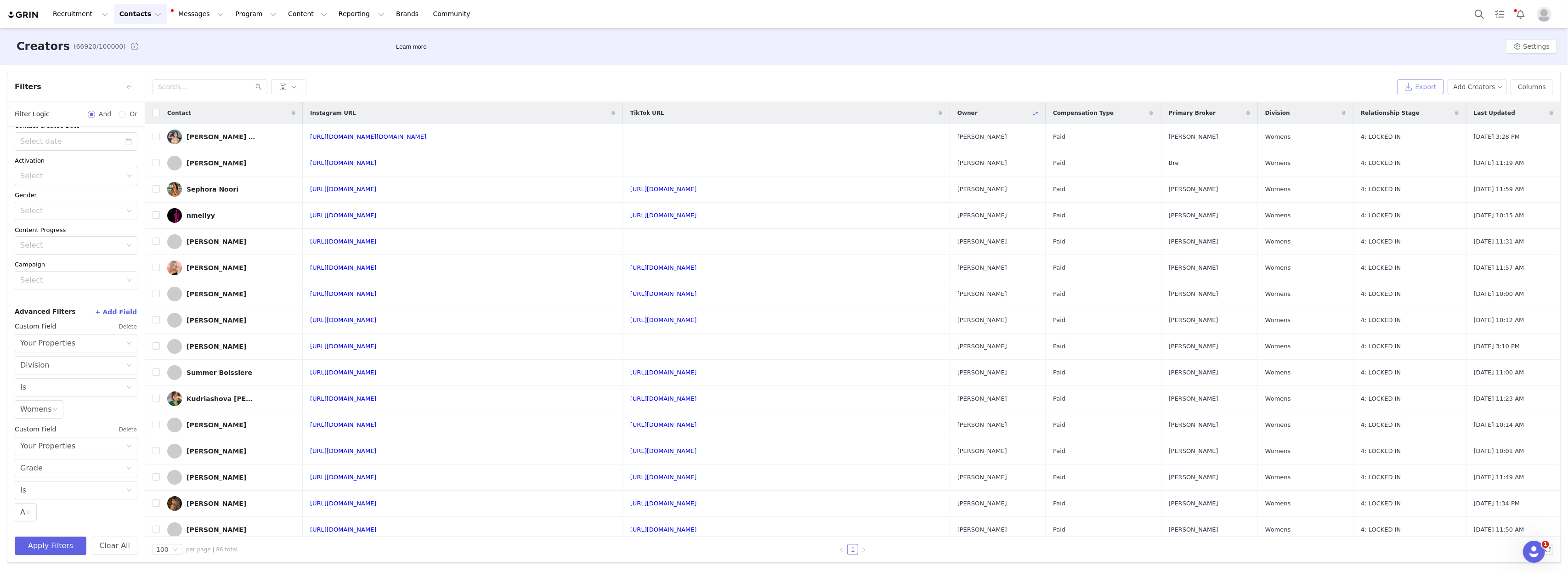
click at [1058, 85] on button "Export" at bounding box center [1420, 87] width 47 height 15
click at [883, 18] on link "Close" at bounding box center [891, 18] width 18 height 7
click at [1058, 87] on button "Columns" at bounding box center [1532, 87] width 43 height 15
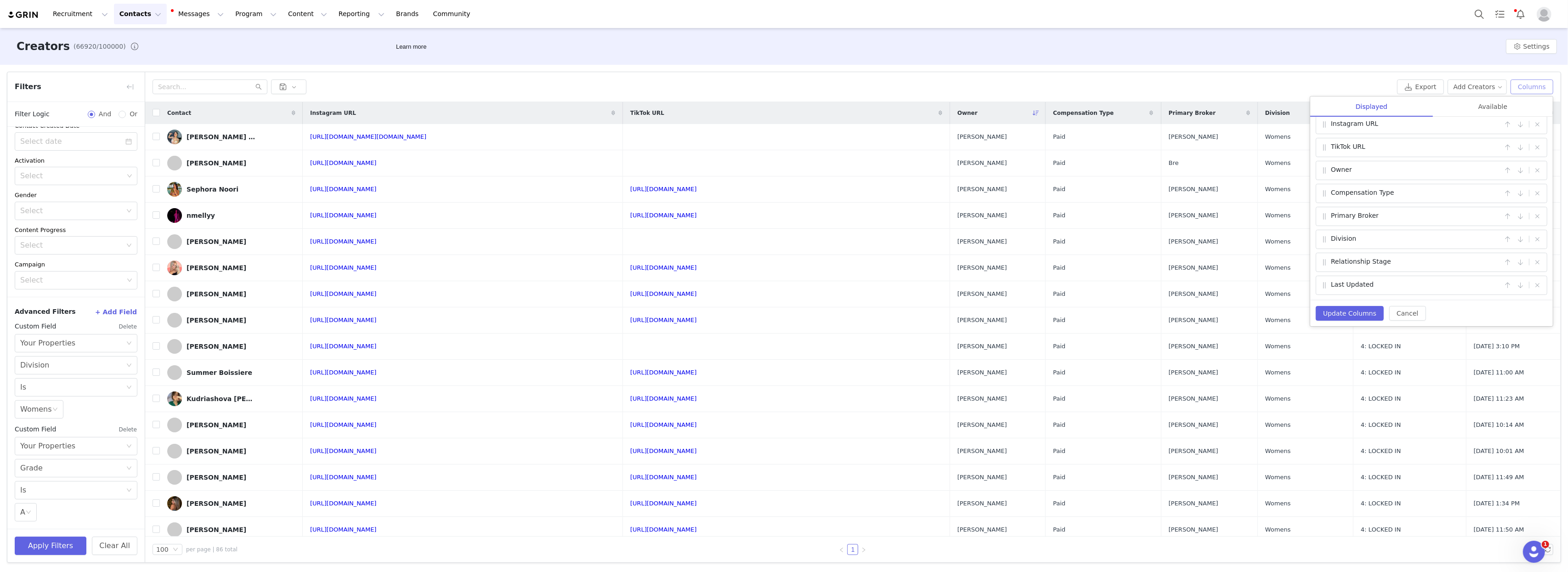
scroll to position [33, 0]
click at [1058, 283] on button "button" at bounding box center [1538, 285] width 11 height 11
click at [1058, 284] on button "button" at bounding box center [1538, 285] width 11 height 11
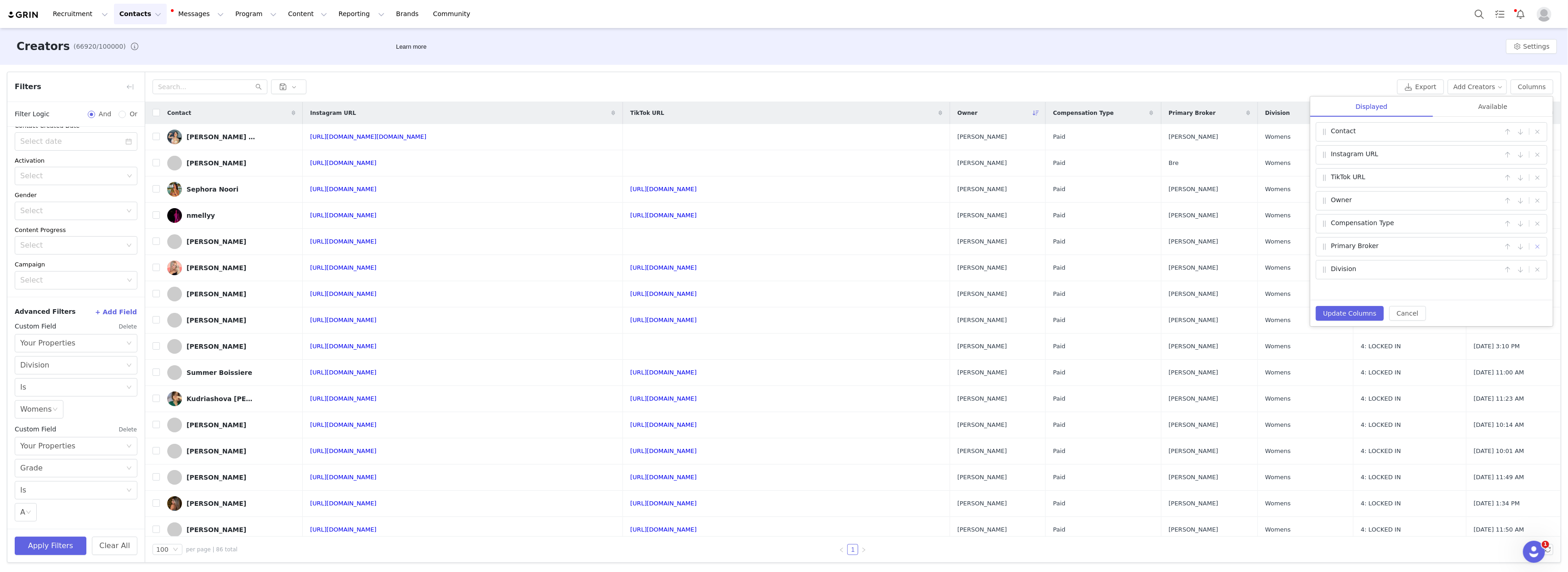
click at [1058, 246] on button "button" at bounding box center [1538, 246] width 11 height 11
click at [1058, 226] on button "button" at bounding box center [1538, 224] width 11 height 11
click at [1058, 312] on button "Update Columns" at bounding box center [1350, 313] width 68 height 15
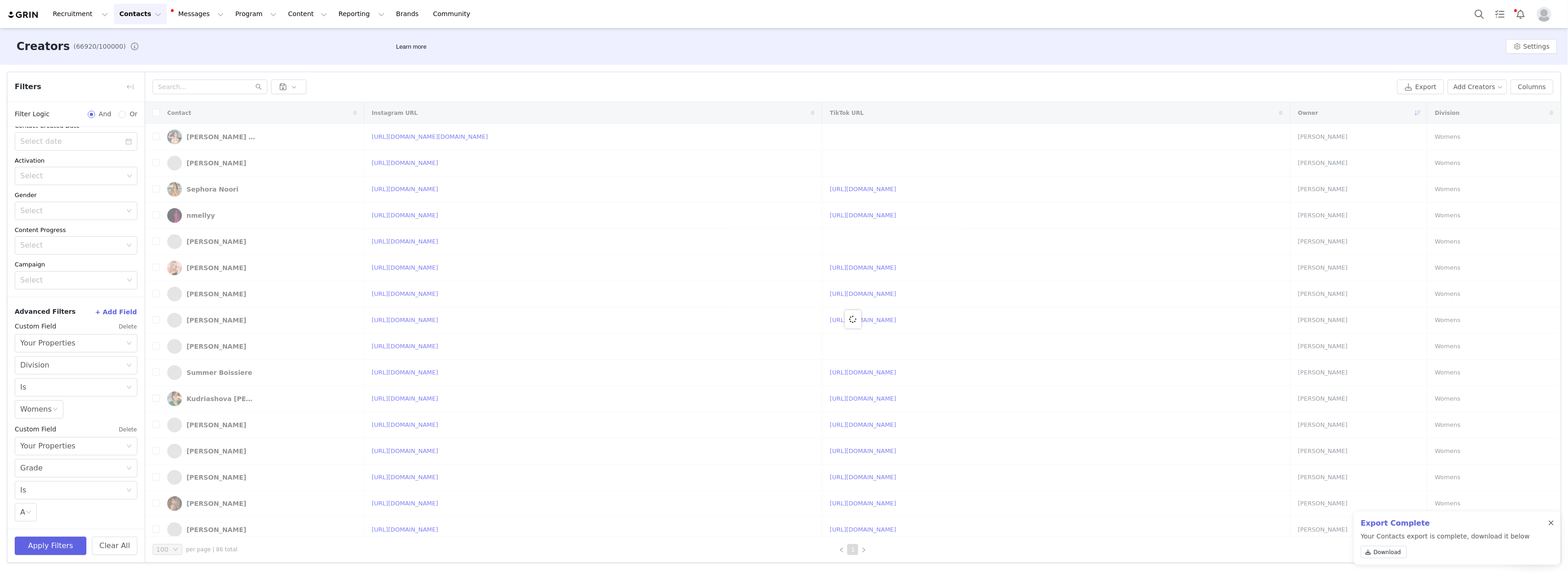
click at [1058, 525] on div at bounding box center [1551, 523] width 5 height 7
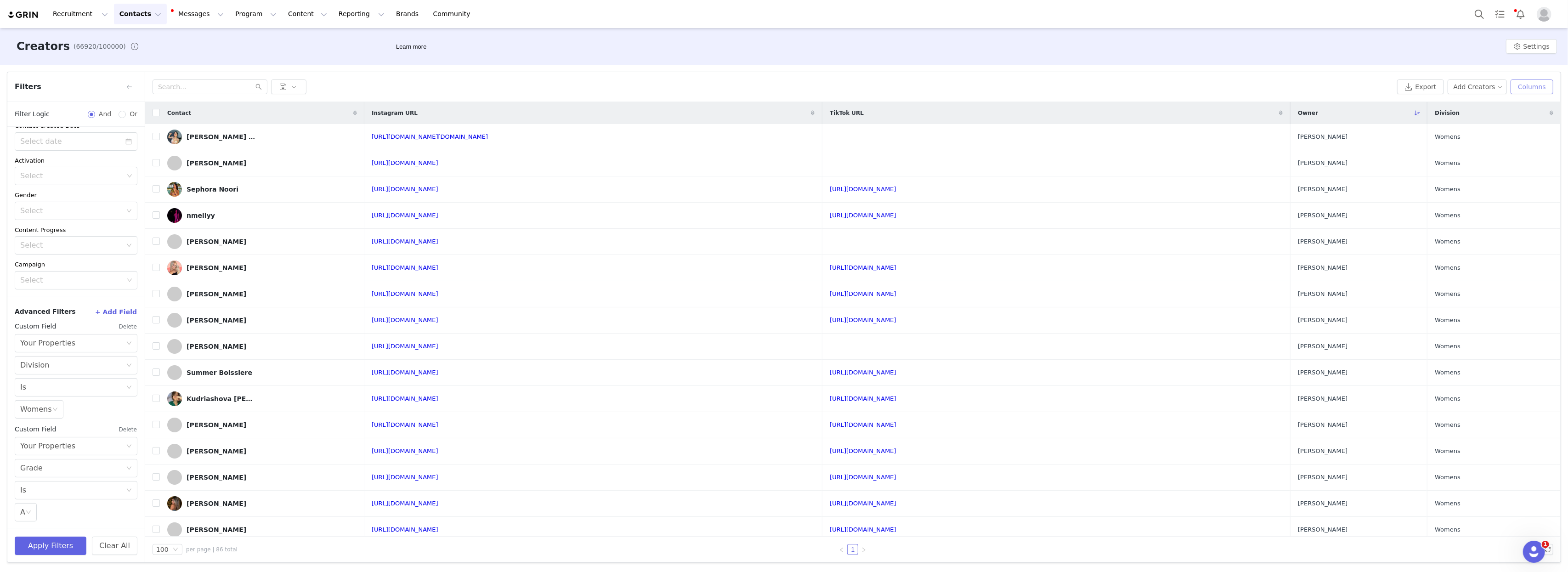
click at [1058, 85] on button "Columns" at bounding box center [1532, 87] width 43 height 15
click at [1058, 102] on div "Available" at bounding box center [1493, 106] width 120 height 21
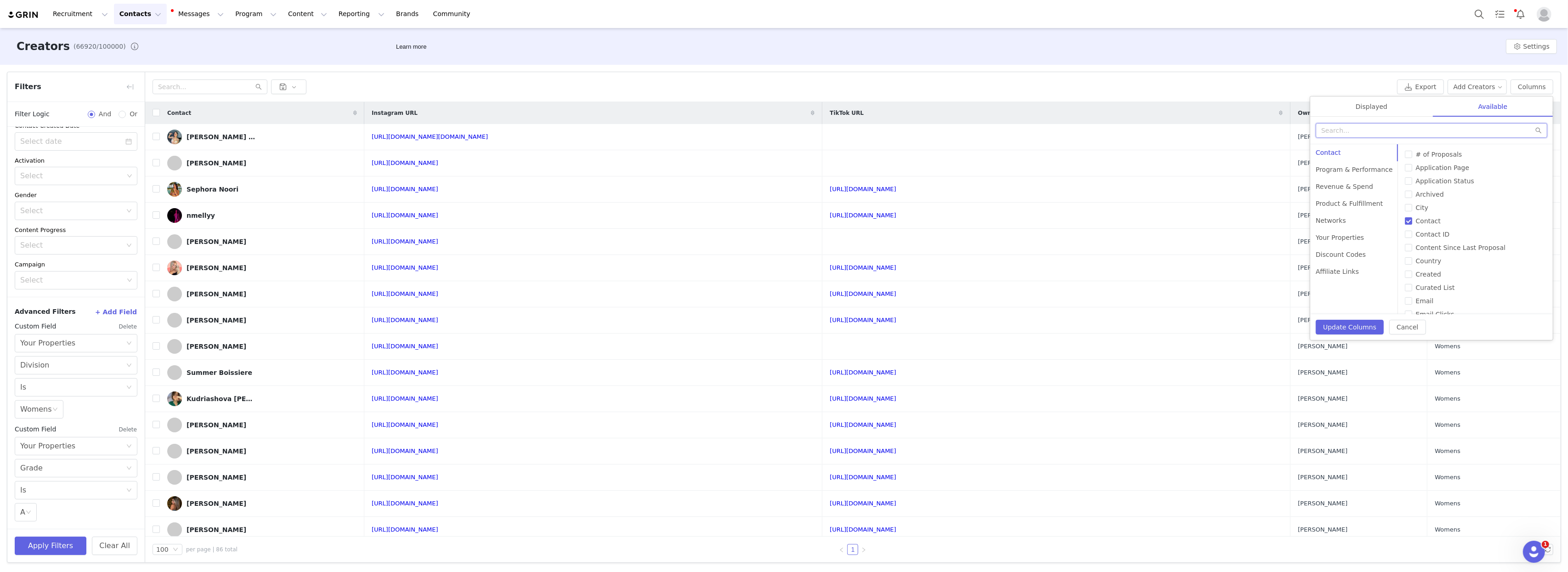
click at [1058, 132] on input "text" at bounding box center [1432, 130] width 231 height 15
type input "grade"
click at [1058, 153] on label "Grade" at bounding box center [1432, 155] width 228 height 10
click at [1058, 153] on input "Grade" at bounding box center [1321, 155] width 7 height 7
checkbox input "true"
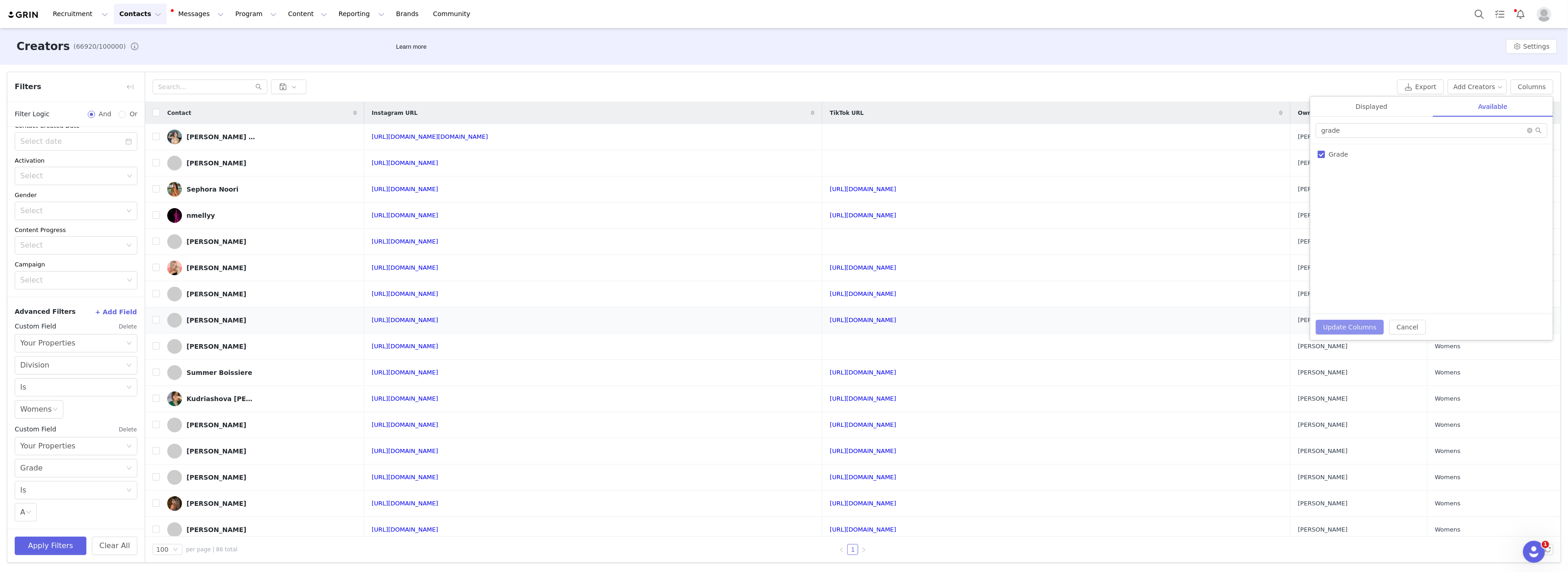
click at [1058, 323] on button "Update Columns" at bounding box center [1350, 327] width 68 height 15
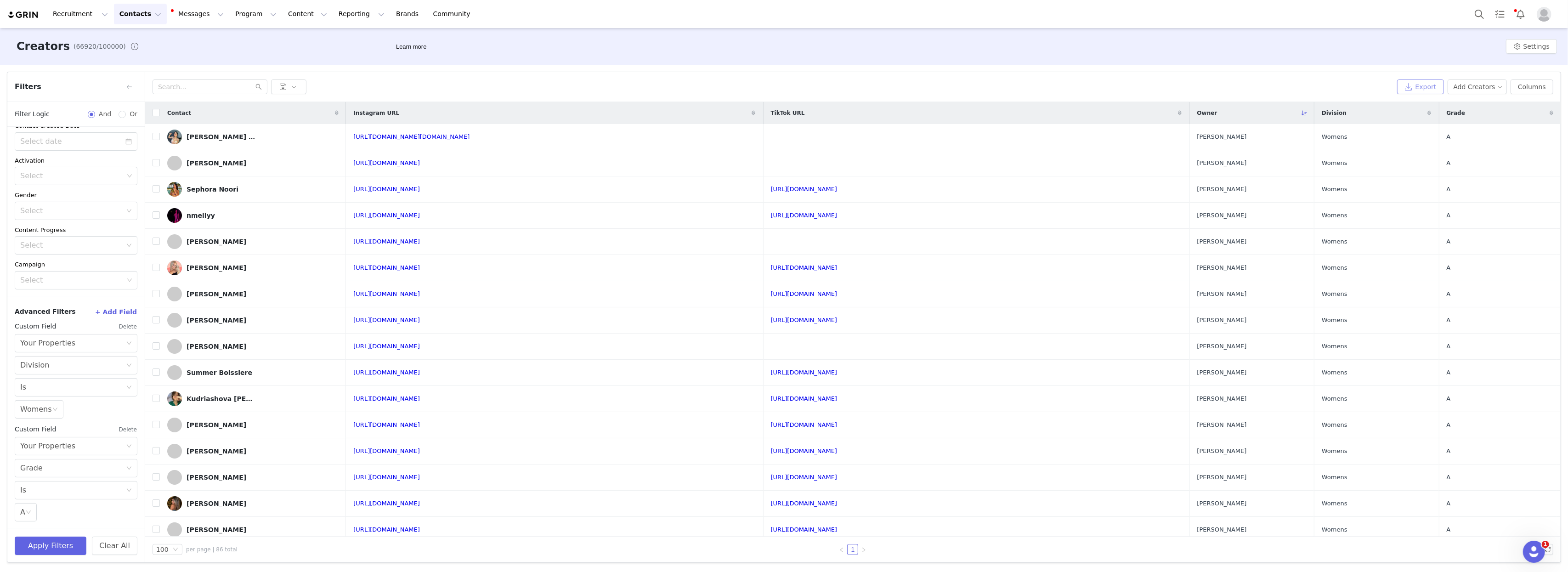
click at [1058, 85] on button "Export" at bounding box center [1420, 87] width 47 height 15
click at [1058, 541] on span "Download" at bounding box center [1387, 552] width 27 height 9
click at [121, 431] on button "Delete" at bounding box center [128, 431] width 19 height 15
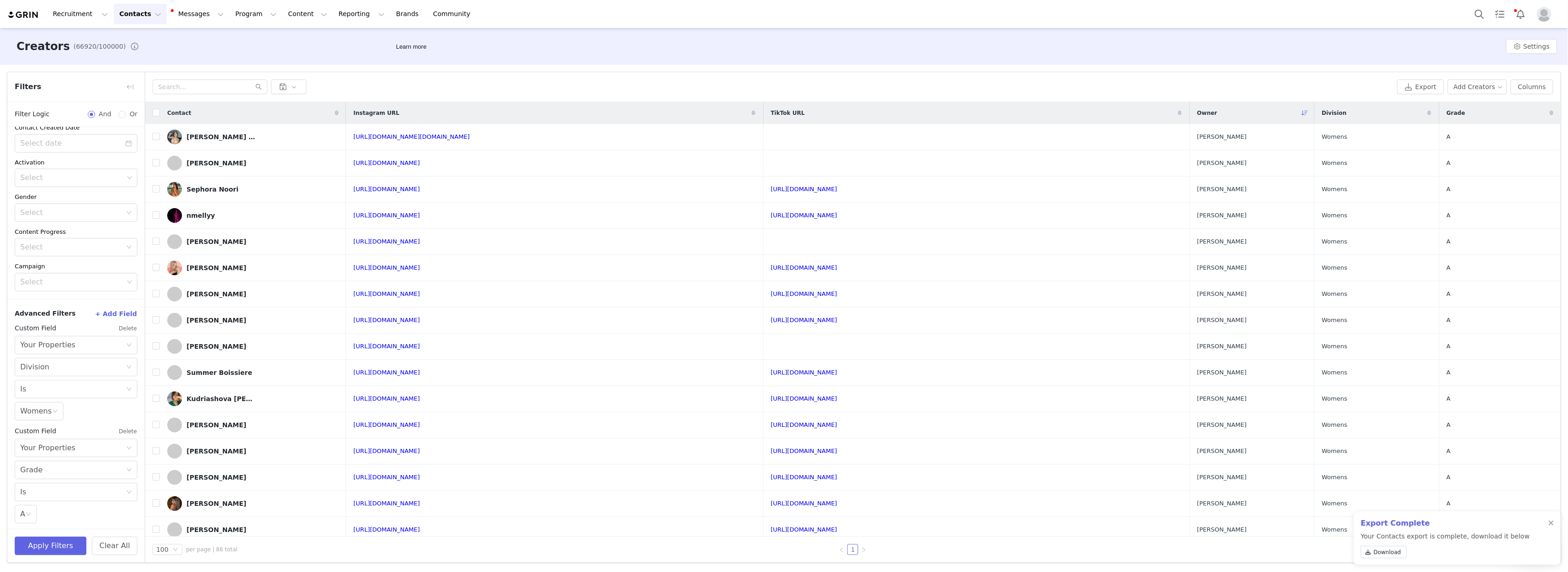
scroll to position [50, 0]
click at [49, 541] on button "Apply Filters" at bounding box center [51, 546] width 72 height 18
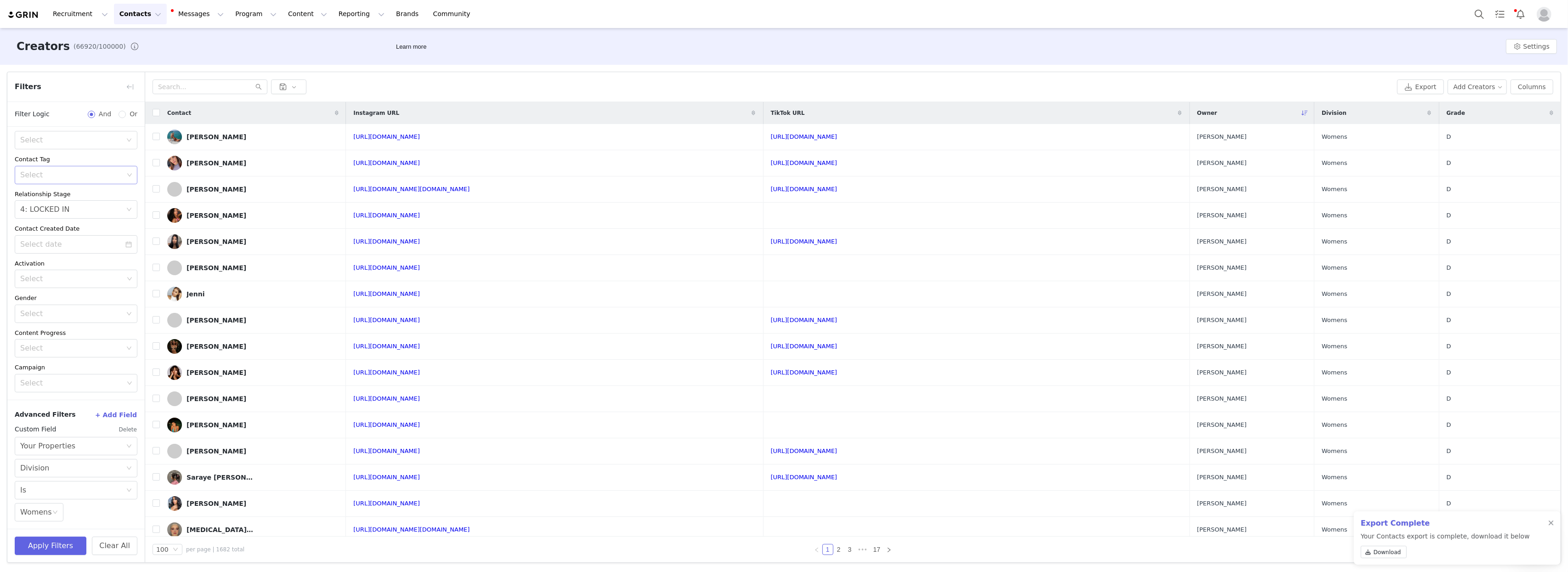
click at [112, 417] on button "+ Add Field" at bounding box center [116, 414] width 43 height 15
click at [68, 510] on div "Select" at bounding box center [71, 508] width 102 height 9
type input "YOU"
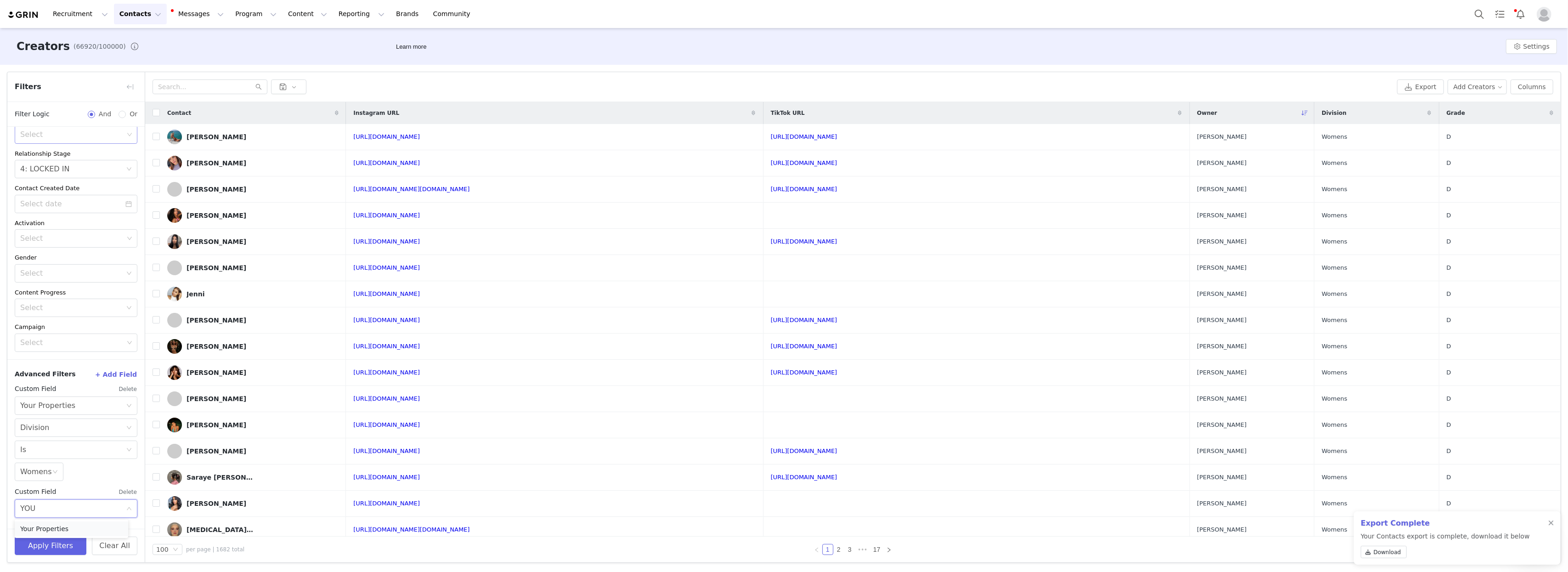
click at [49, 531] on li "Your Properties" at bounding box center [71, 529] width 113 height 15
click at [29, 484] on div "Choose Custom Property" at bounding box center [71, 486] width 102 height 9
click at [40, 397] on li "Grade" at bounding box center [71, 395] width 113 height 15
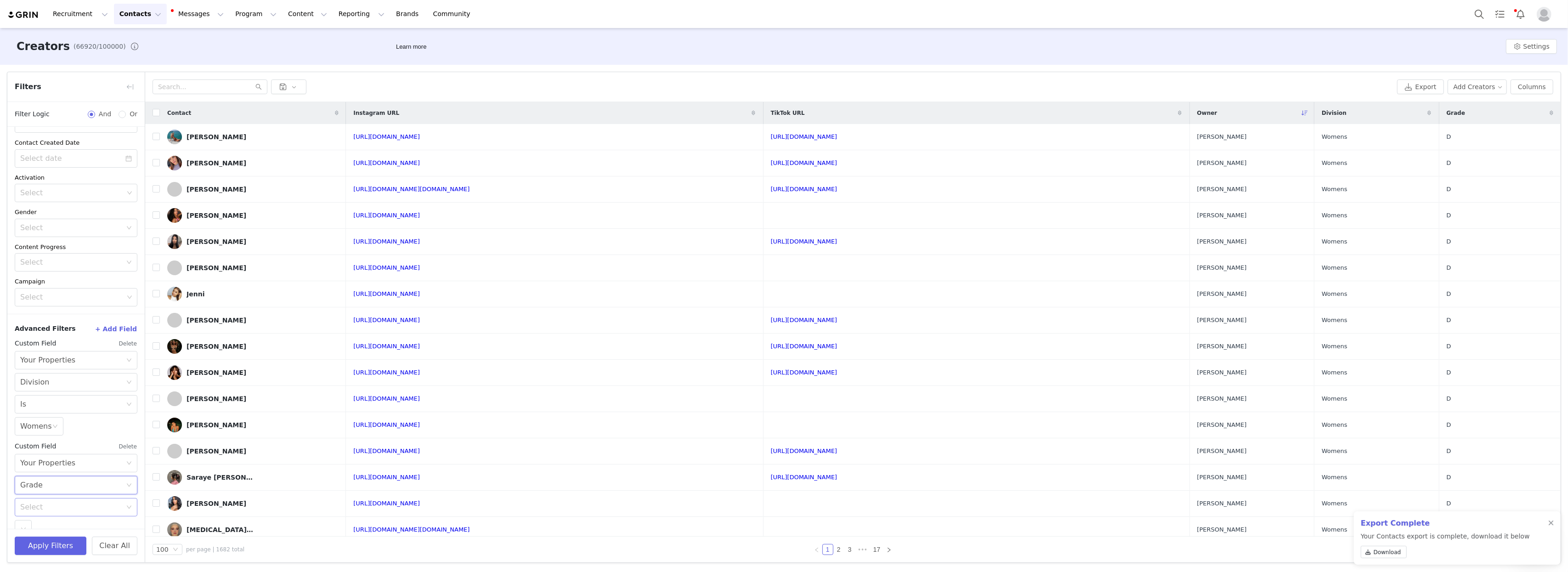
click at [38, 511] on div "Select" at bounding box center [71, 507] width 102 height 9
click at [31, 439] on li "Is" at bounding box center [71, 444] width 113 height 15
click at [23, 513] on icon "icon: down" at bounding box center [23, 512] width 5 height 5
click at [31, 447] on li "A" at bounding box center [71, 448] width 113 height 15
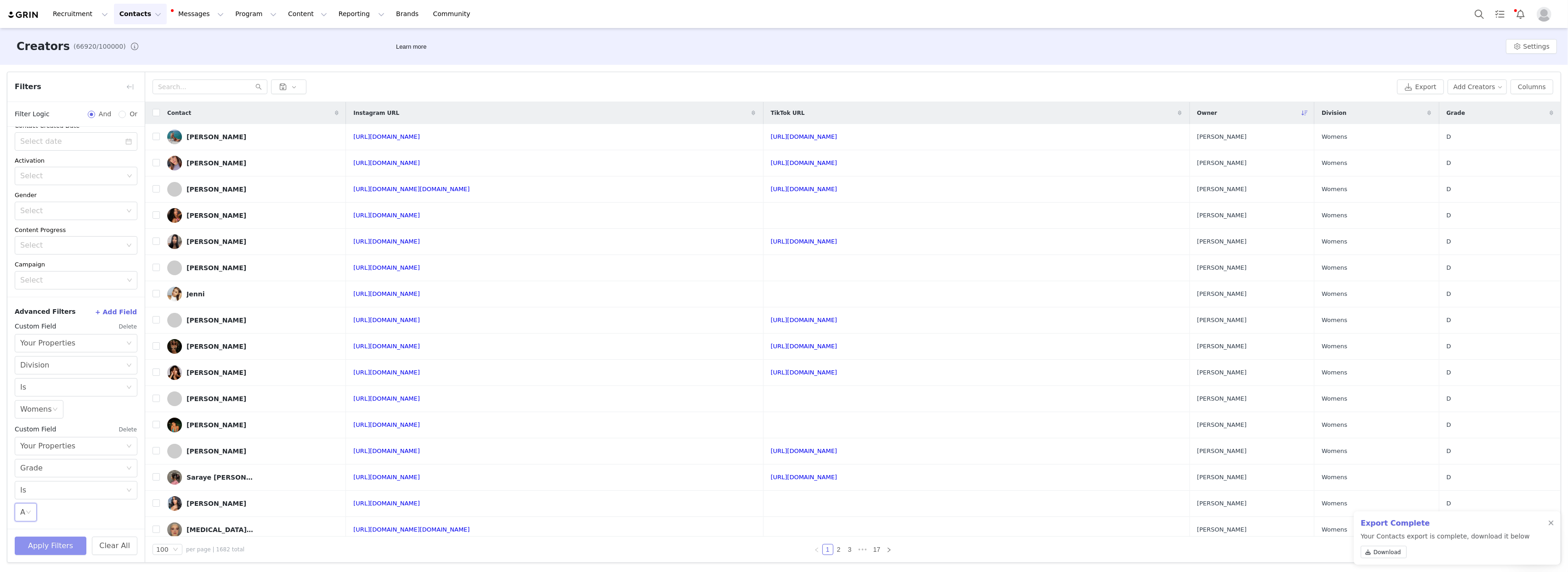
click at [37, 541] on button "Apply Filters" at bounding box center [51, 546] width 72 height 18
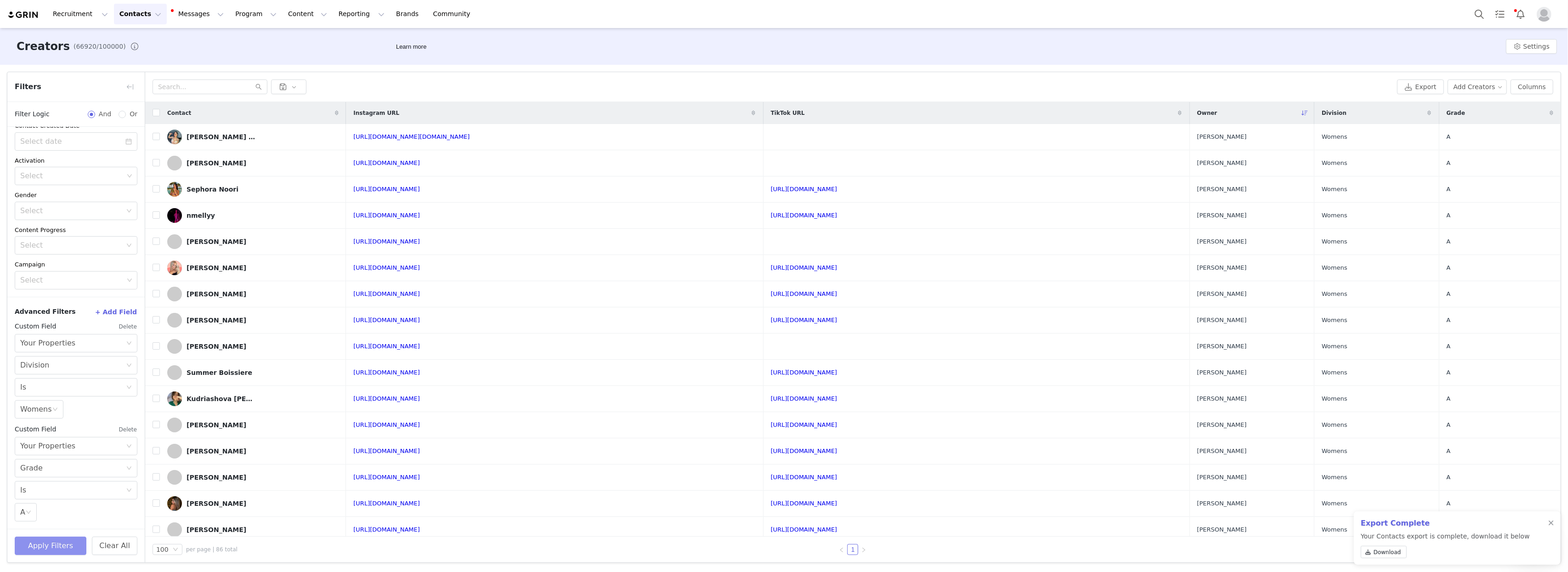
scroll to position [150, 0]
click at [13, 523] on div "Advanced Filters + Add Field Custom Field Delete Select Your Properties Choose …" at bounding box center [76, 414] width 138 height 232
click at [32, 518] on div "Select A" at bounding box center [26, 514] width 22 height 18
click at [36, 462] on li "B" at bounding box center [71, 465] width 113 height 15
click at [54, 541] on button "Apply Filters" at bounding box center [51, 546] width 72 height 18
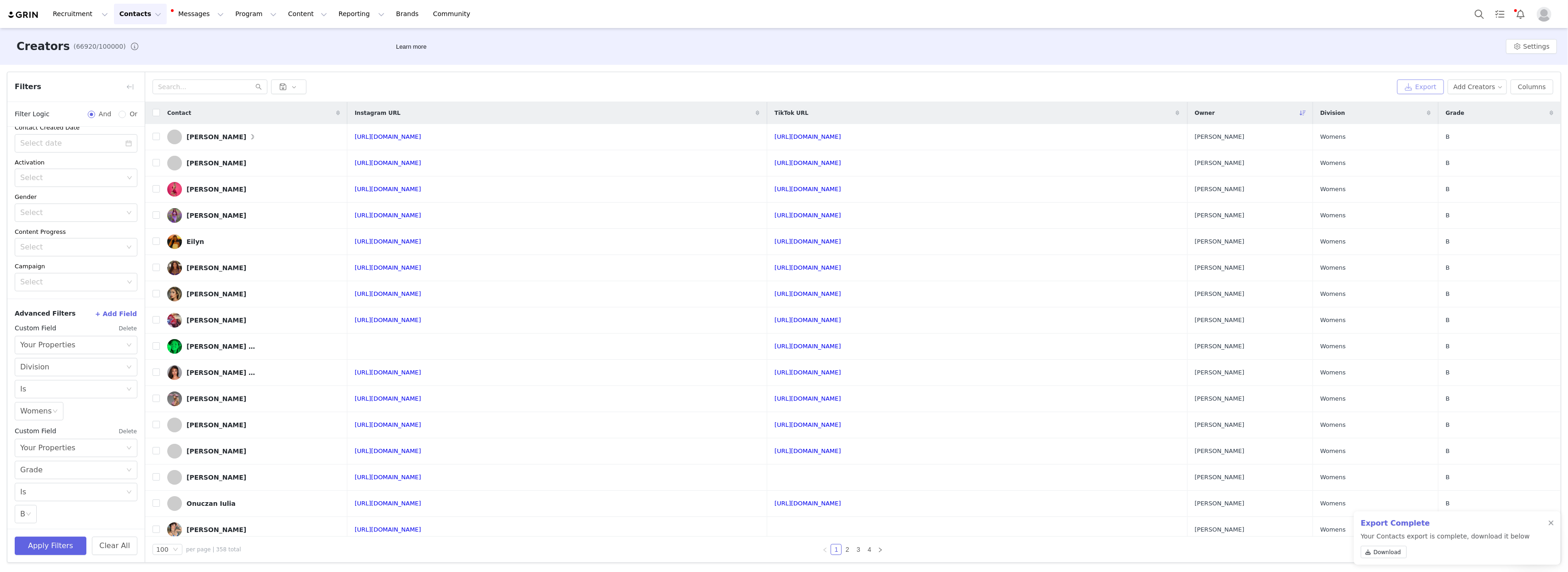
click at [1058, 86] on button "Export" at bounding box center [1420, 87] width 47 height 15
click at [1058, 526] on div at bounding box center [1551, 523] width 5 height 7
click at [1058, 541] on span "Download" at bounding box center [1387, 552] width 27 height 9
click at [632, 20] on div "Recruitment Recruitment Creator Search Curated Lists Landing Pages Web Extensio…" at bounding box center [784, 14] width 1568 height 28
click at [824, 10] on div "Recruitment Recruitment Creator Search Curated Lists Landing Pages Web Extensio…" at bounding box center [784, 14] width 1568 height 28
